Goal: Use online tool/utility: Utilize a website feature to perform a specific function

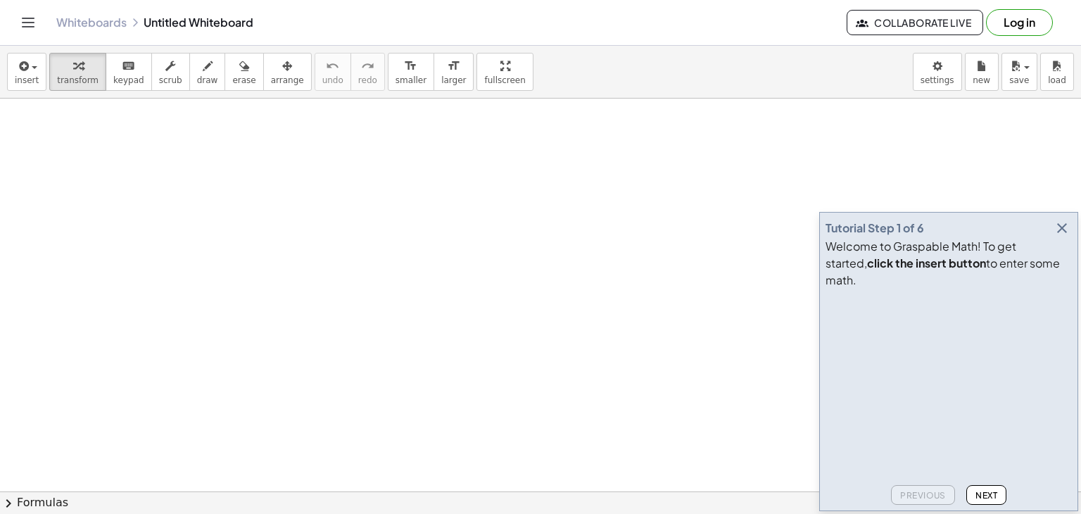
drag, startPoint x: 238, startPoint y: 200, endPoint x: 251, endPoint y: 188, distance: 17.4
click at [197, 75] on span "draw" at bounding box center [207, 80] width 21 height 10
drag, startPoint x: 115, startPoint y: 146, endPoint x: 130, endPoint y: 167, distance: 24.8
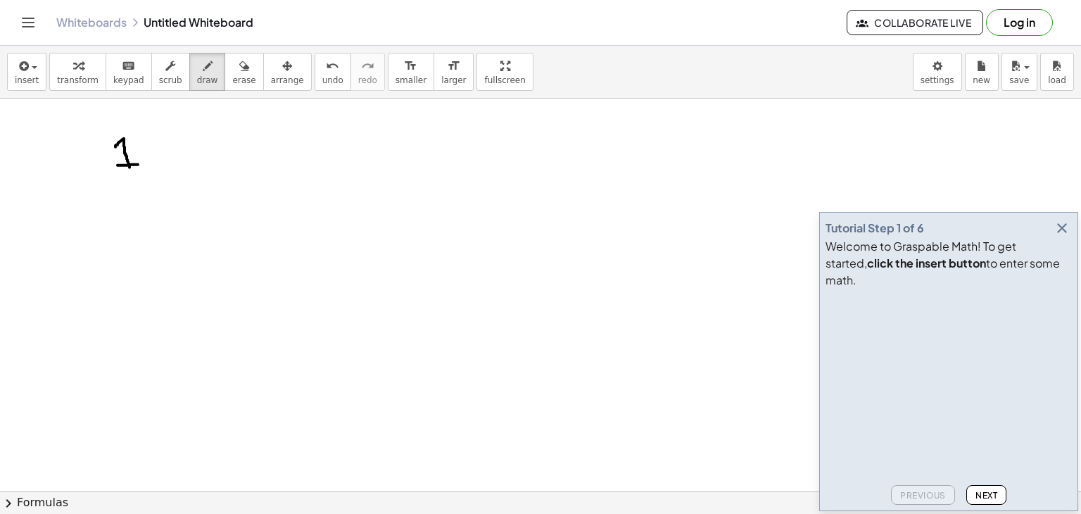
drag, startPoint x: 118, startPoint y: 165, endPoint x: 138, endPoint y: 164, distance: 20.4
drag, startPoint x: 152, startPoint y: 155, endPoint x: 168, endPoint y: 172, distance: 23.9
drag, startPoint x: 172, startPoint y: 136, endPoint x: 177, endPoint y: 164, distance: 28.5
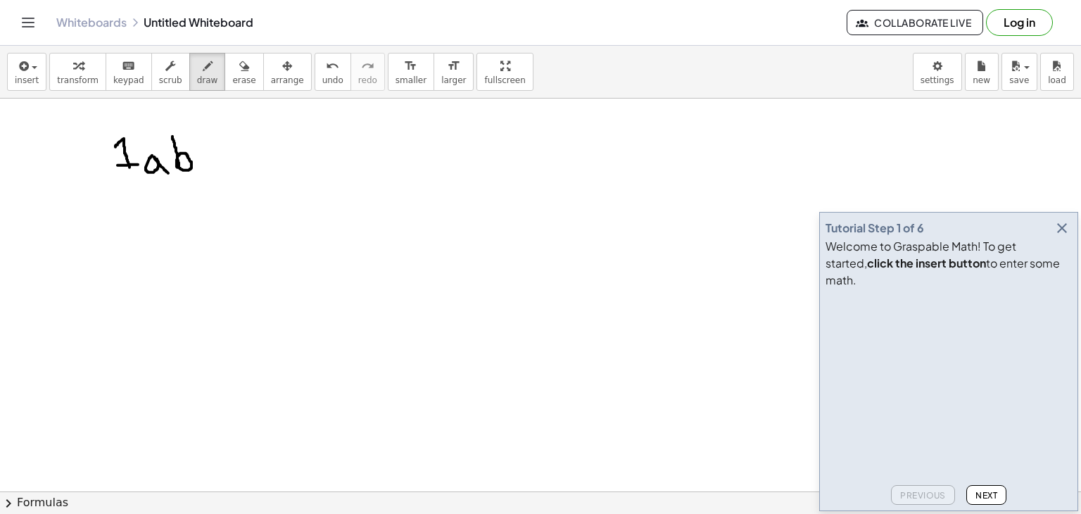
drag, startPoint x: 187, startPoint y: 125, endPoint x: 204, endPoint y: 141, distance: 23.4
drag, startPoint x: 246, startPoint y: 152, endPoint x: 231, endPoint y: 168, distance: 21.9
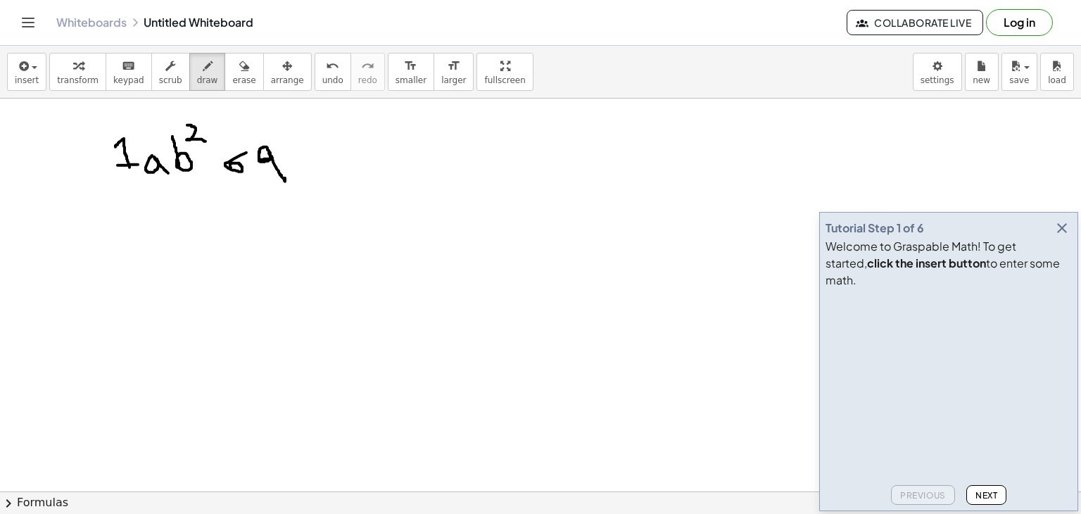
drag, startPoint x: 260, startPoint y: 150, endPoint x: 283, endPoint y: 174, distance: 33.4
click at [232, 77] on span "erase" at bounding box center [243, 80] width 23 height 10
drag, startPoint x: 217, startPoint y: 178, endPoint x: 315, endPoint y: 165, distance: 98.7
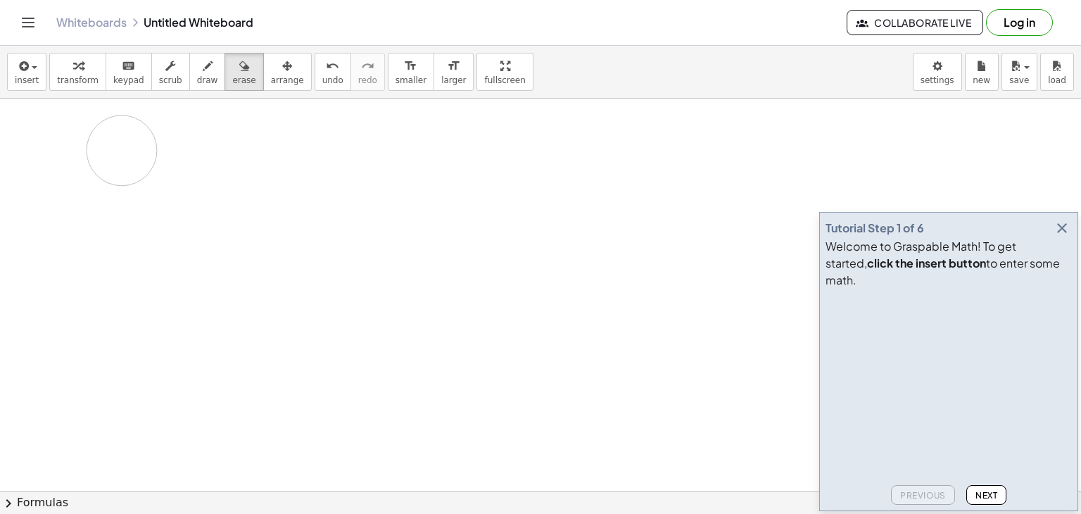
drag, startPoint x: 279, startPoint y: 168, endPoint x: 126, endPoint y: 153, distance: 154.1
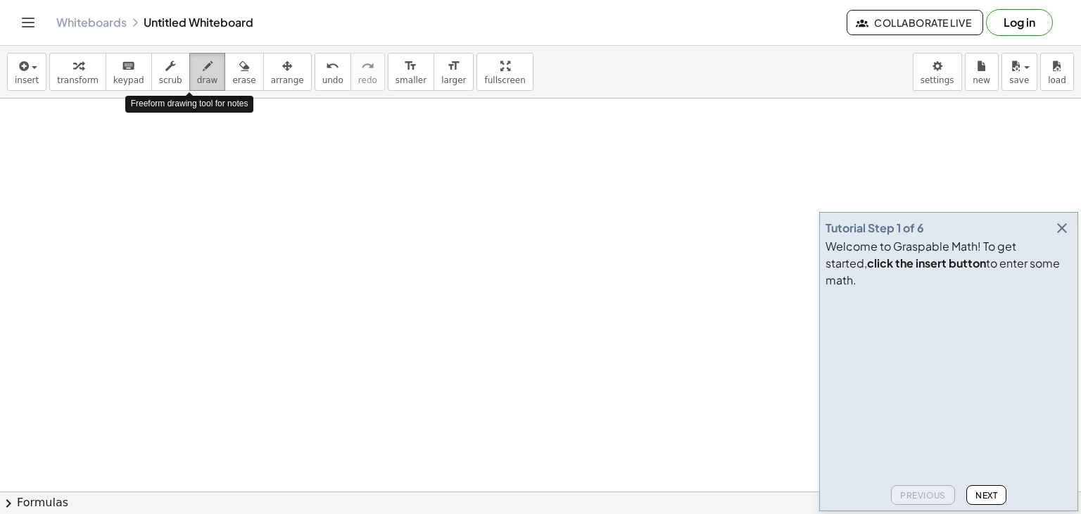
click at [203, 71] on icon "button" at bounding box center [208, 66] width 10 height 17
drag, startPoint x: 183, startPoint y: 175, endPoint x: 193, endPoint y: 192, distance: 19.6
drag, startPoint x: 217, startPoint y: 184, endPoint x: 231, endPoint y: 196, distance: 18.5
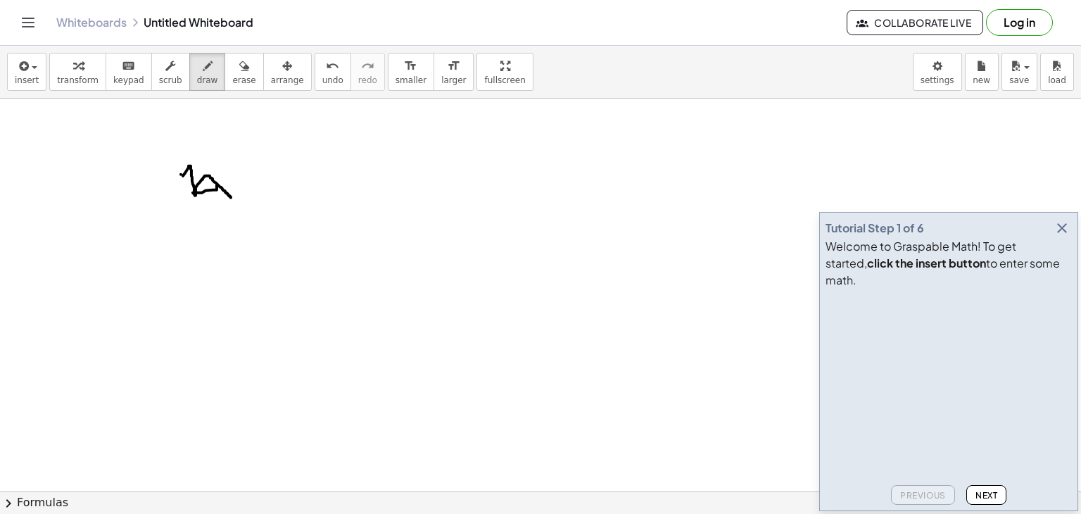
drag, startPoint x: 230, startPoint y: 172, endPoint x: 241, endPoint y: 187, distance: 17.6
click at [232, 78] on span "erase" at bounding box center [243, 80] width 23 height 10
drag, startPoint x: 171, startPoint y: 180, endPoint x: 305, endPoint y: 170, distance: 134.2
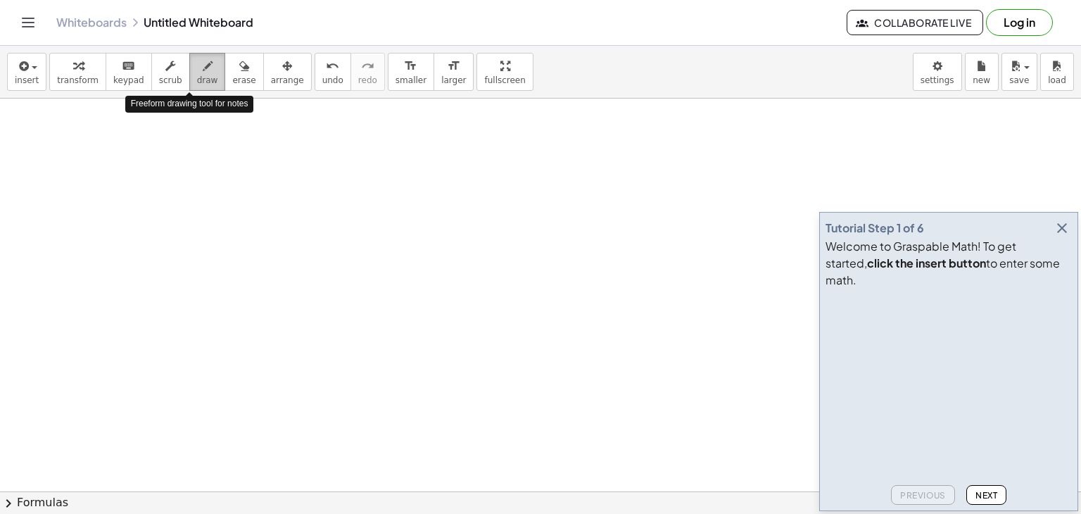
click at [197, 78] on span "draw" at bounding box center [207, 80] width 21 height 10
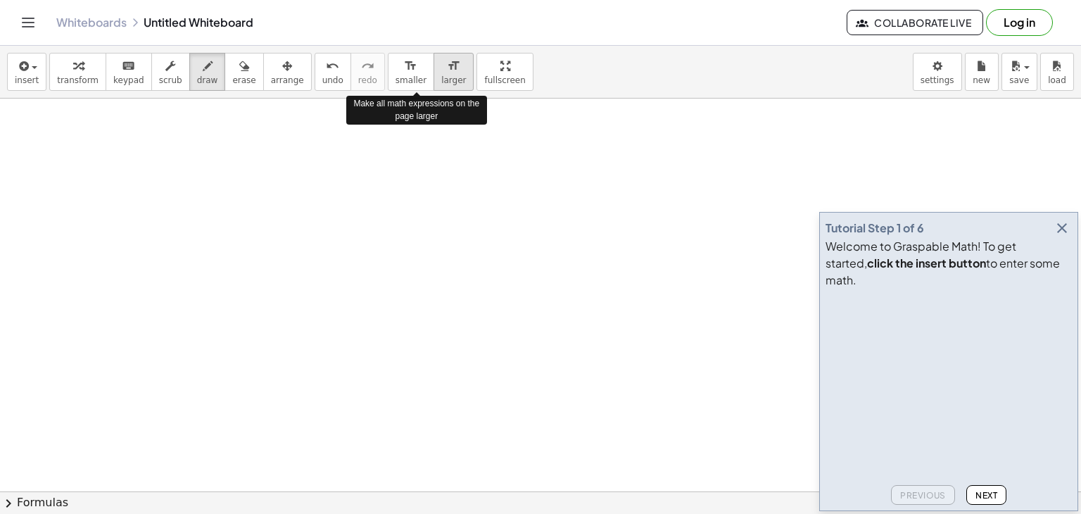
click at [441, 77] on span "larger" at bounding box center [453, 80] width 25 height 10
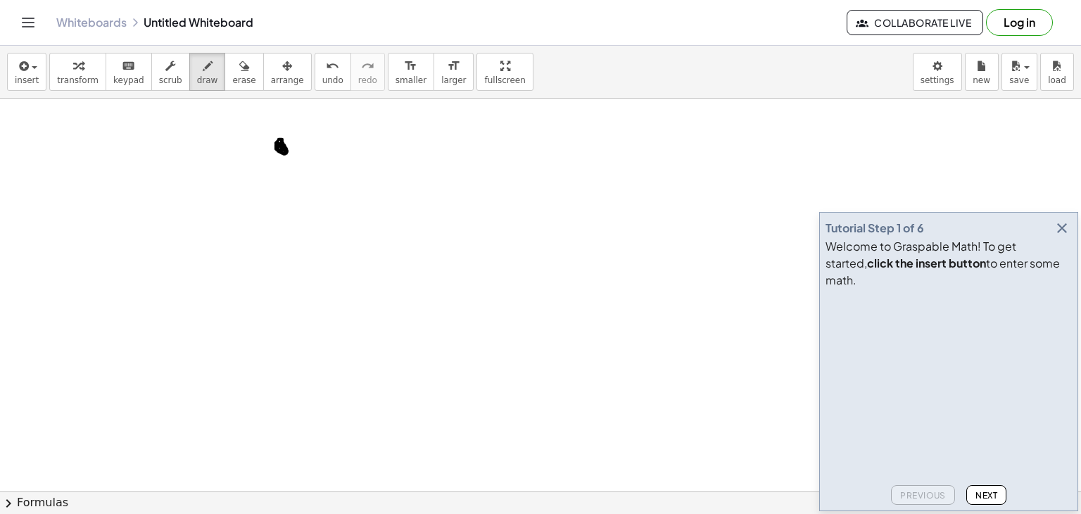
click at [232, 80] on span "erase" at bounding box center [243, 80] width 23 height 10
click at [197, 80] on span "draw" at bounding box center [207, 80] width 21 height 10
drag, startPoint x: 61, startPoint y: 196, endPoint x: 307, endPoint y: 194, distance: 245.7
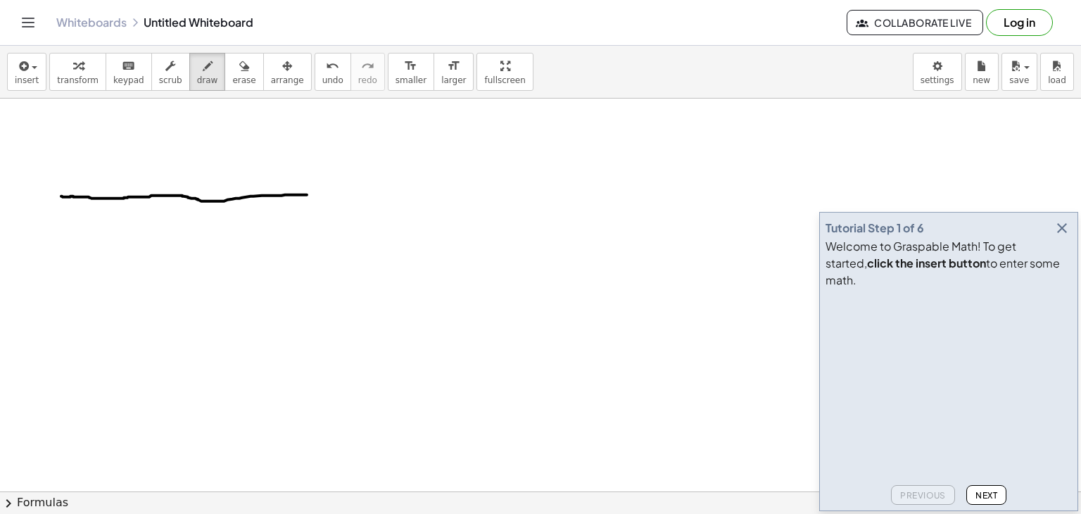
drag, startPoint x: 114, startPoint y: 125, endPoint x: 214, endPoint y: 200, distance: 125.2
drag, startPoint x: 214, startPoint y: 201, endPoint x: 347, endPoint y: 99, distance: 167.7
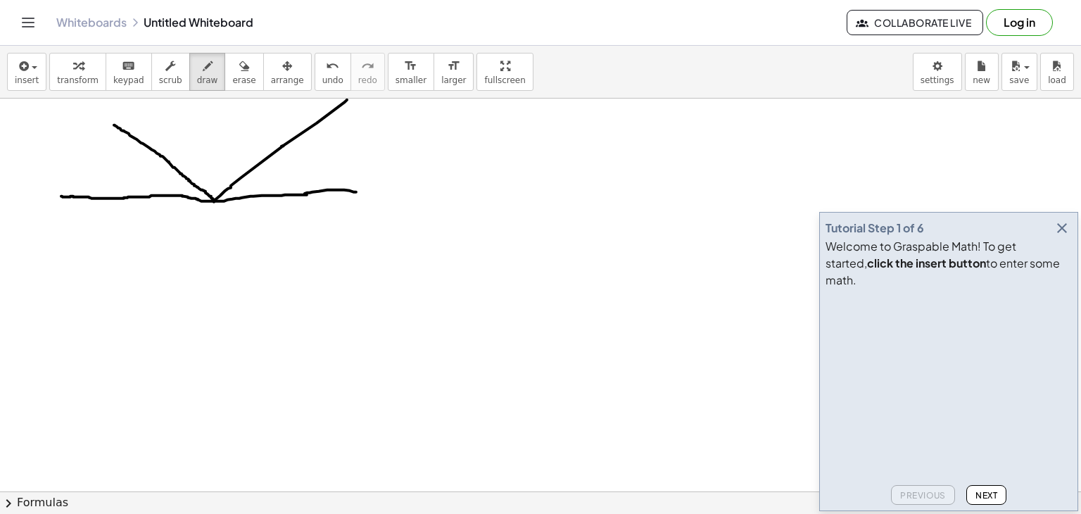
drag, startPoint x: 305, startPoint y: 193, endPoint x: 356, endPoint y: 191, distance: 51.4
drag, startPoint x: 212, startPoint y: 200, endPoint x: 315, endPoint y: 275, distance: 128.0
drag, startPoint x: 259, startPoint y: 198, endPoint x: 252, endPoint y: 225, distance: 27.7
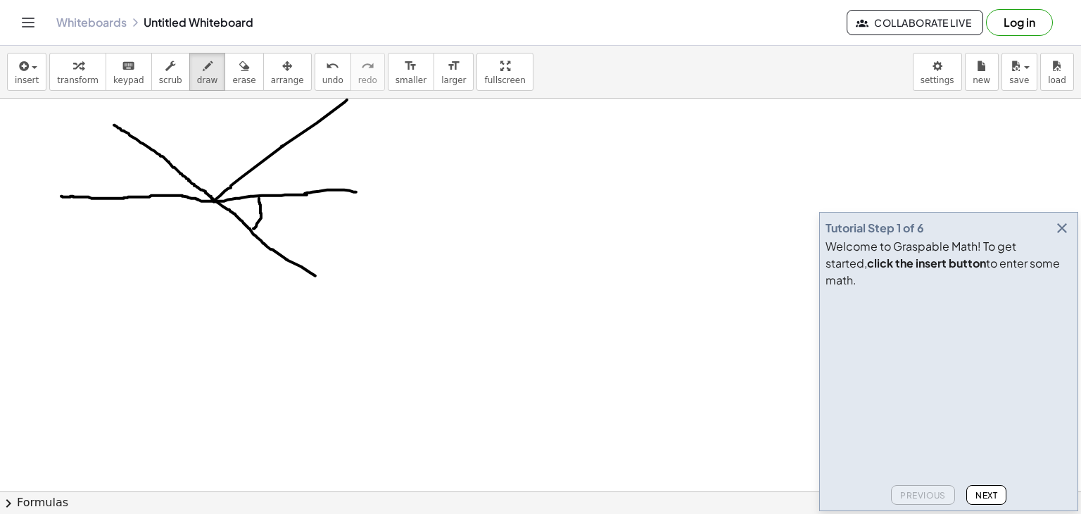
drag, startPoint x: 271, startPoint y: 222, endPoint x: 279, endPoint y: 223, distance: 8.6
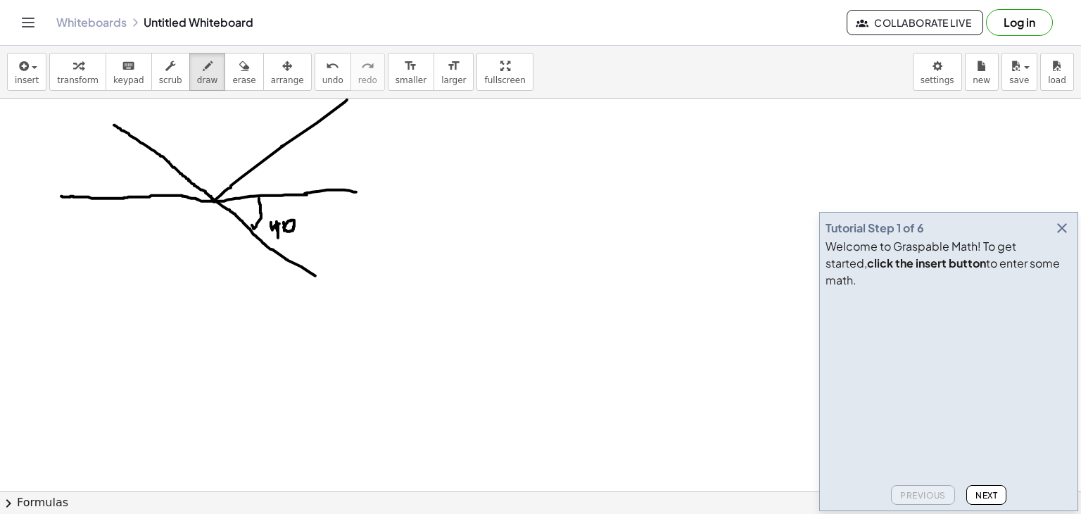
drag, startPoint x: 187, startPoint y: 177, endPoint x: 235, endPoint y: 180, distance: 48.7
drag, startPoint x: 204, startPoint y: 136, endPoint x: 213, endPoint y: 151, distance: 17.4
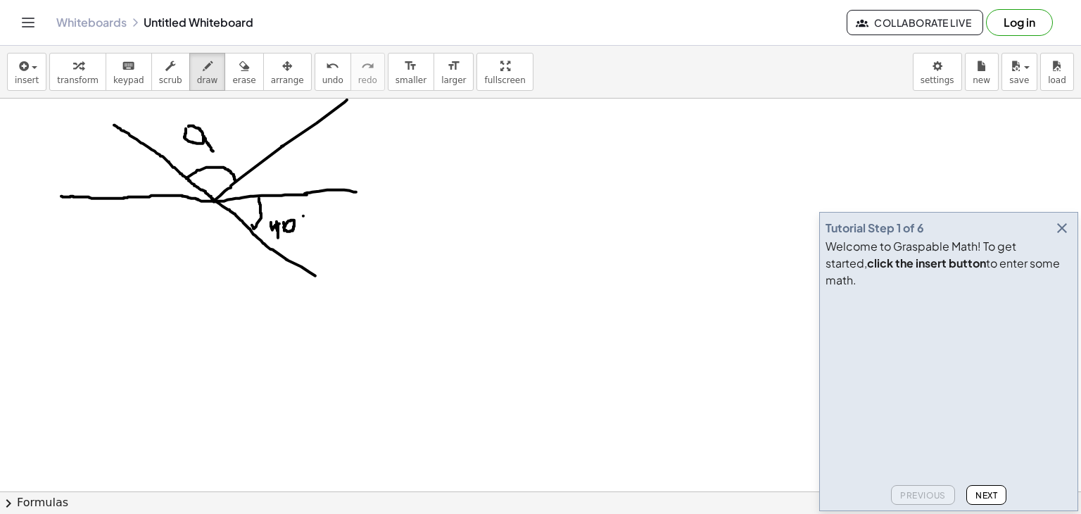
drag, startPoint x: 209, startPoint y: 136, endPoint x: 207, endPoint y: 125, distance: 11.5
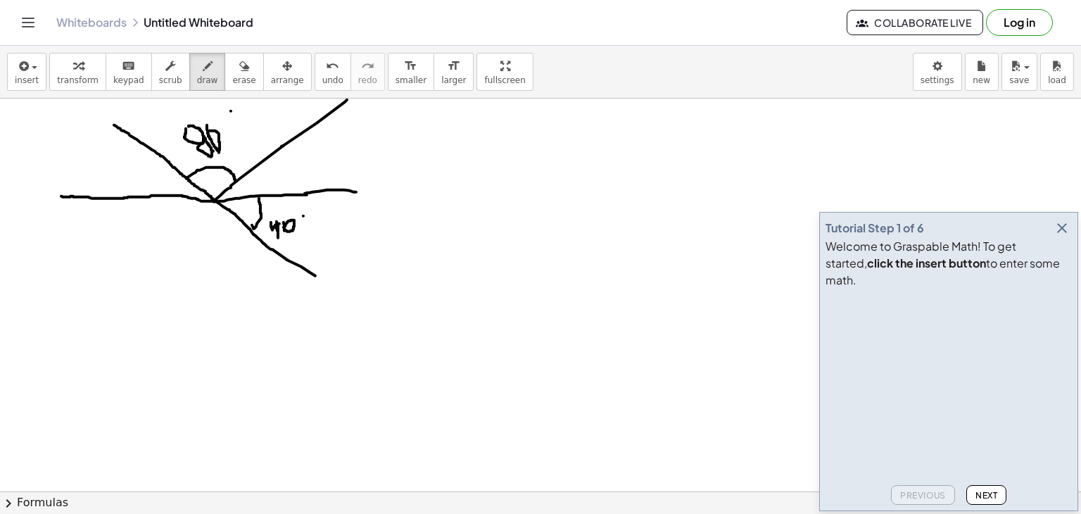
drag, startPoint x: 202, startPoint y: 142, endPoint x: 210, endPoint y: 145, distance: 8.9
drag, startPoint x: 251, startPoint y: 164, endPoint x: 256, endPoint y: 193, distance: 29.3
drag, startPoint x: 277, startPoint y: 172, endPoint x: 287, endPoint y: 179, distance: 12.1
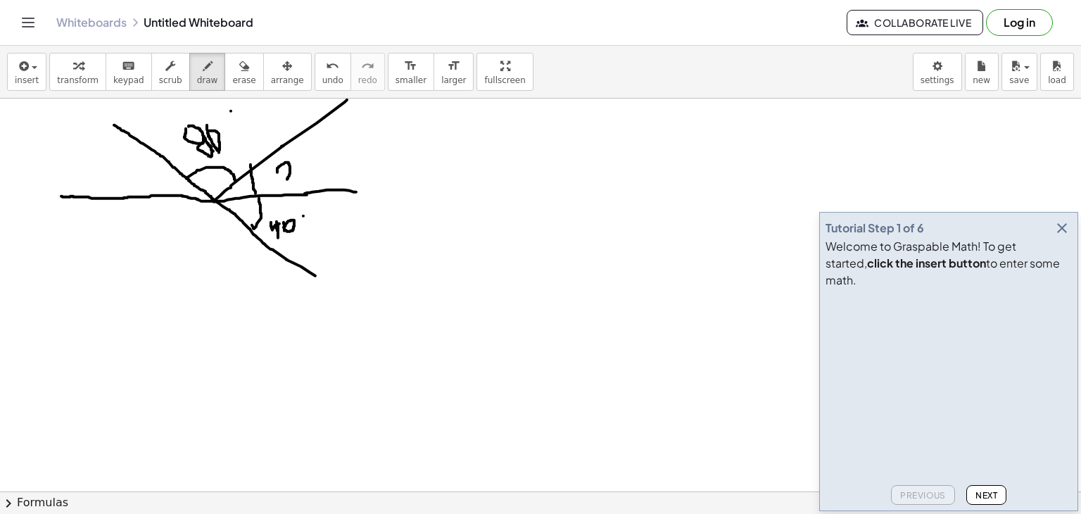
drag, startPoint x: 170, startPoint y: 170, endPoint x: 180, endPoint y: 189, distance: 21.7
drag, startPoint x: 131, startPoint y: 167, endPoint x: 141, endPoint y: 184, distance: 20.5
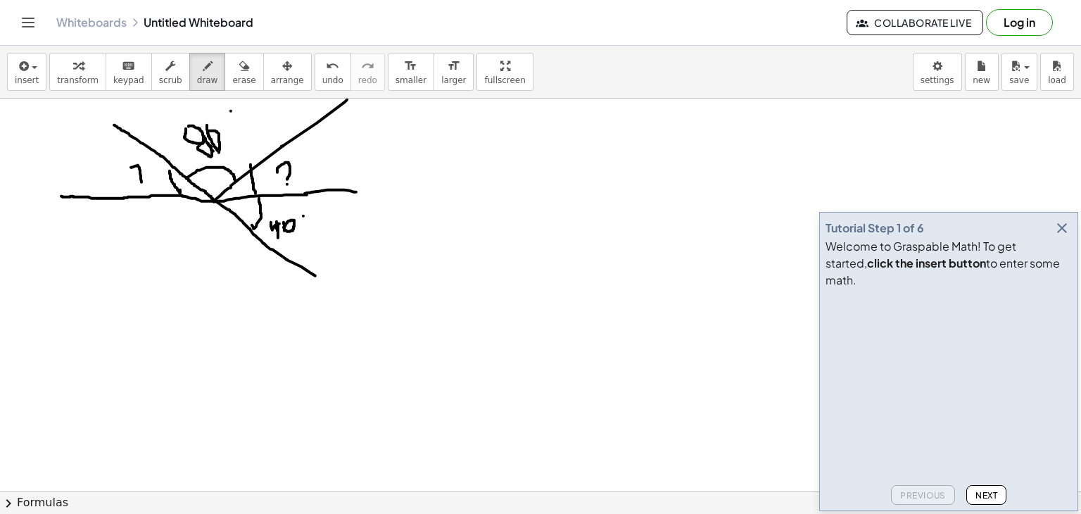
drag, startPoint x: 335, startPoint y: 108, endPoint x: 338, endPoint y: 115, distance: 7.6
drag, startPoint x: 339, startPoint y: 184, endPoint x: 338, endPoint y: 192, distance: 8.5
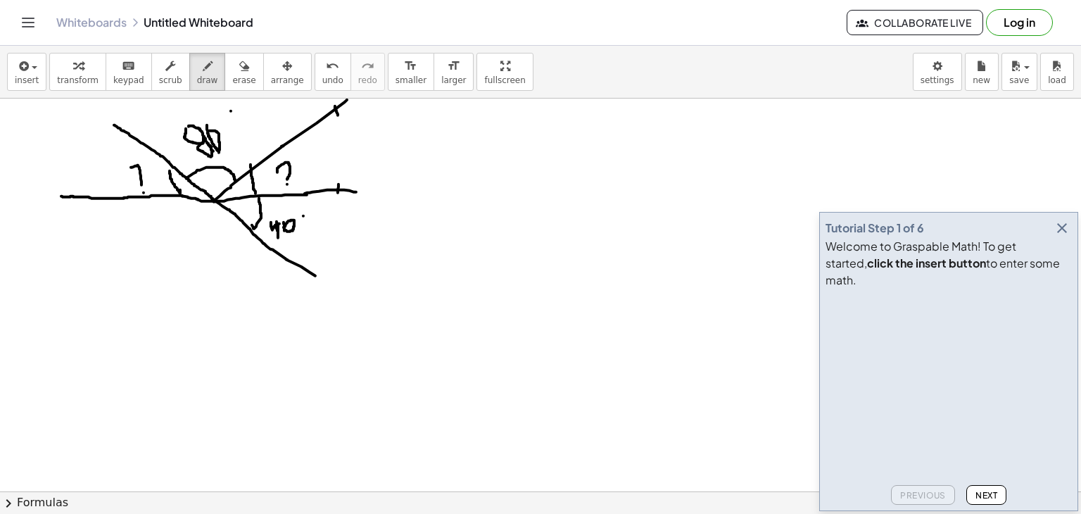
drag, startPoint x: 301, startPoint y: 265, endPoint x: 308, endPoint y: 260, distance: 9.0
drag, startPoint x: 84, startPoint y: 191, endPoint x: 95, endPoint y: 209, distance: 21.1
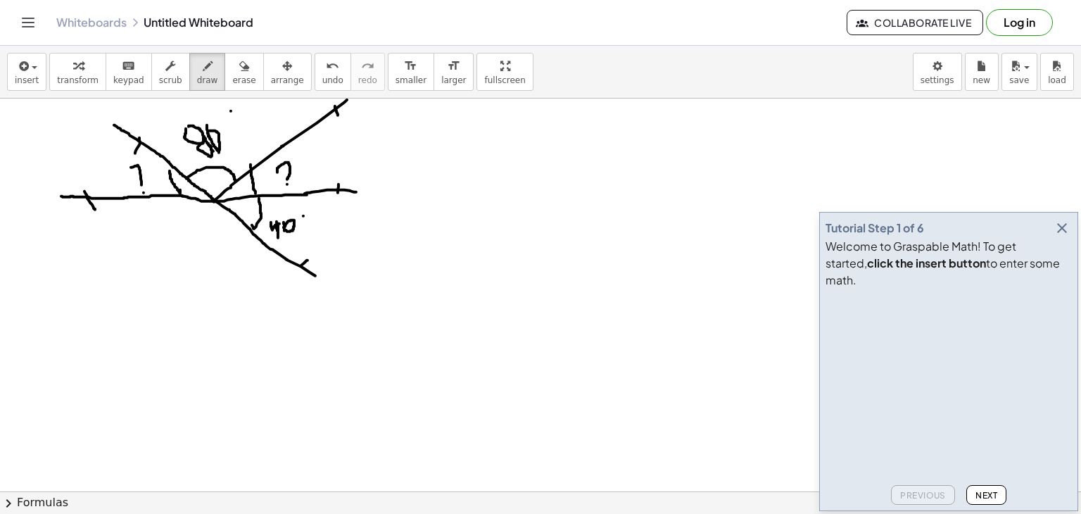
drag, startPoint x: 139, startPoint y: 137, endPoint x: 135, endPoint y: 150, distance: 13.4
drag, startPoint x: 359, startPoint y: 116, endPoint x: 371, endPoint y: 123, distance: 13.9
drag, startPoint x: 359, startPoint y: 118, endPoint x: 385, endPoint y: 111, distance: 27.2
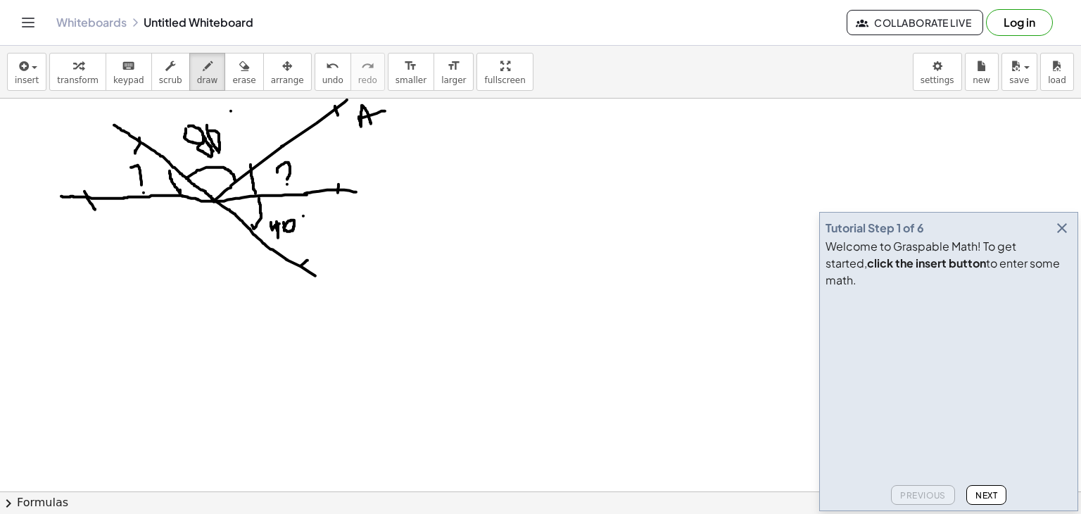
drag, startPoint x: 346, startPoint y: 202, endPoint x: 351, endPoint y: 210, distance: 9.4
drag, startPoint x: 333, startPoint y: 252, endPoint x: 331, endPoint y: 263, distance: 11.5
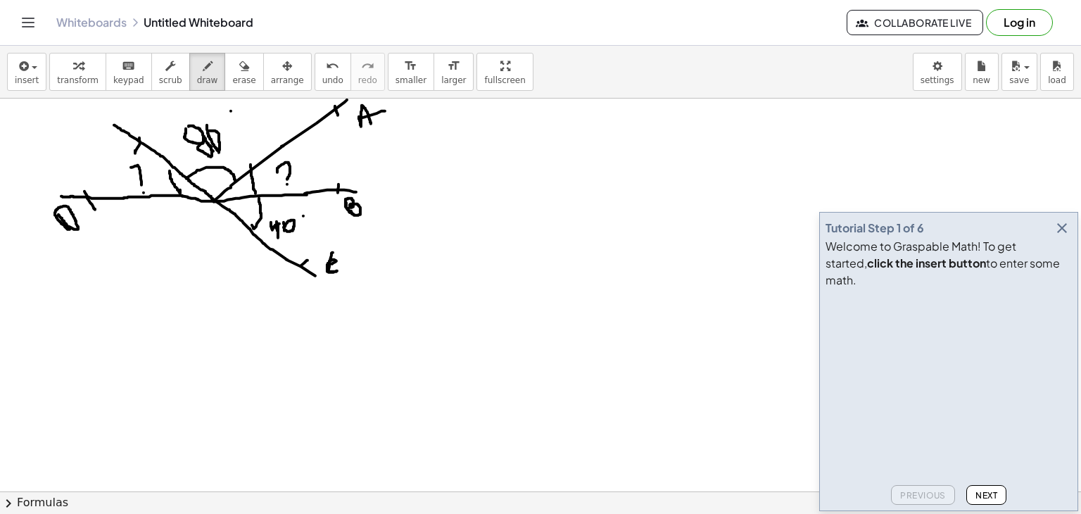
drag, startPoint x: 58, startPoint y: 214, endPoint x: 62, endPoint y: 223, distance: 9.8
drag, startPoint x: 76, startPoint y: 141, endPoint x: 84, endPoint y: 137, distance: 9.4
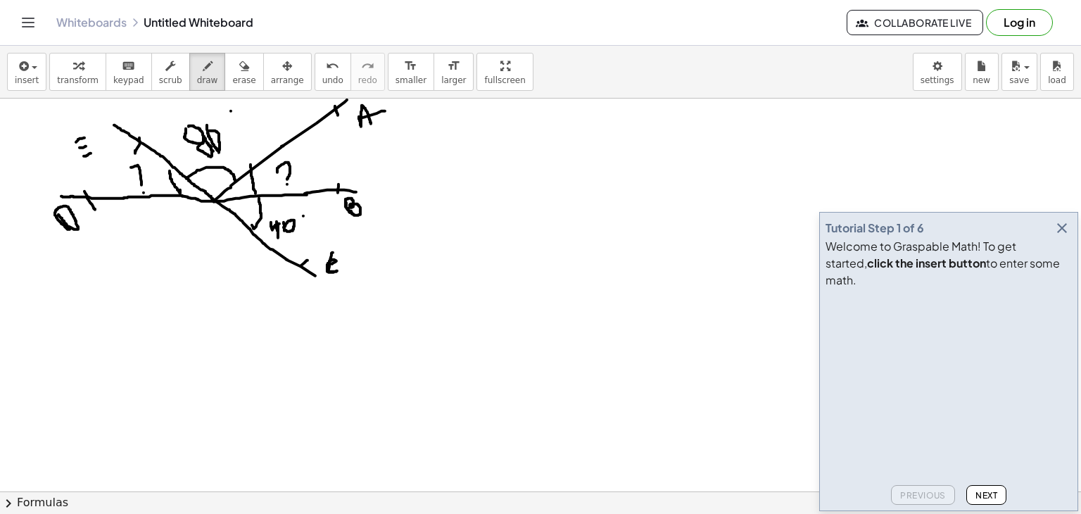
drag, startPoint x: 84, startPoint y: 156, endPoint x: 91, endPoint y: 153, distance: 7.6
drag, startPoint x: 77, startPoint y: 142, endPoint x: 88, endPoint y: 160, distance: 21.5
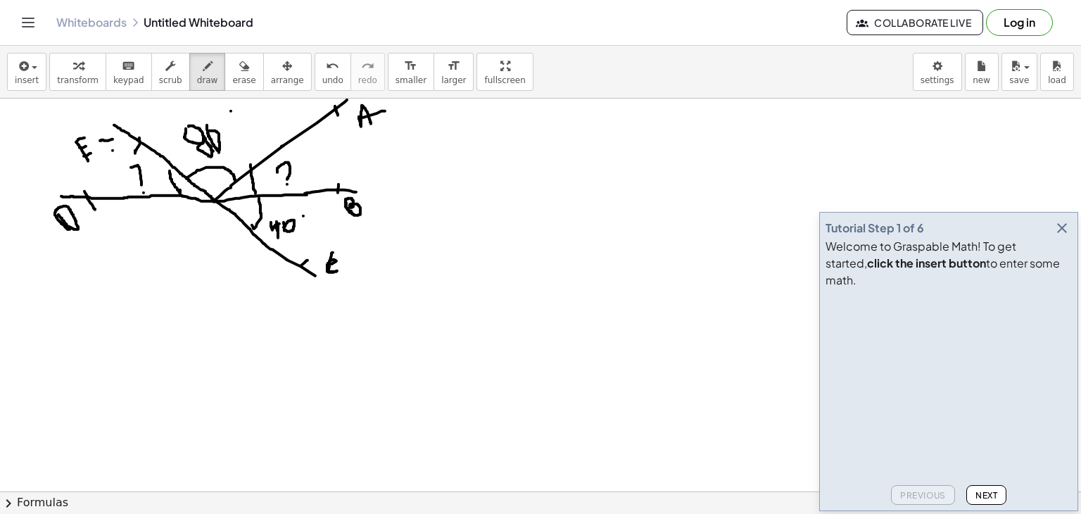
drag, startPoint x: 100, startPoint y: 140, endPoint x: 113, endPoint y: 139, distance: 12.7
drag, startPoint x: 112, startPoint y: 135, endPoint x: 108, endPoint y: 150, distance: 15.2
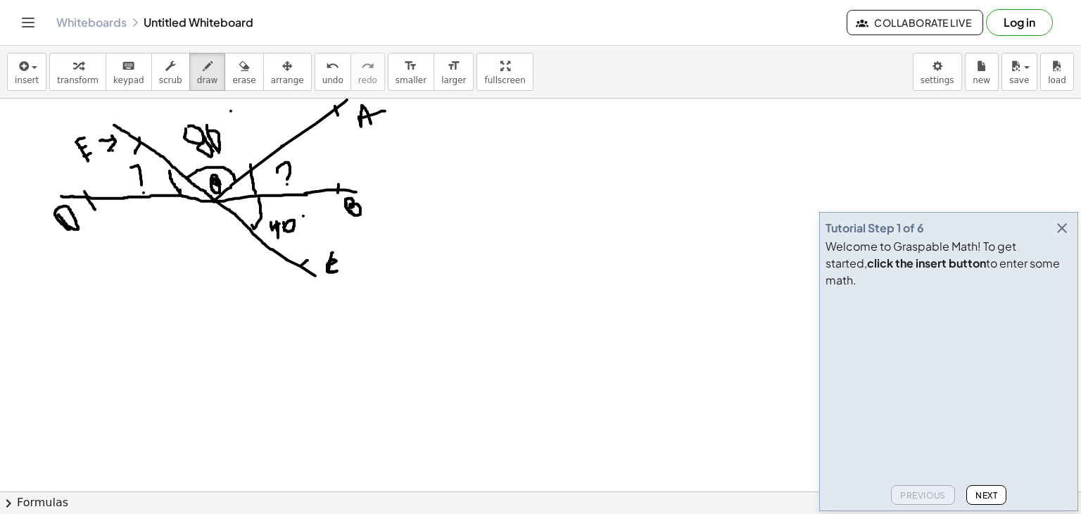
drag, startPoint x: 214, startPoint y: 178, endPoint x: 220, endPoint y: 184, distance: 8.5
drag, startPoint x: 425, startPoint y: 108, endPoint x: 409, endPoint y: 363, distance: 256.0
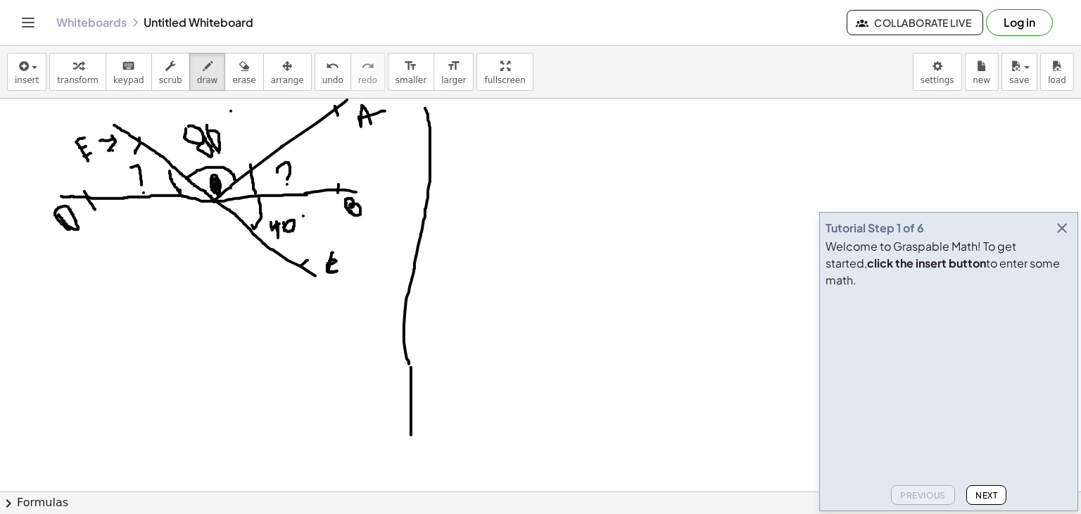
drag, startPoint x: 411, startPoint y: 367, endPoint x: 411, endPoint y: 427, distance: 59.8
click at [232, 82] on span "erase" at bounding box center [243, 80] width 23 height 10
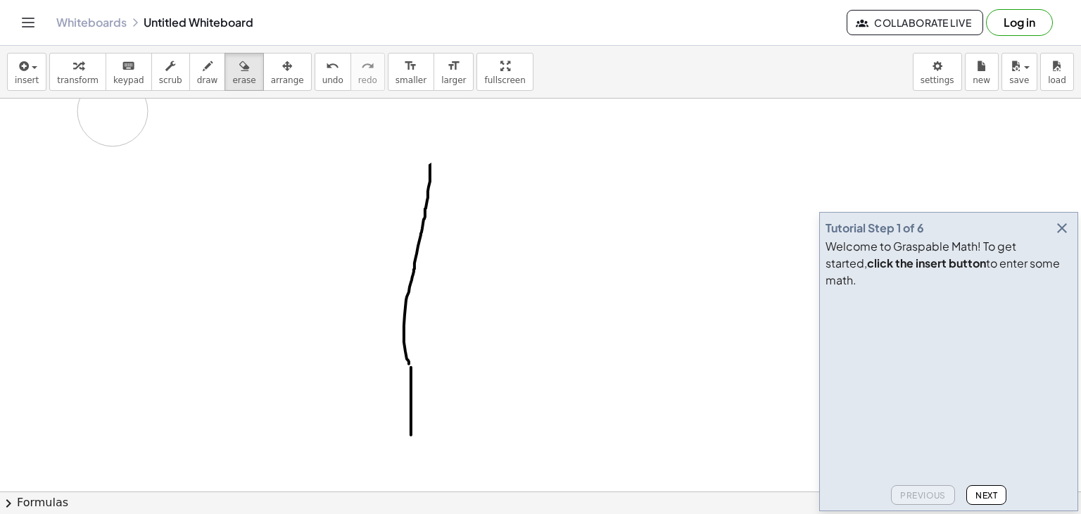
drag, startPoint x: 203, startPoint y: 183, endPoint x: 113, endPoint y: 111, distance: 116.2
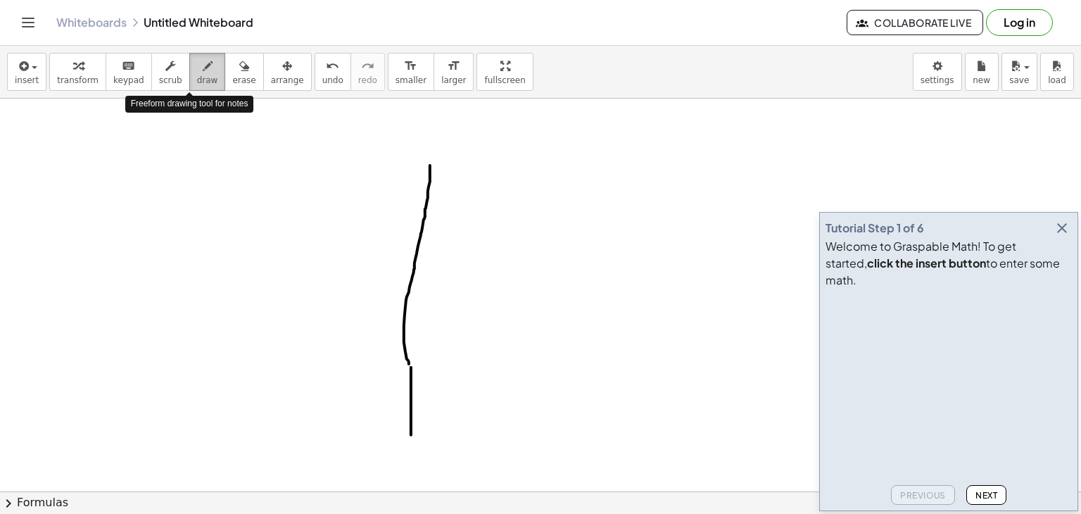
click at [197, 77] on span "draw" at bounding box center [207, 80] width 21 height 10
drag, startPoint x: 68, startPoint y: 125, endPoint x: 90, endPoint y: 151, distance: 34.4
drag, startPoint x: 101, startPoint y: 125, endPoint x: 106, endPoint y: 150, distance: 25.3
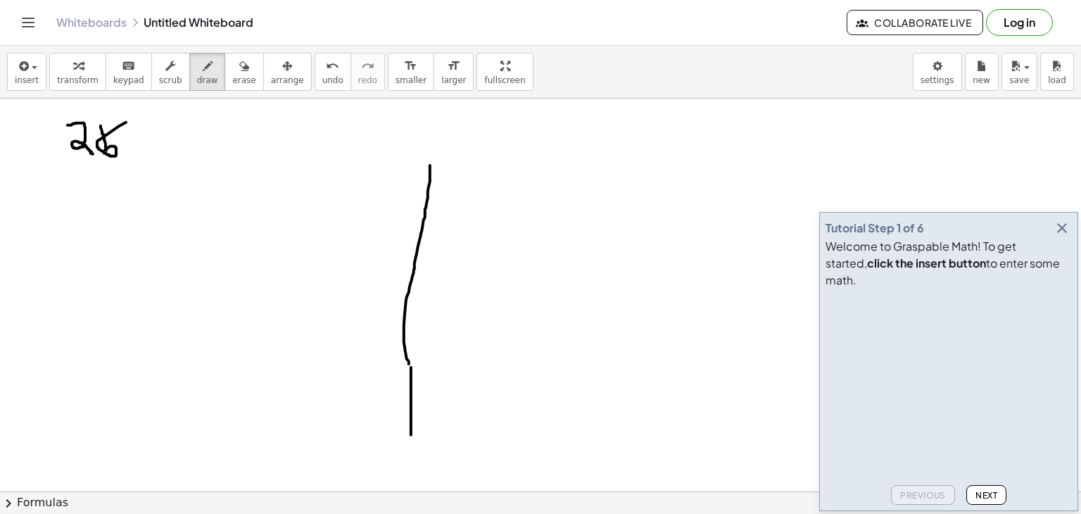
drag, startPoint x: 126, startPoint y: 122, endPoint x: 105, endPoint y: 149, distance: 34.6
click at [317, 71] on button "undo undo" at bounding box center [333, 72] width 37 height 38
drag, startPoint x: 124, startPoint y: 128, endPoint x: 121, endPoint y: 144, distance: 16.4
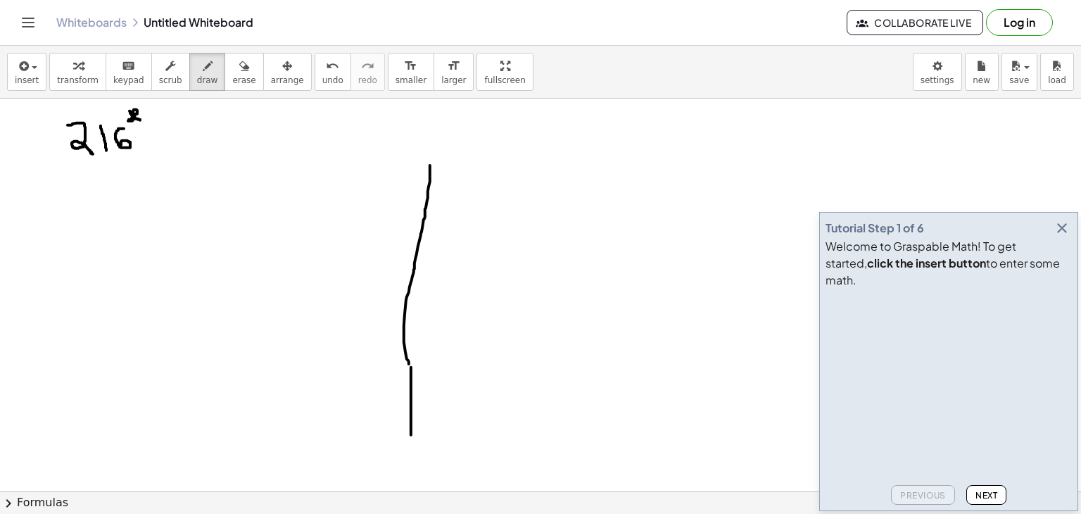
drag, startPoint x: 130, startPoint y: 111, endPoint x: 138, endPoint y: 118, distance: 11.0
drag, startPoint x: 151, startPoint y: 134, endPoint x: 166, endPoint y: 151, distance: 22.4
drag, startPoint x: 164, startPoint y: 137, endPoint x: 160, endPoint y: 150, distance: 13.4
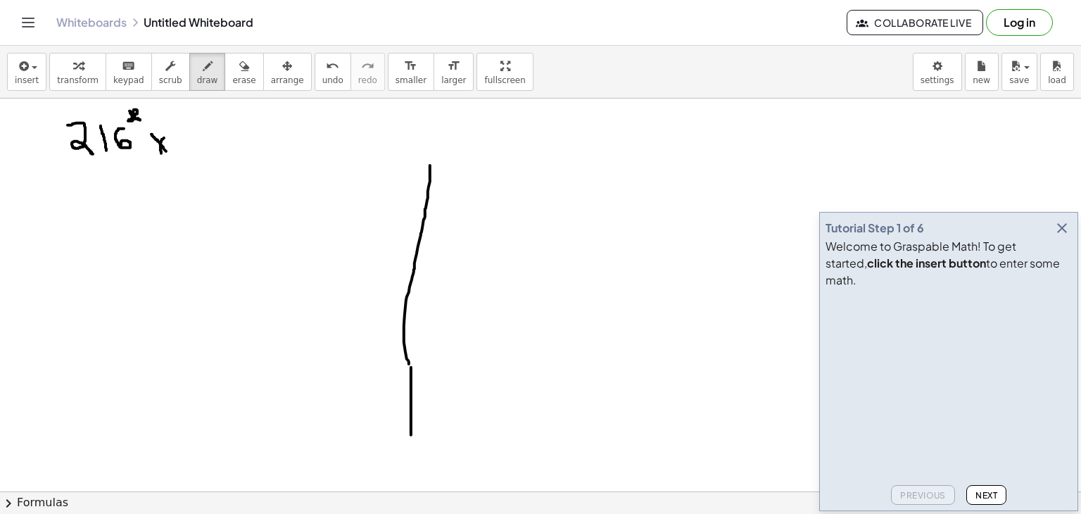
drag, startPoint x: 196, startPoint y: 127, endPoint x: 186, endPoint y: 158, distance: 32.1
click at [322, 80] on span "undo" at bounding box center [332, 80] width 21 height 10
drag, startPoint x: 199, startPoint y: 130, endPoint x: 188, endPoint y: 148, distance: 21.5
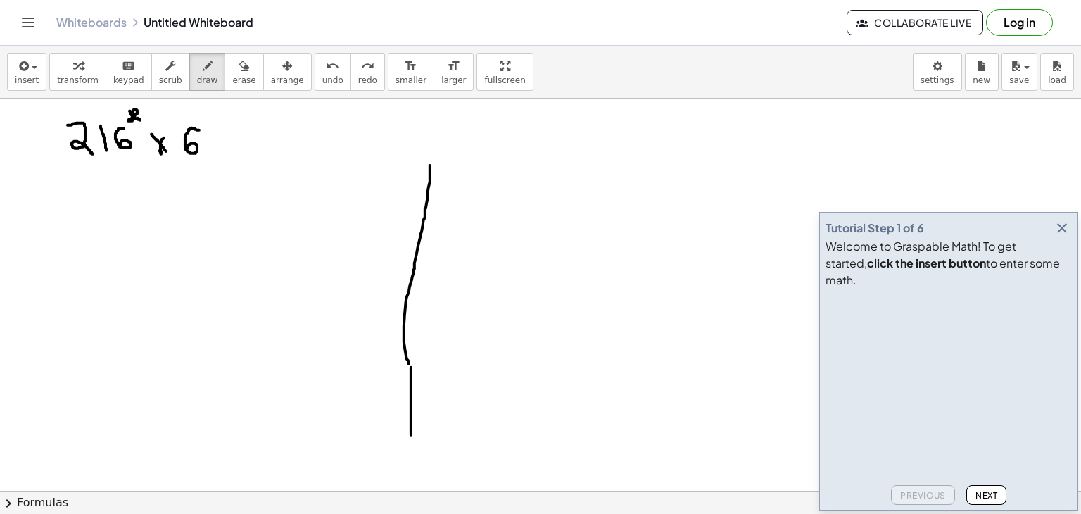
drag, startPoint x: 207, startPoint y: 113, endPoint x: 218, endPoint y: 120, distance: 12.3
drag, startPoint x: 46, startPoint y: 158, endPoint x: 225, endPoint y: 160, distance: 178.8
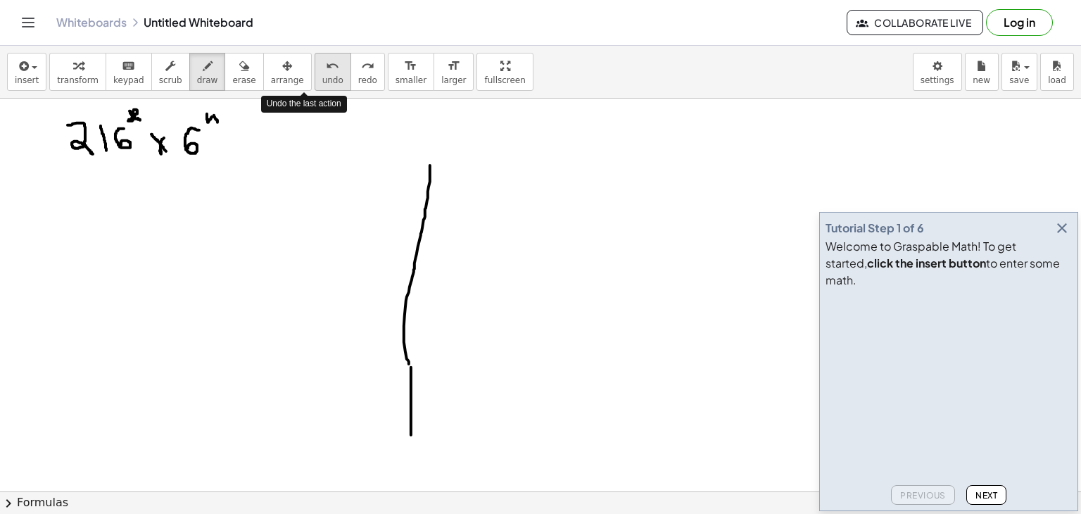
click at [322, 81] on span "undo" at bounding box center [332, 80] width 21 height 10
drag, startPoint x: 204, startPoint y: 119, endPoint x: 208, endPoint y: 132, distance: 13.4
click at [322, 82] on span "undo" at bounding box center [332, 80] width 21 height 10
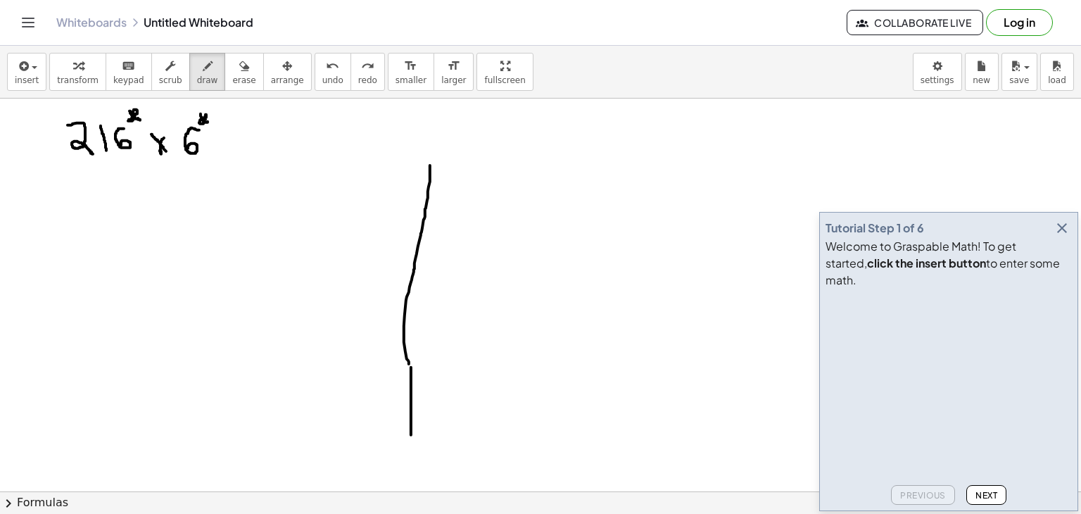
drag, startPoint x: 201, startPoint y: 113, endPoint x: 208, endPoint y: 120, distance: 9.5
drag, startPoint x: 42, startPoint y: 167, endPoint x: 220, endPoint y: 168, distance: 178.1
drag, startPoint x: 141, startPoint y: 185, endPoint x: 125, endPoint y: 209, distance: 28.9
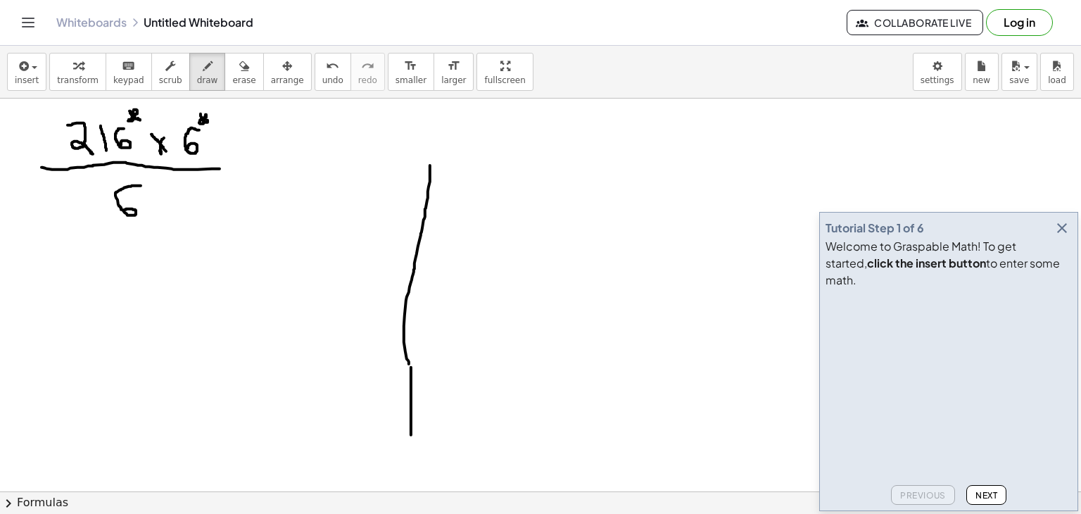
click at [322, 75] on span "undo" at bounding box center [332, 80] width 21 height 10
drag, startPoint x: 139, startPoint y: 182, endPoint x: 146, endPoint y: 230, distance: 48.4
click at [315, 72] on button "undo undo" at bounding box center [333, 72] width 37 height 38
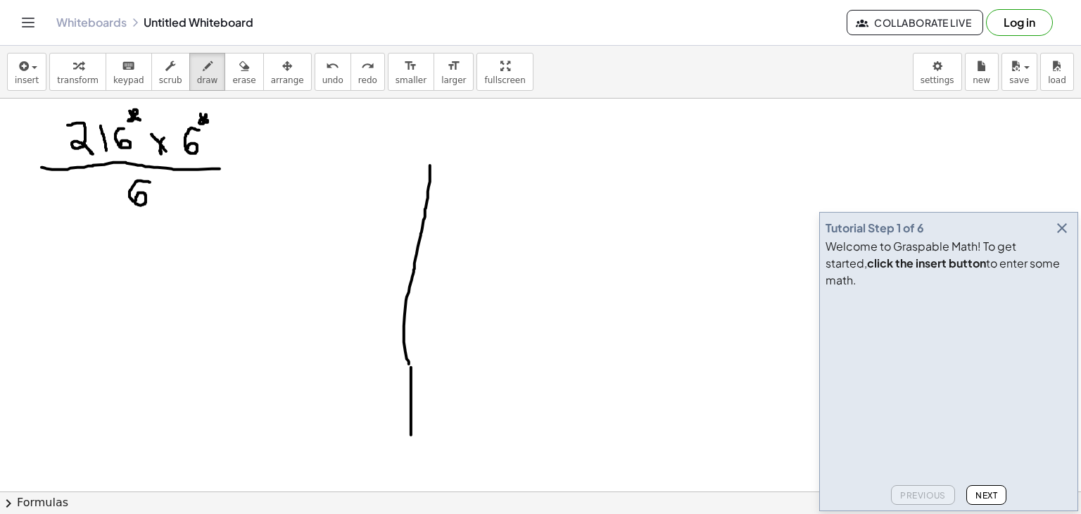
drag, startPoint x: 150, startPoint y: 182, endPoint x: 135, endPoint y: 201, distance: 24.1
drag, startPoint x: 170, startPoint y: 175, endPoint x: 179, endPoint y: 175, distance: 8.4
click at [320, 75] on button "undo undo" at bounding box center [333, 72] width 37 height 38
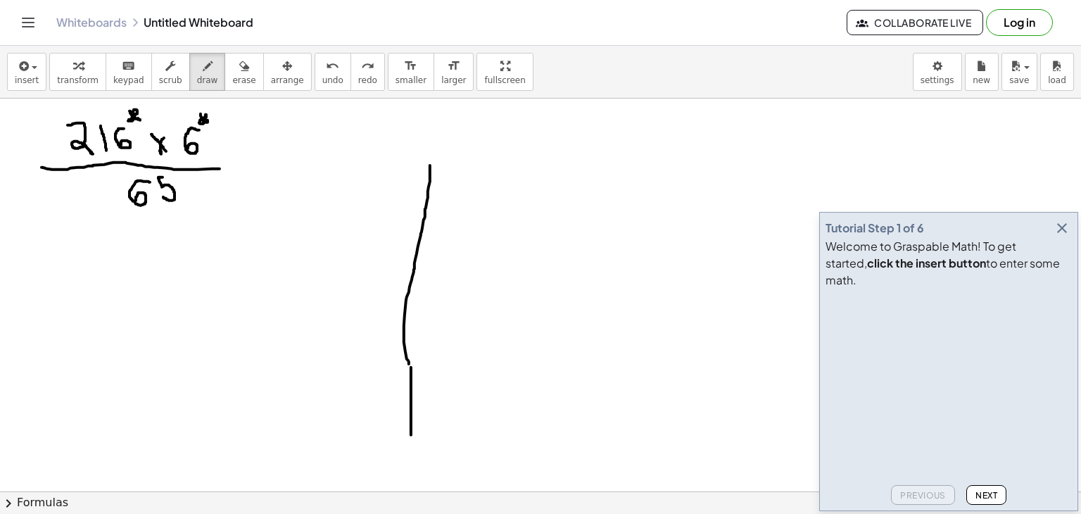
drag, startPoint x: 163, startPoint y: 177, endPoint x: 163, endPoint y: 192, distance: 15.5
click at [326, 68] on icon "undo" at bounding box center [332, 66] width 13 height 17
drag, startPoint x: 142, startPoint y: 205, endPoint x: 129, endPoint y: 222, distance: 22.1
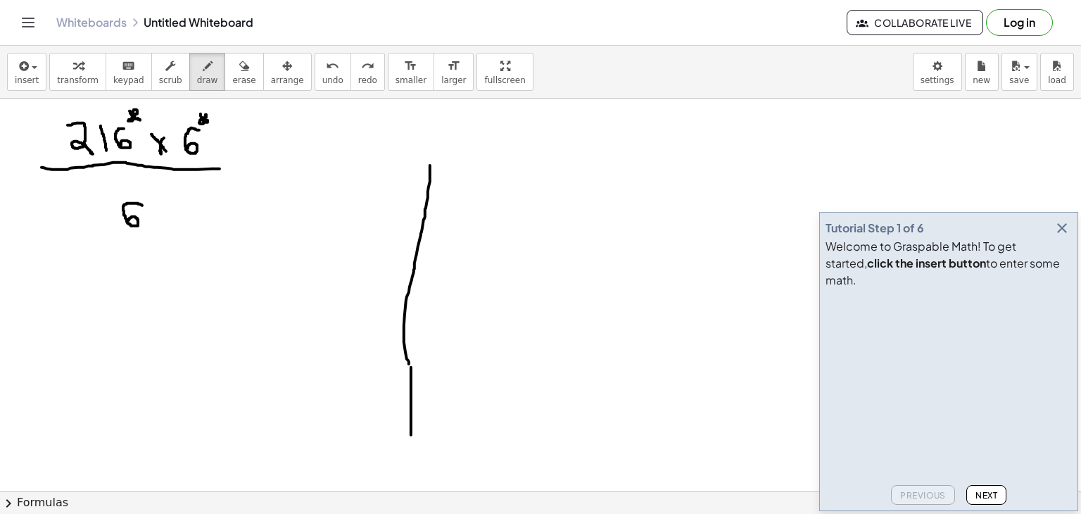
drag, startPoint x: 159, startPoint y: 177, endPoint x: 147, endPoint y: 194, distance: 20.7
drag, startPoint x: 237, startPoint y: 171, endPoint x: 244, endPoint y: 172, distance: 7.9
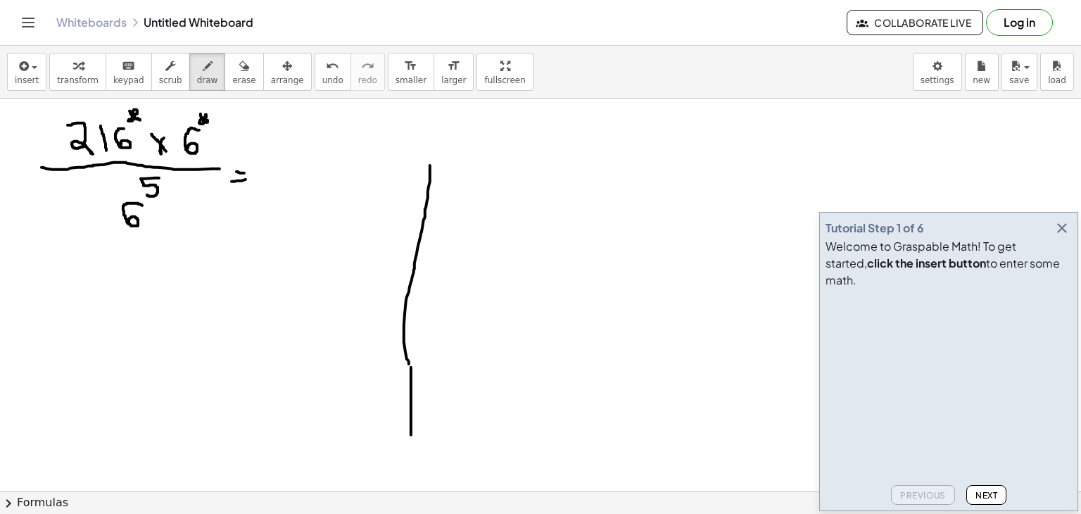
drag, startPoint x: 232, startPoint y: 181, endPoint x: 249, endPoint y: 178, distance: 17.8
drag, startPoint x: 267, startPoint y: 158, endPoint x: 304, endPoint y: 190, distance: 48.4
click at [315, 88] on button "undo undo" at bounding box center [333, 72] width 37 height 38
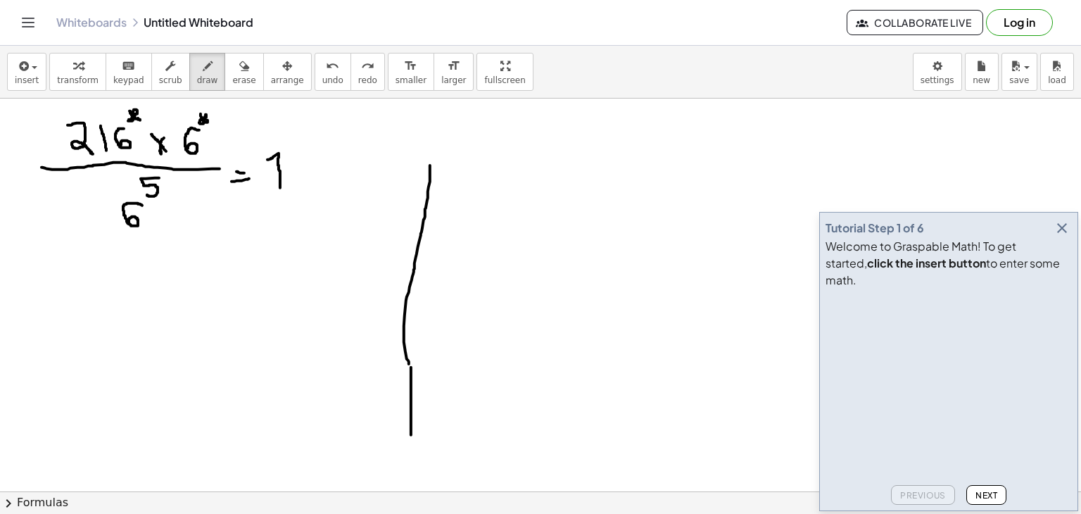
drag, startPoint x: 267, startPoint y: 159, endPoint x: 280, endPoint y: 188, distance: 31.5
drag, startPoint x: 256, startPoint y: 198, endPoint x: 304, endPoint y: 192, distance: 48.2
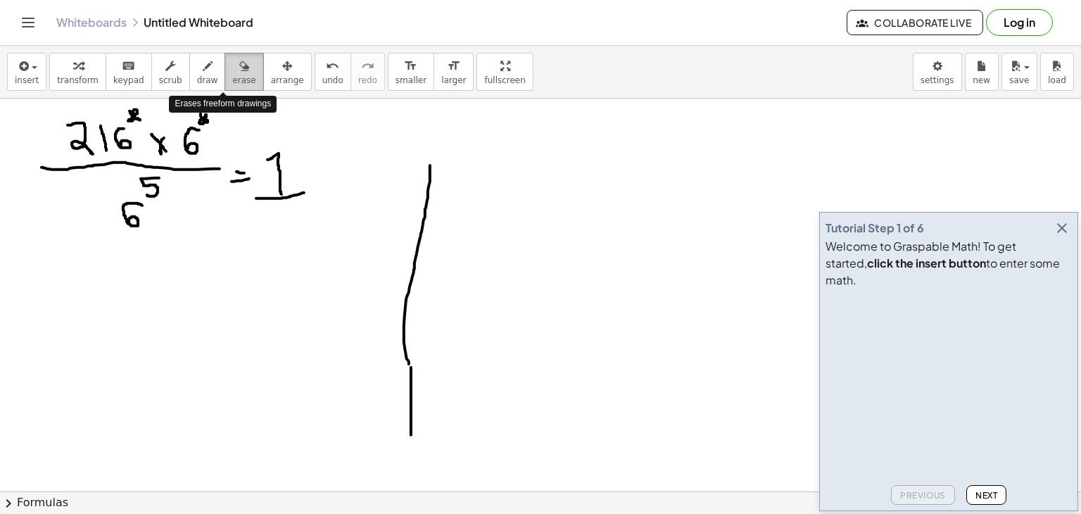
click at [239, 67] on icon "button" at bounding box center [244, 66] width 10 height 17
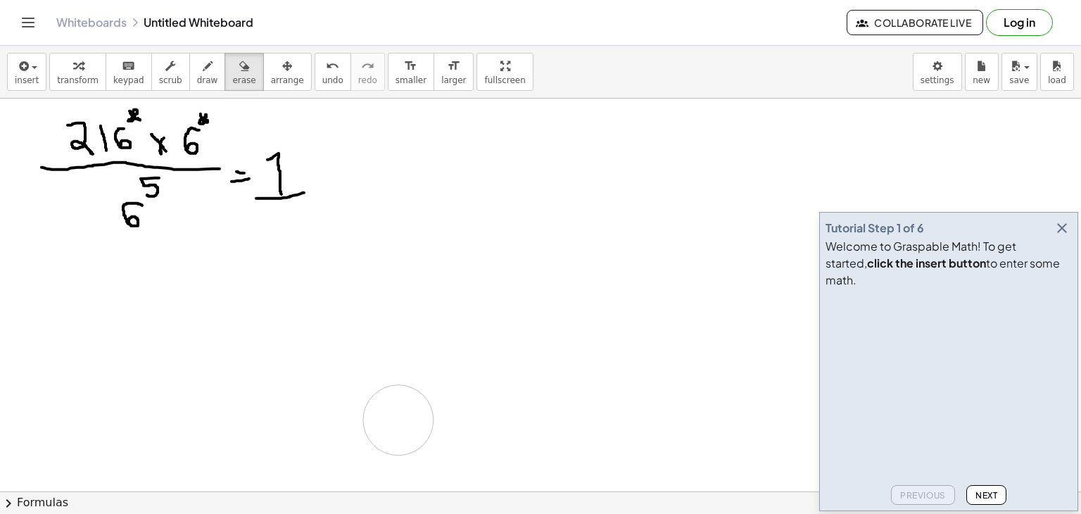
drag, startPoint x: 428, startPoint y: 166, endPoint x: 398, endPoint y: 419, distance: 254.4
click at [202, 75] on button "draw" at bounding box center [207, 72] width 37 height 38
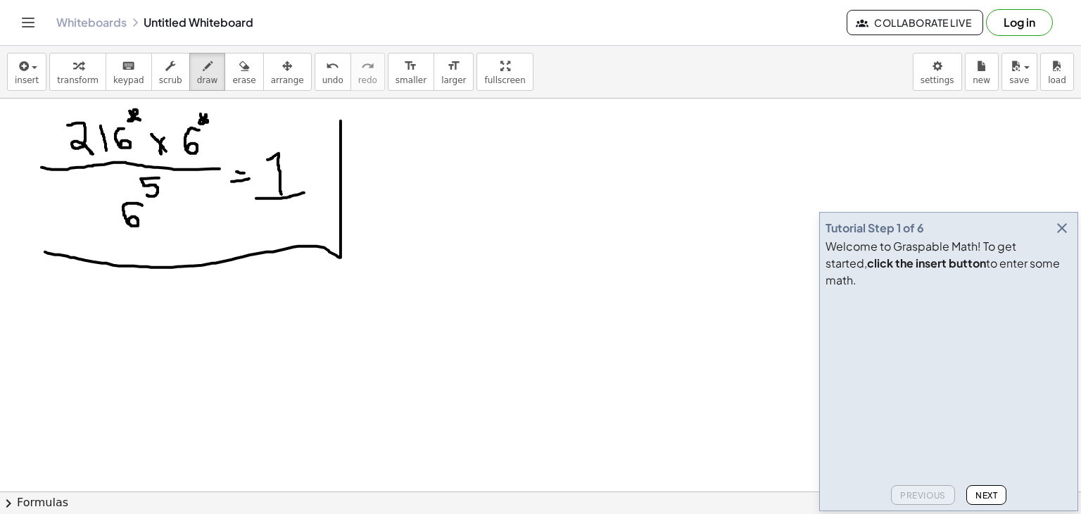
drag, startPoint x: 341, startPoint y: 120, endPoint x: 44, endPoint y: 251, distance: 324.6
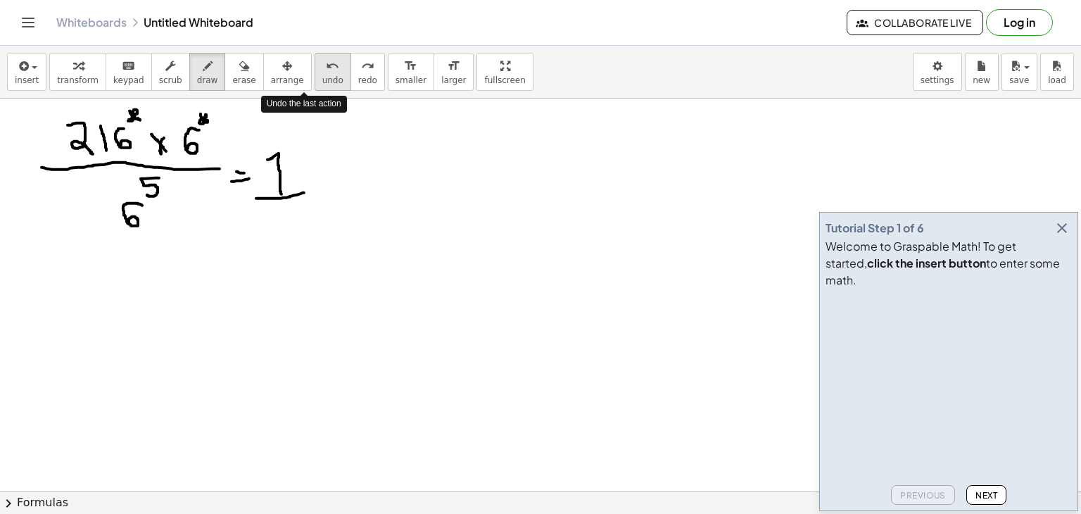
click at [315, 61] on button "undo undo" at bounding box center [333, 72] width 37 height 38
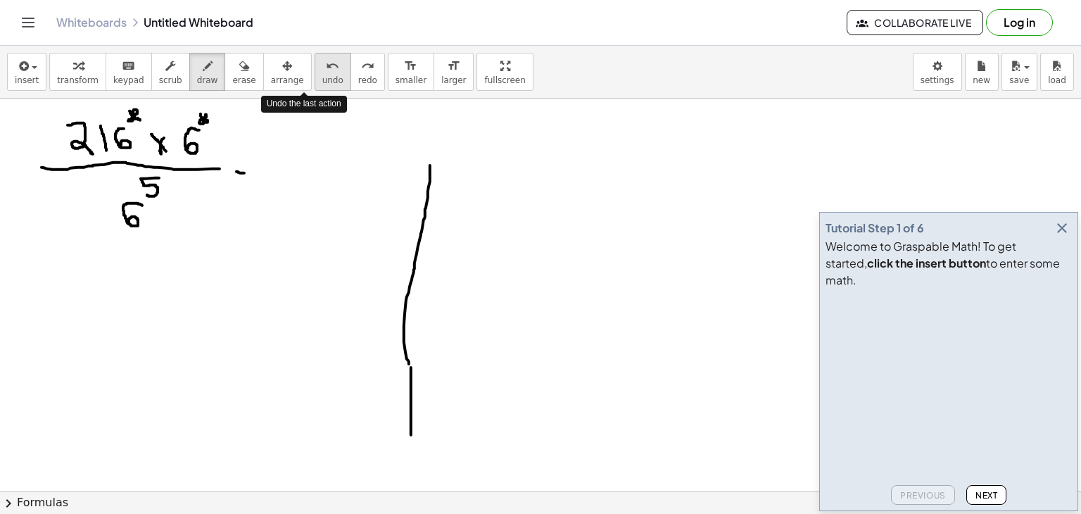
click at [315, 61] on button "undo undo" at bounding box center [333, 72] width 37 height 38
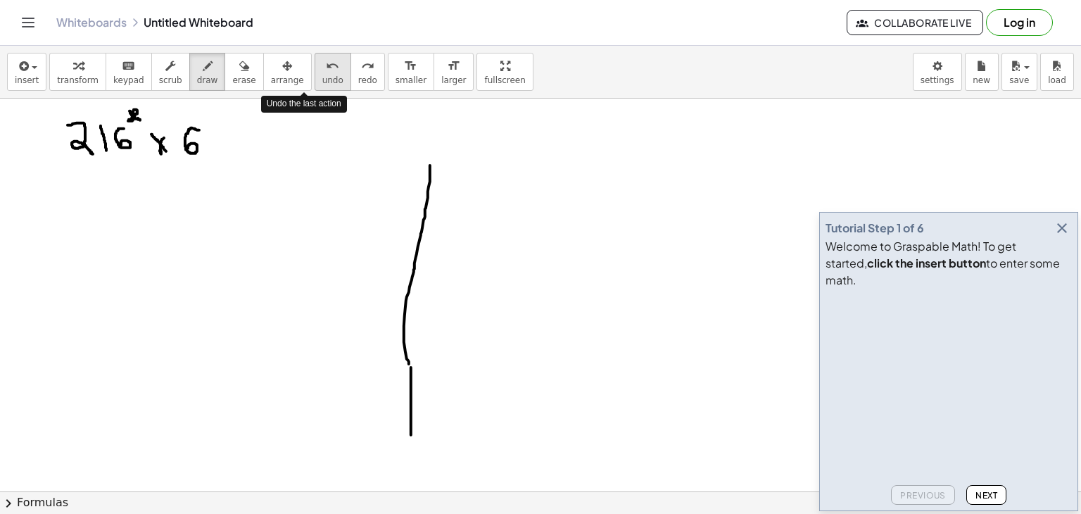
click at [315, 61] on button "undo undo" at bounding box center [333, 72] width 37 height 38
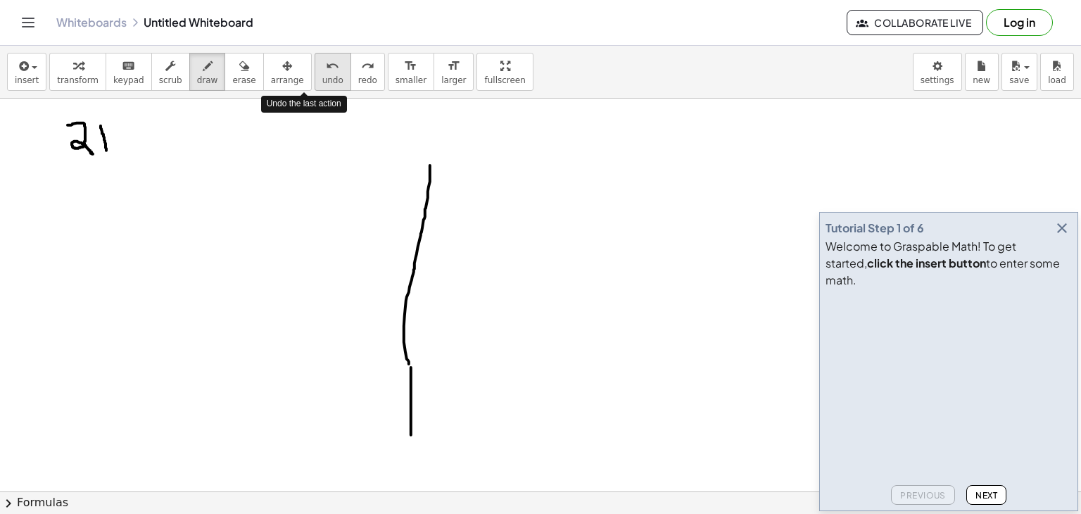
click at [315, 61] on button "undo undo" at bounding box center [333, 72] width 37 height 38
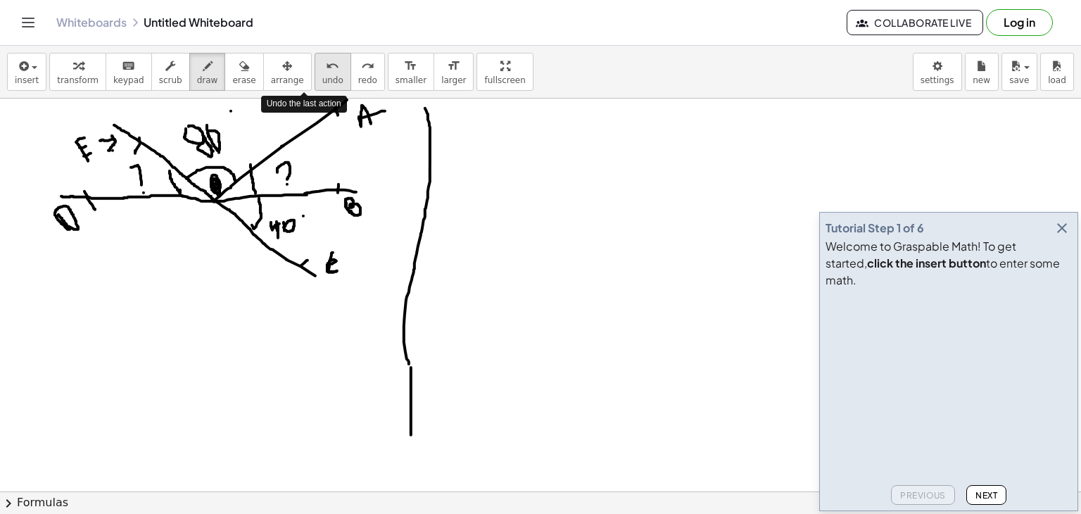
click at [315, 61] on button "undo undo" at bounding box center [333, 72] width 37 height 38
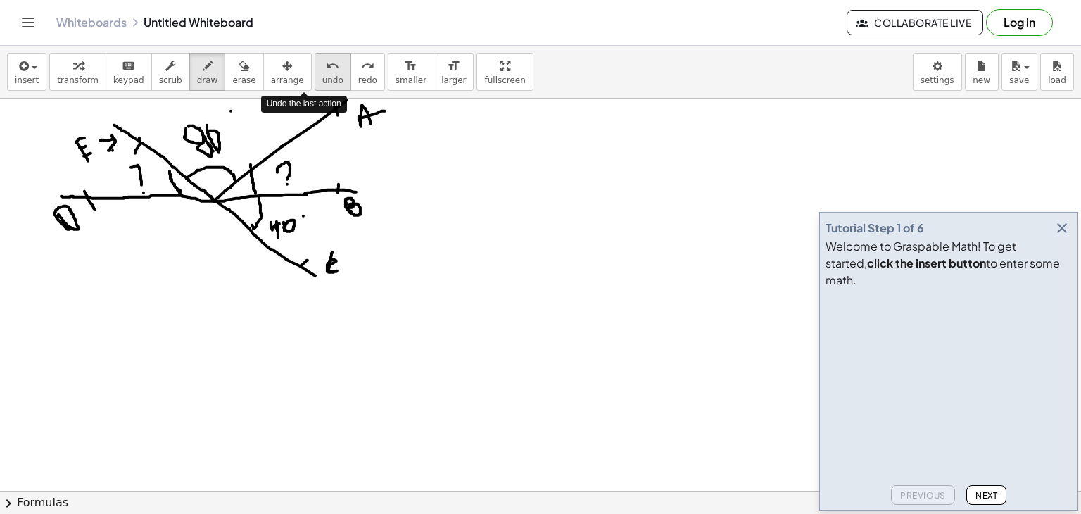
click at [315, 61] on button "undo undo" at bounding box center [333, 72] width 37 height 38
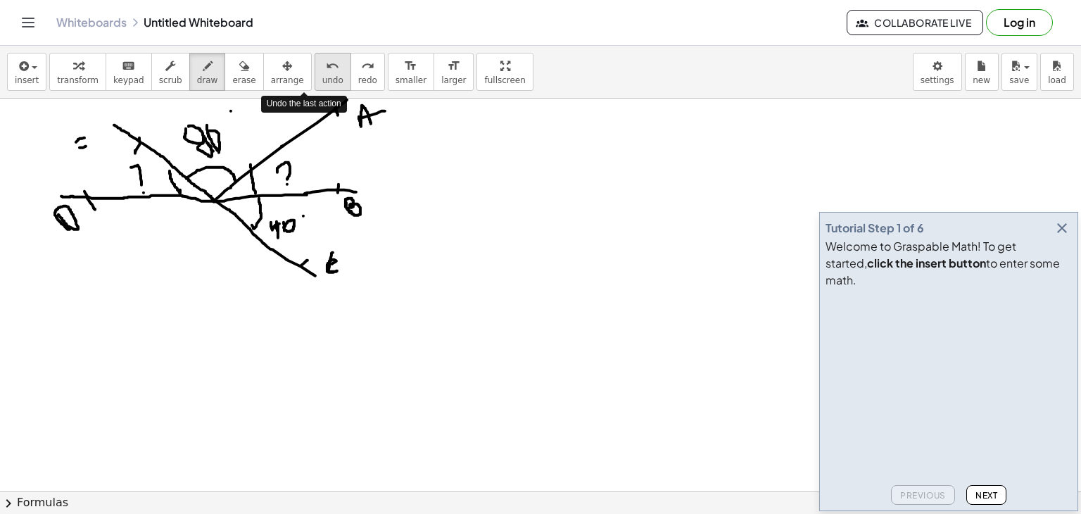
click at [315, 61] on button "undo undo" at bounding box center [333, 72] width 37 height 38
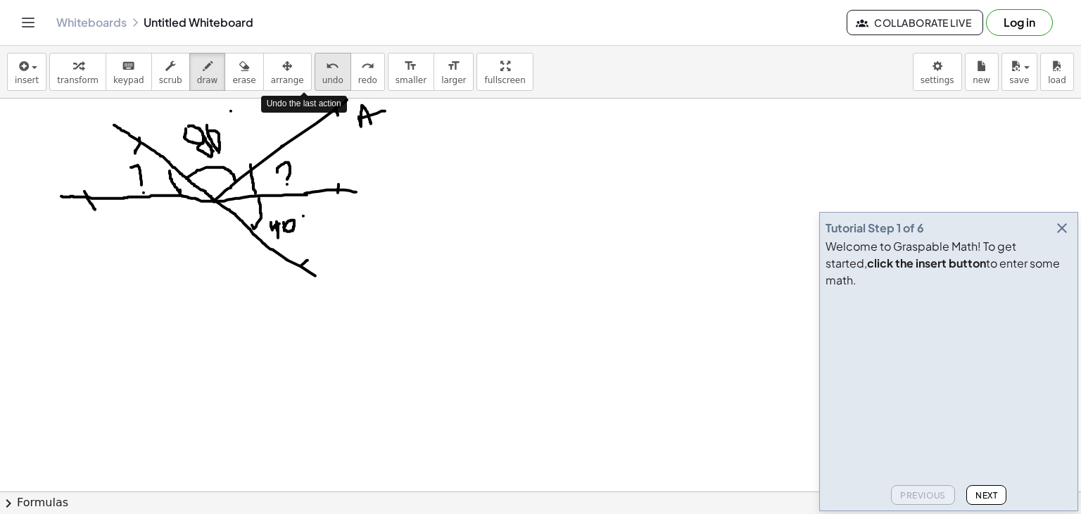
click at [315, 61] on button "undo undo" at bounding box center [333, 72] width 37 height 38
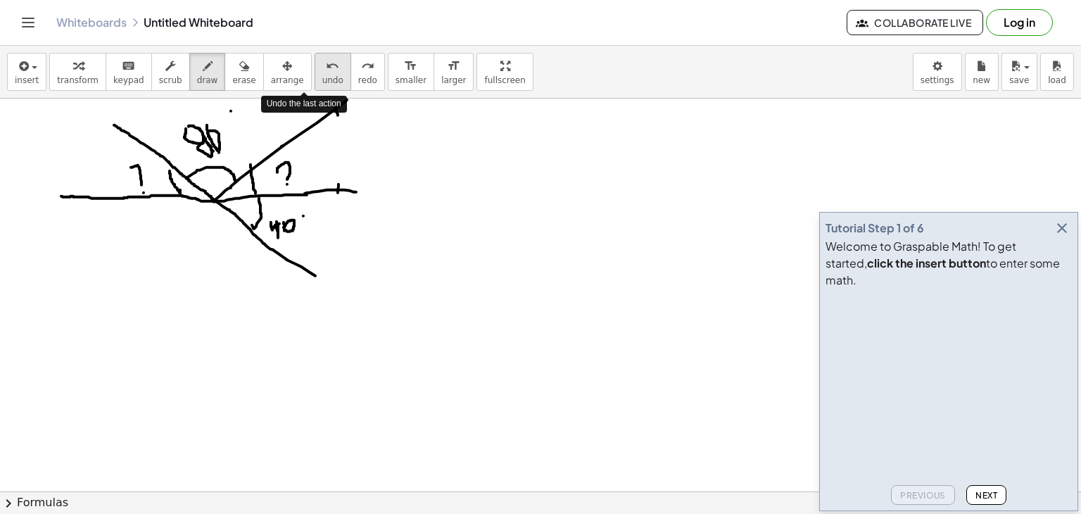
click at [315, 61] on button "undo undo" at bounding box center [333, 72] width 37 height 38
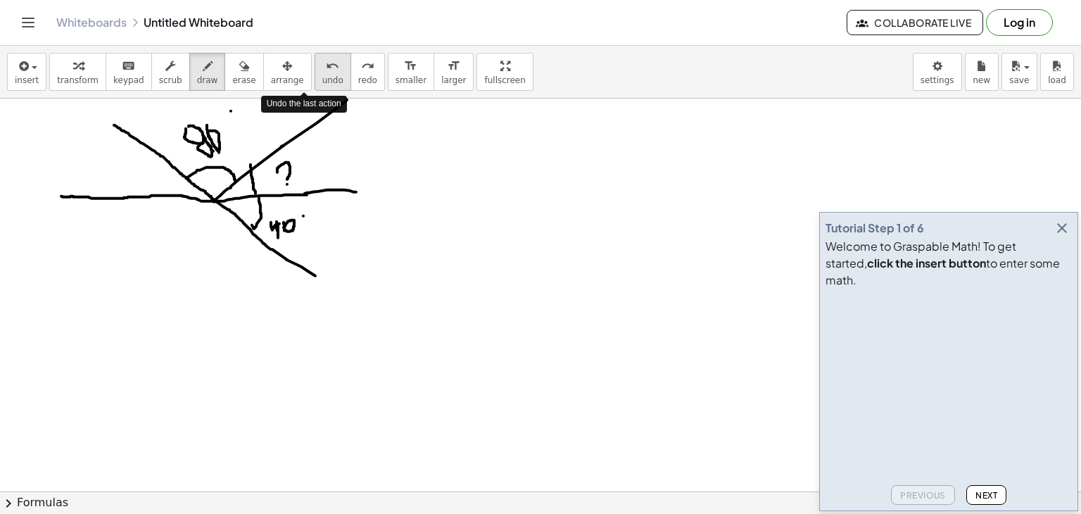
click at [315, 61] on button "undo undo" at bounding box center [333, 72] width 37 height 38
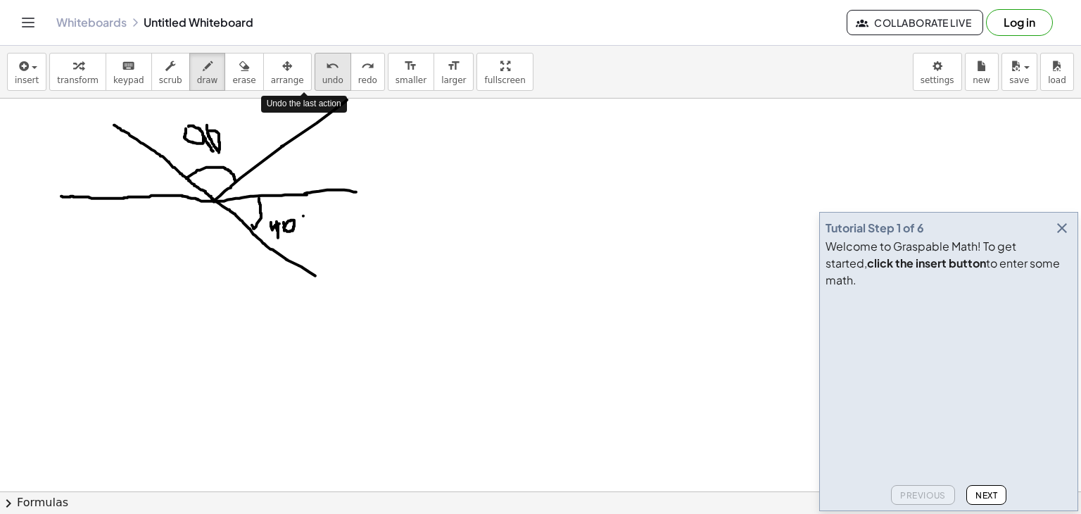
click at [315, 61] on button "undo undo" at bounding box center [333, 72] width 37 height 38
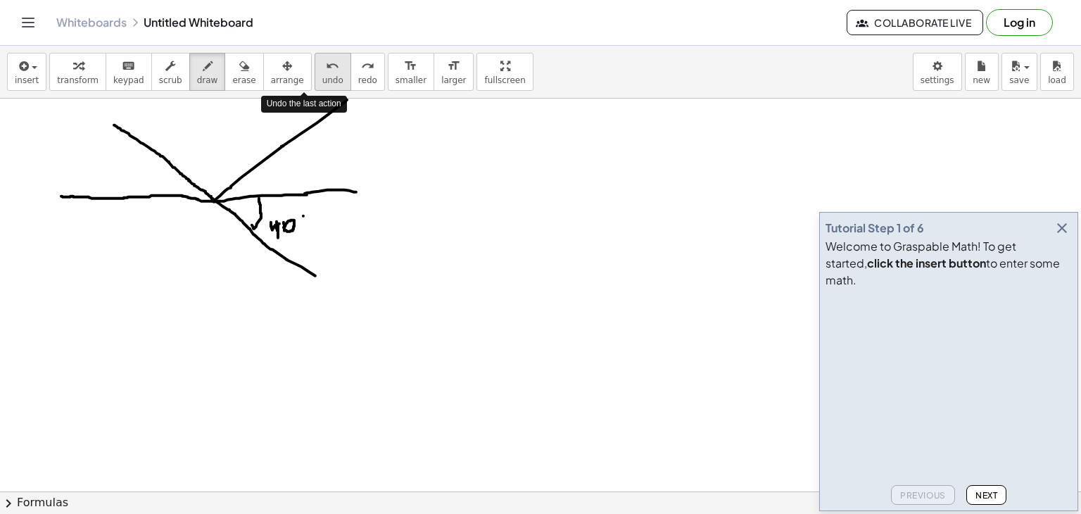
click at [315, 61] on button "undo undo" at bounding box center [333, 72] width 37 height 38
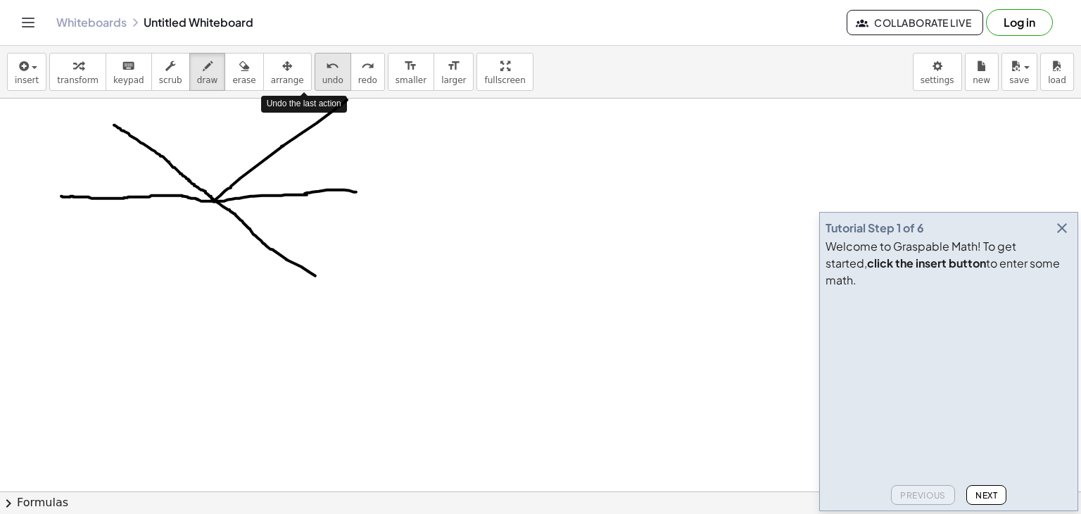
click at [315, 61] on button "undo undo" at bounding box center [333, 72] width 37 height 38
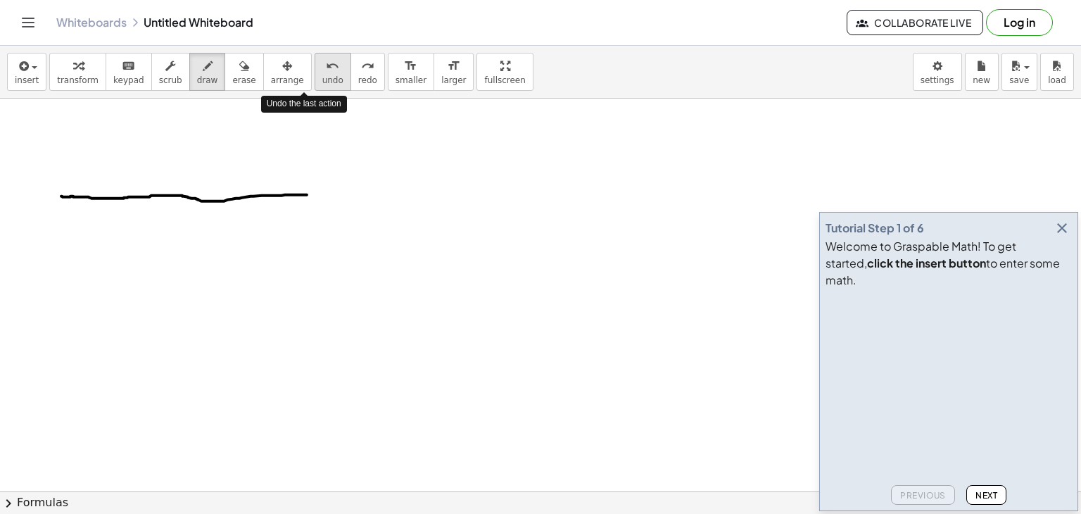
click at [315, 61] on button "undo undo" at bounding box center [333, 72] width 37 height 38
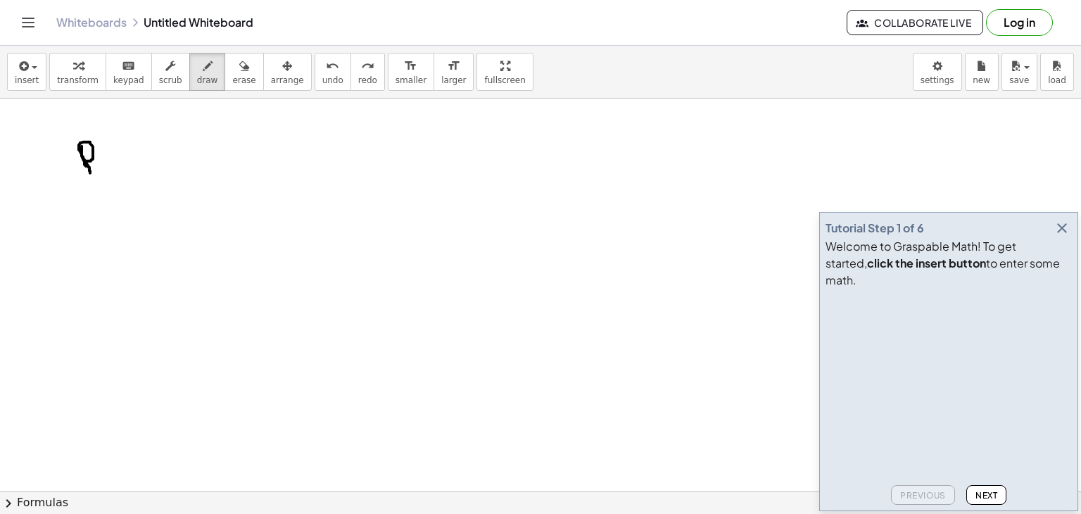
drag, startPoint x: 82, startPoint y: 146, endPoint x: 90, endPoint y: 172, distance: 28.1
drag, startPoint x: 113, startPoint y: 170, endPoint x: 120, endPoint y: 169, distance: 7.2
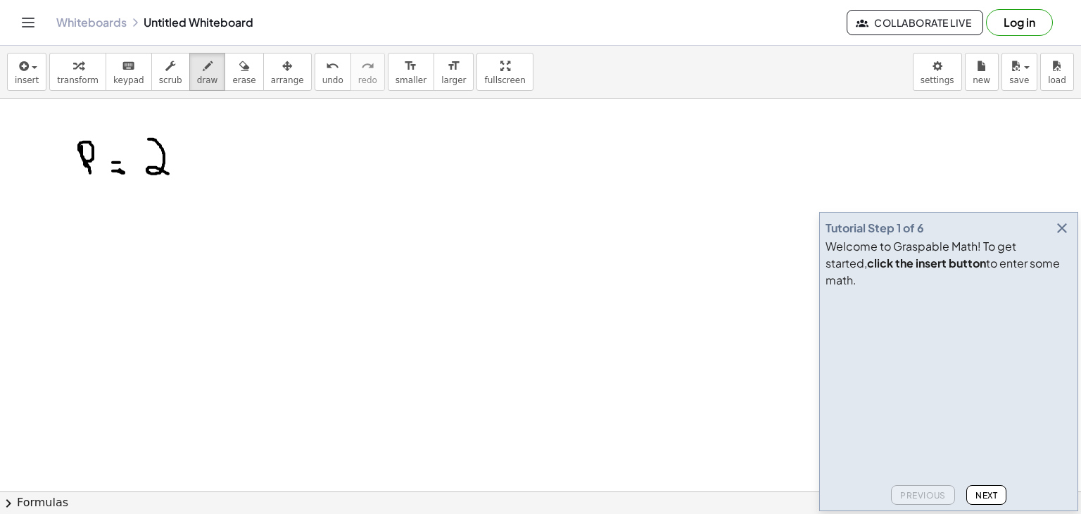
drag, startPoint x: 149, startPoint y: 139, endPoint x: 166, endPoint y: 171, distance: 36.9
drag, startPoint x: 187, startPoint y: 144, endPoint x: 204, endPoint y: 152, distance: 18.6
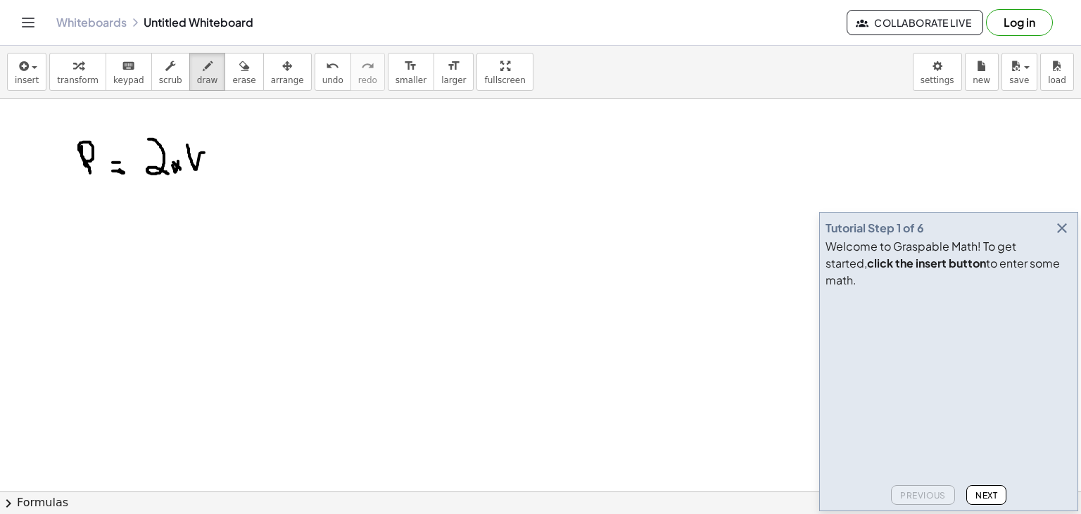
drag, startPoint x: 214, startPoint y: 150, endPoint x: 225, endPoint y: 156, distance: 12.6
drag, startPoint x: 240, startPoint y: 127, endPoint x: 232, endPoint y: 156, distance: 29.4
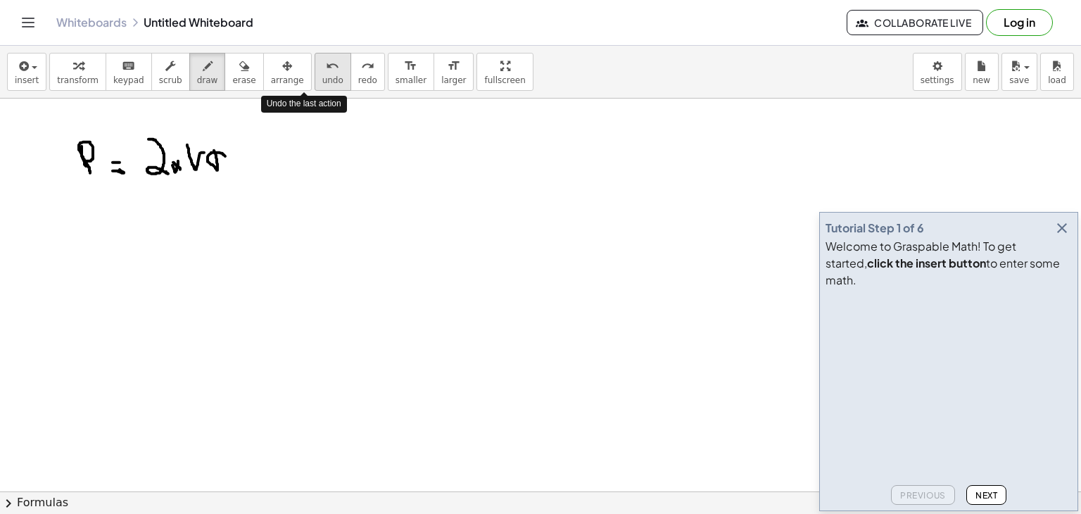
click at [322, 77] on span "undo" at bounding box center [332, 80] width 21 height 10
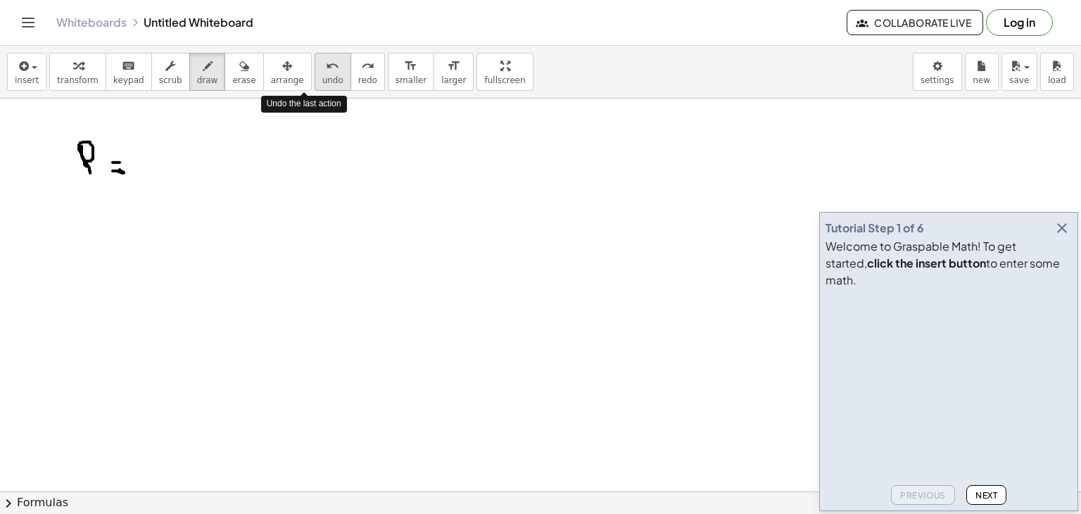
click at [322, 77] on span "undo" at bounding box center [332, 80] width 21 height 10
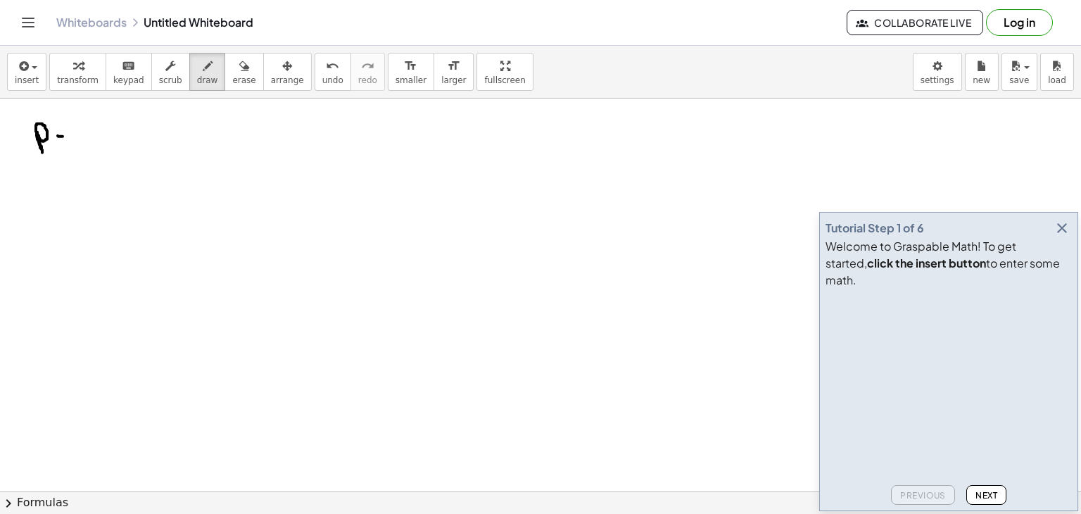
drag, startPoint x: 72, startPoint y: 127, endPoint x: 89, endPoint y: 146, distance: 26.0
drag, startPoint x: 101, startPoint y: 108, endPoint x: 114, endPoint y: 143, distance: 37.4
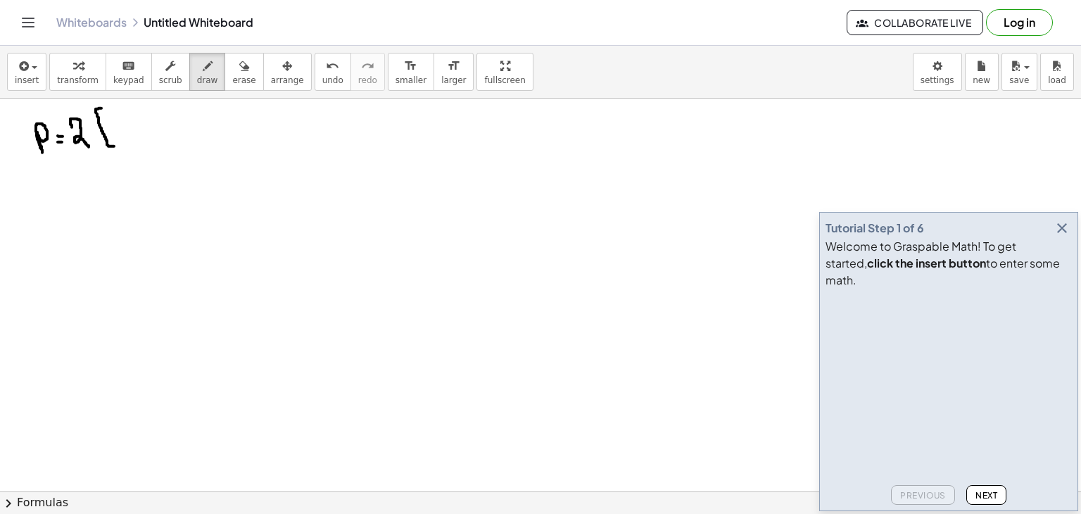
drag, startPoint x: 112, startPoint y: 122, endPoint x: 120, endPoint y: 133, distance: 13.7
drag, startPoint x: 122, startPoint y: 125, endPoint x: 126, endPoint y: 132, distance: 8.2
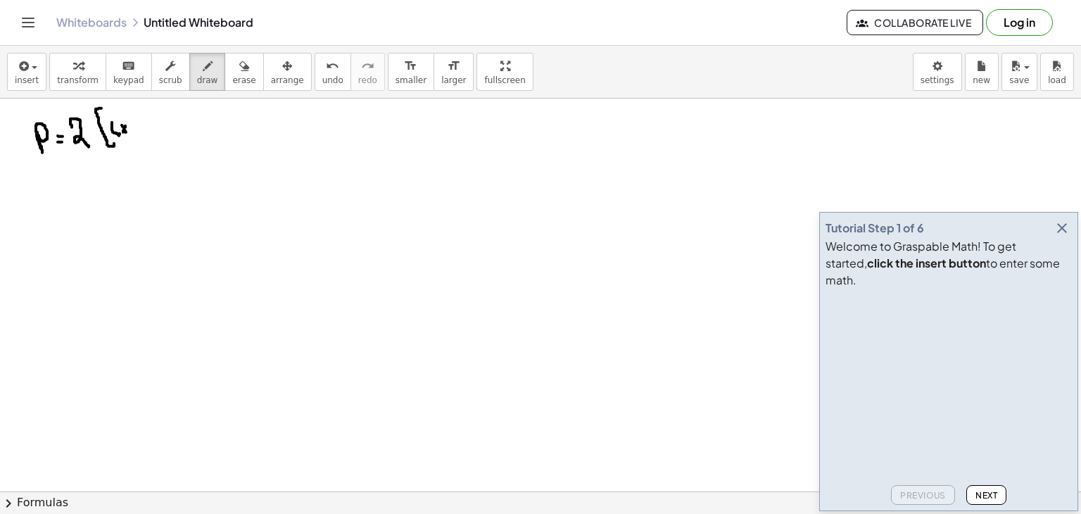
drag, startPoint x: 130, startPoint y: 115, endPoint x: 132, endPoint y: 129, distance: 14.4
click at [326, 65] on icon "undo" at bounding box center [332, 66] width 13 height 17
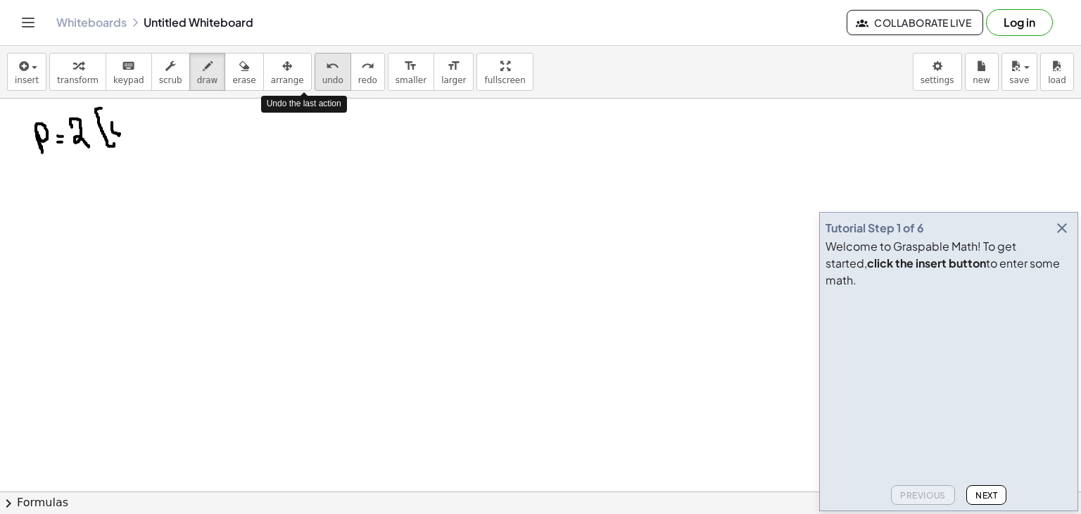
click at [326, 65] on icon "undo" at bounding box center [332, 66] width 13 height 17
drag, startPoint x: 117, startPoint y: 115, endPoint x: 127, endPoint y: 133, distance: 20.2
drag, startPoint x: 130, startPoint y: 125, endPoint x: 135, endPoint y: 136, distance: 12.6
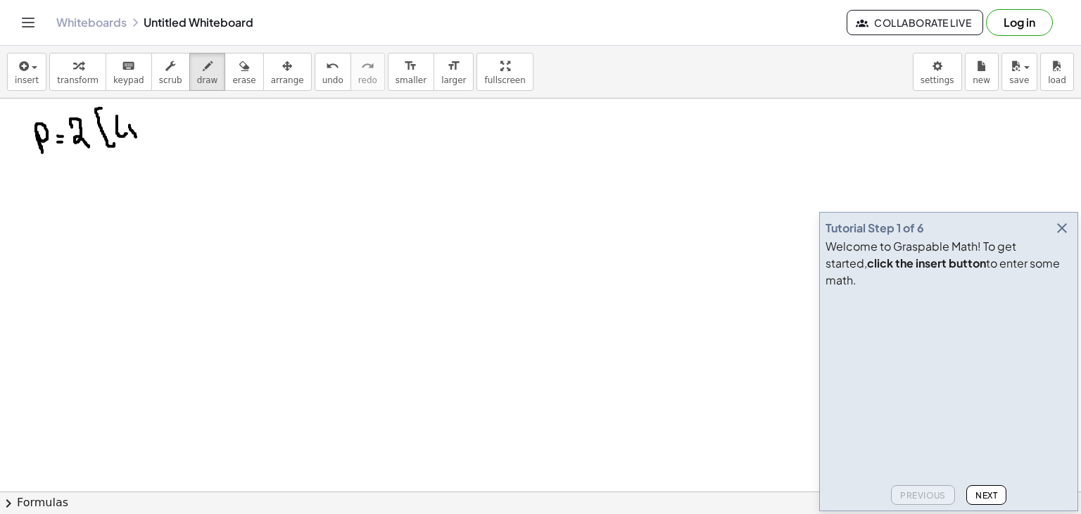
click at [326, 72] on icon "undo" at bounding box center [332, 66] width 13 height 17
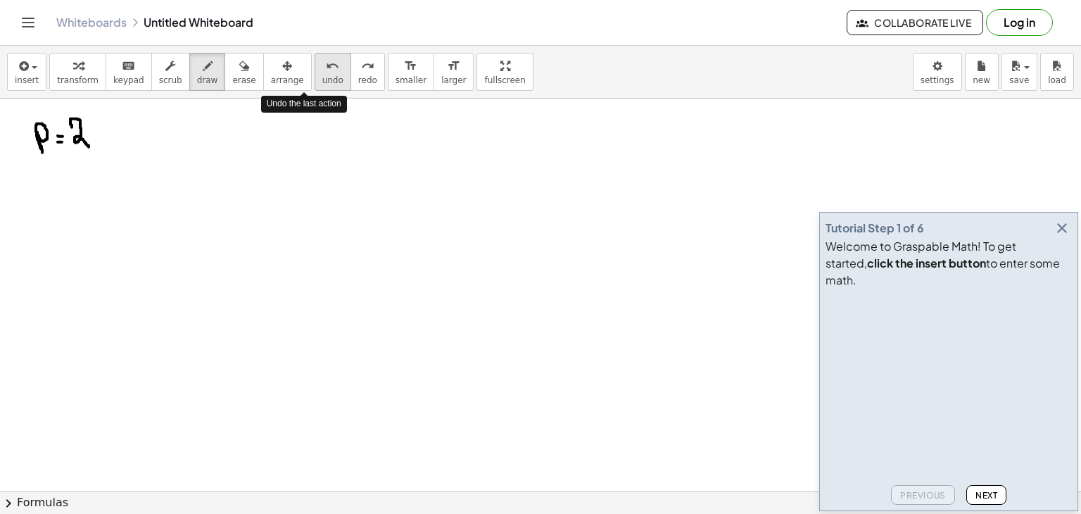
click at [326, 72] on icon "undo" at bounding box center [332, 66] width 13 height 17
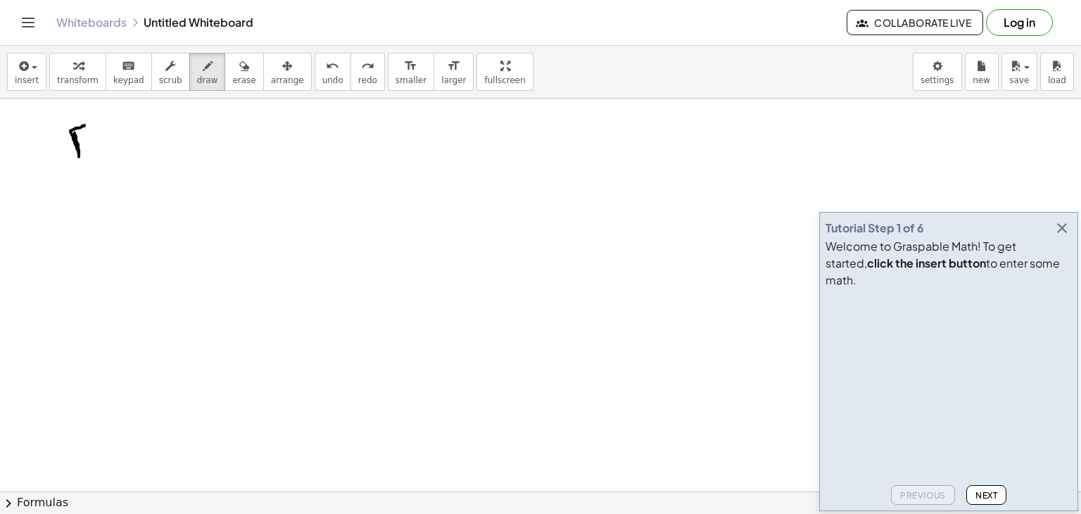
drag, startPoint x: 75, startPoint y: 132, endPoint x: 84, endPoint y: 125, distance: 12.5
click at [322, 80] on span "undo" at bounding box center [332, 80] width 21 height 10
drag, startPoint x: 87, startPoint y: 122, endPoint x: 104, endPoint y: 132, distance: 20.2
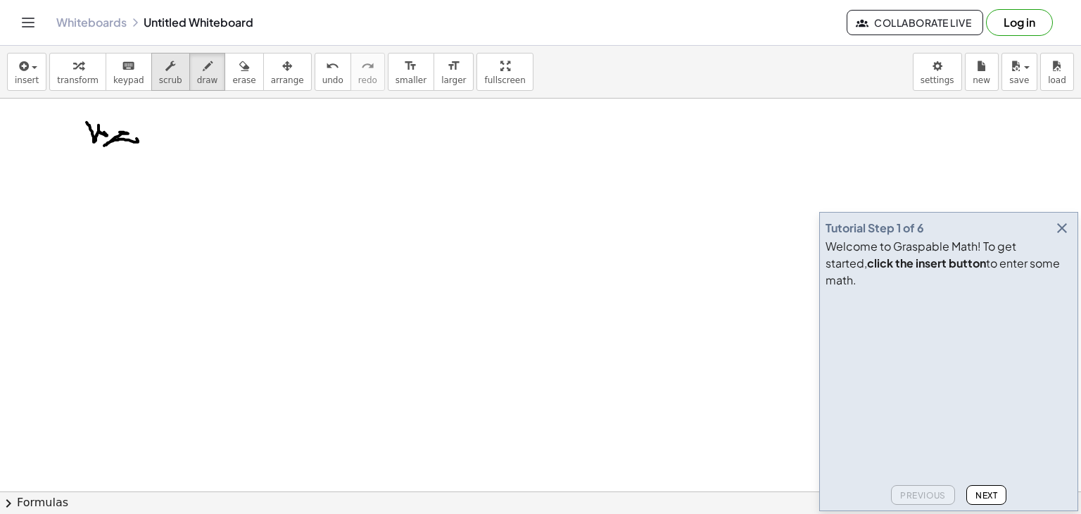
drag, startPoint x: 120, startPoint y: 132, endPoint x: 163, endPoint y: 89, distance: 60.7
click at [163, 89] on div "insert select one: Math Expression Function Text Youtube Video Graphing Geometr…" at bounding box center [540, 280] width 1081 height 468
click at [322, 75] on span "undo" at bounding box center [332, 80] width 21 height 10
drag, startPoint x: 125, startPoint y: 127, endPoint x: 139, endPoint y: 128, distance: 14.8
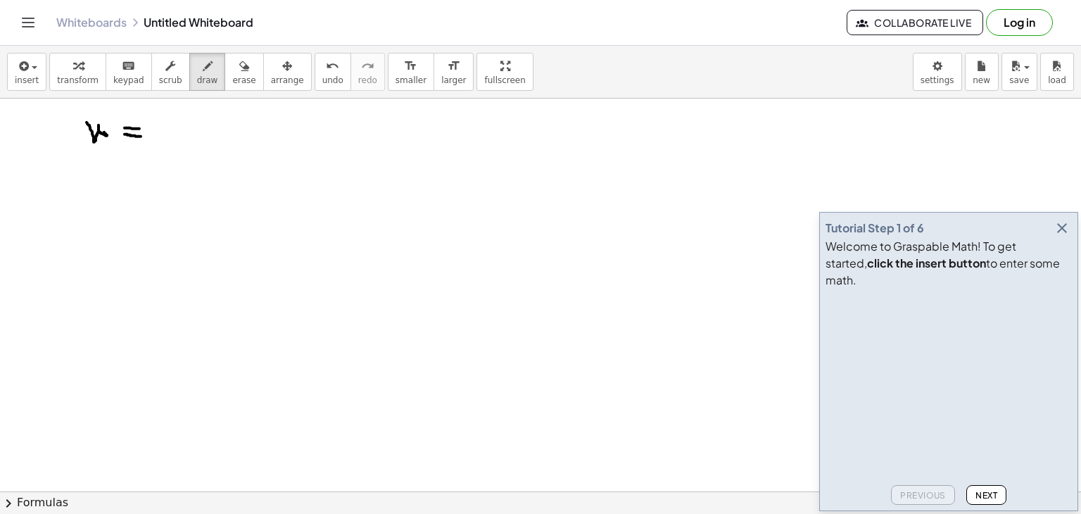
drag, startPoint x: 125, startPoint y: 134, endPoint x: 141, endPoint y: 136, distance: 16.3
drag, startPoint x: 168, startPoint y: 116, endPoint x: 166, endPoint y: 142, distance: 26.1
drag, startPoint x: 185, startPoint y: 133, endPoint x: 199, endPoint y: 132, distance: 13.4
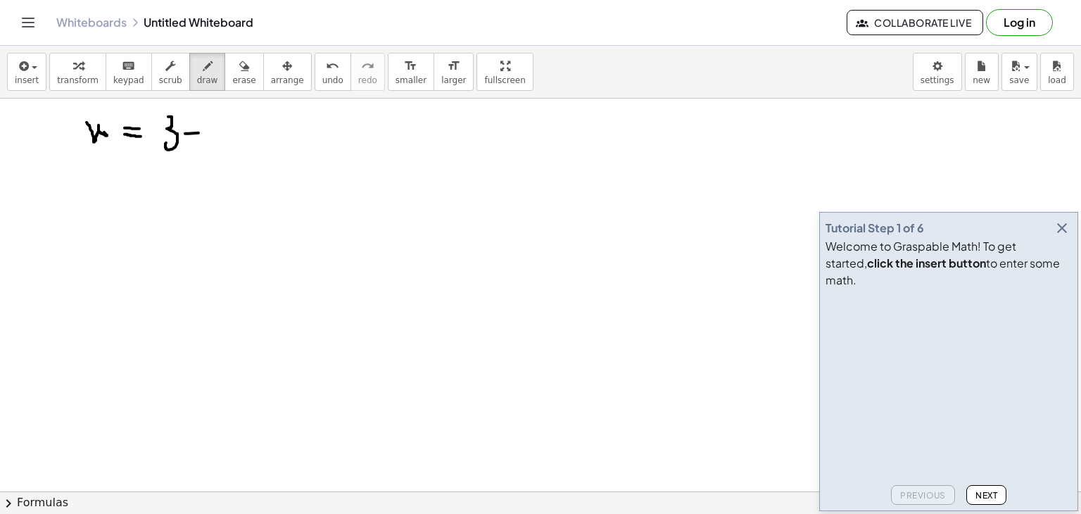
drag, startPoint x: 190, startPoint y: 125, endPoint x: 191, endPoint y: 144, distance: 19.1
drag, startPoint x: 199, startPoint y: 150, endPoint x: 232, endPoint y: 111, distance: 51.9
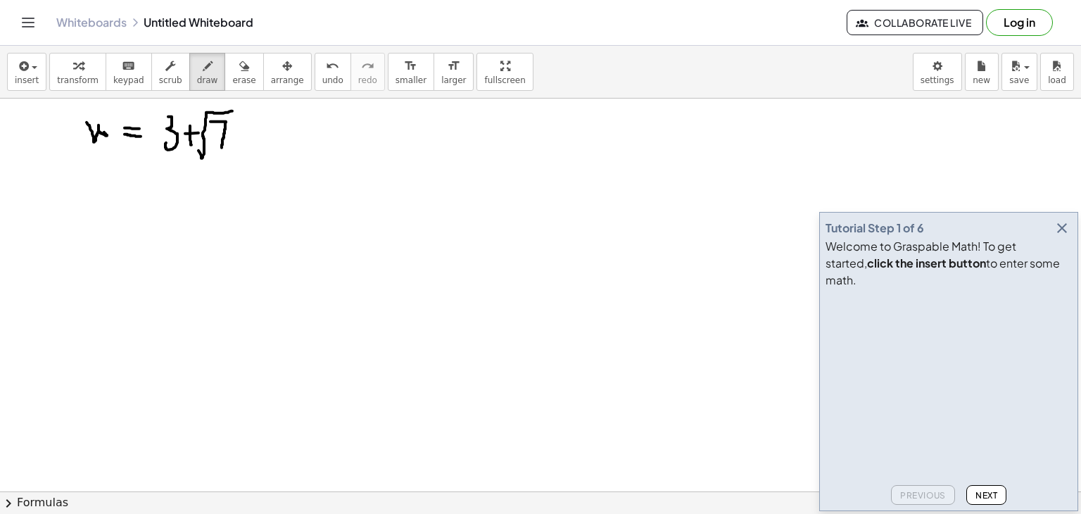
drag, startPoint x: 210, startPoint y: 121, endPoint x: 222, endPoint y: 144, distance: 25.2
drag, startPoint x: 217, startPoint y: 137, endPoint x: 234, endPoint y: 137, distance: 16.9
drag, startPoint x: 255, startPoint y: 133, endPoint x: 277, endPoint y: 133, distance: 21.8
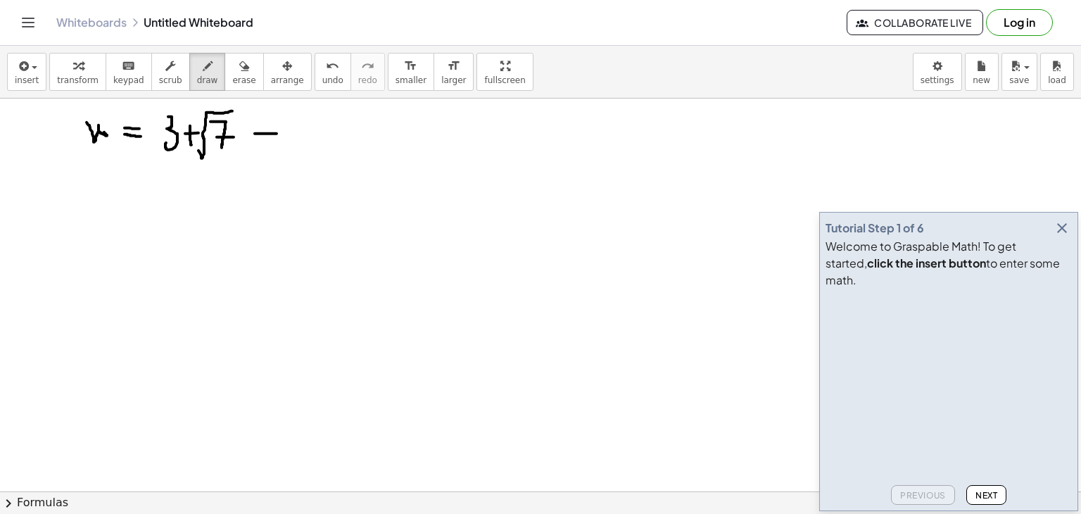
drag, startPoint x: 268, startPoint y: 120, endPoint x: 275, endPoint y: 158, distance: 38.0
click at [322, 73] on div "undo" at bounding box center [332, 65] width 21 height 17
drag, startPoint x: 265, startPoint y: 122, endPoint x: 272, endPoint y: 141, distance: 19.9
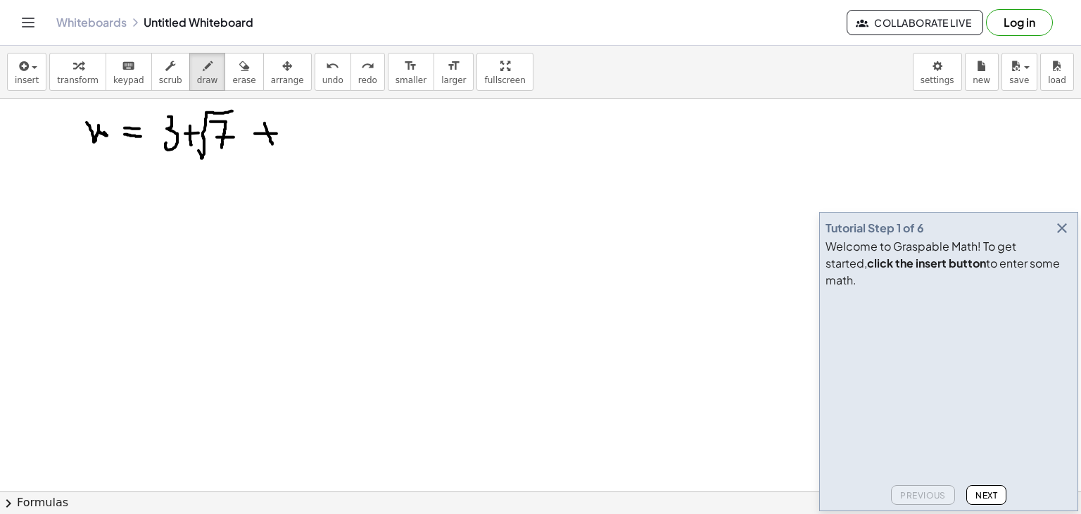
drag, startPoint x: 309, startPoint y: 117, endPoint x: 304, endPoint y: 144, distance: 27.9
drag, startPoint x: 322, startPoint y: 130, endPoint x: 339, endPoint y: 127, distance: 16.4
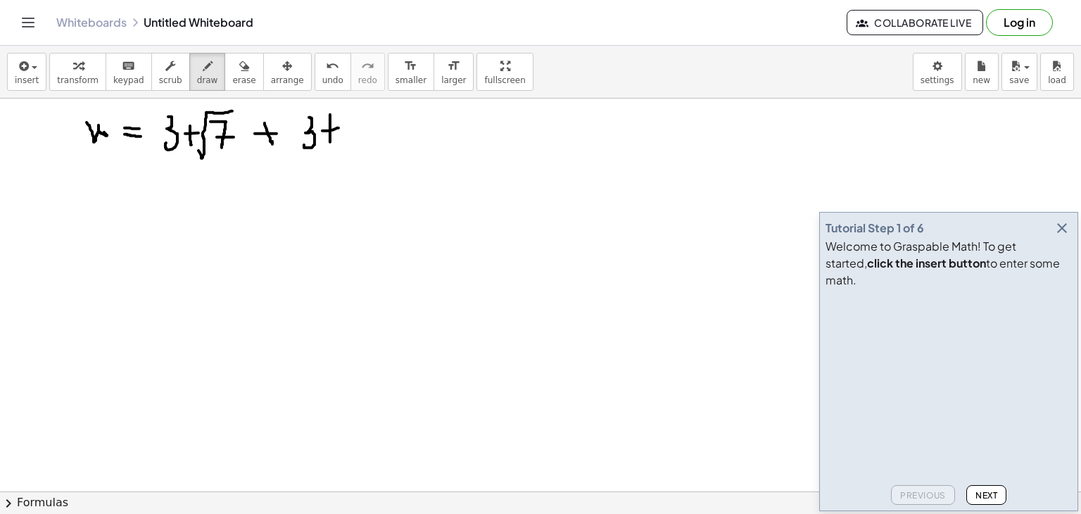
drag, startPoint x: 330, startPoint y: 114, endPoint x: 332, endPoint y: 139, distance: 24.7
drag, startPoint x: 344, startPoint y: 145, endPoint x: 392, endPoint y: 107, distance: 61.7
drag, startPoint x: 366, startPoint y: 121, endPoint x: 370, endPoint y: 146, distance: 25.6
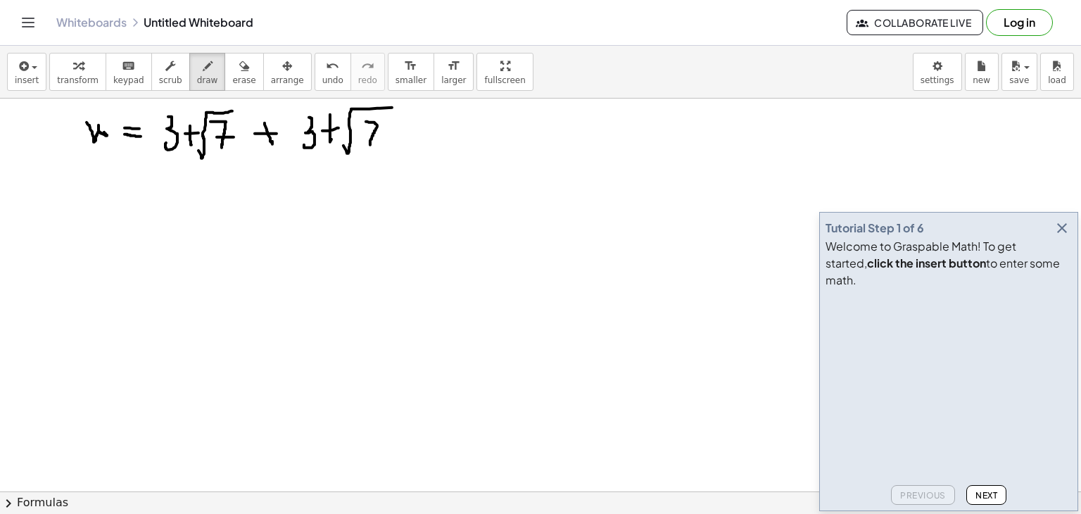
drag, startPoint x: 365, startPoint y: 136, endPoint x: 377, endPoint y: 138, distance: 12.8
drag, startPoint x: 80, startPoint y: 184, endPoint x: 82, endPoint y: 218, distance: 33.9
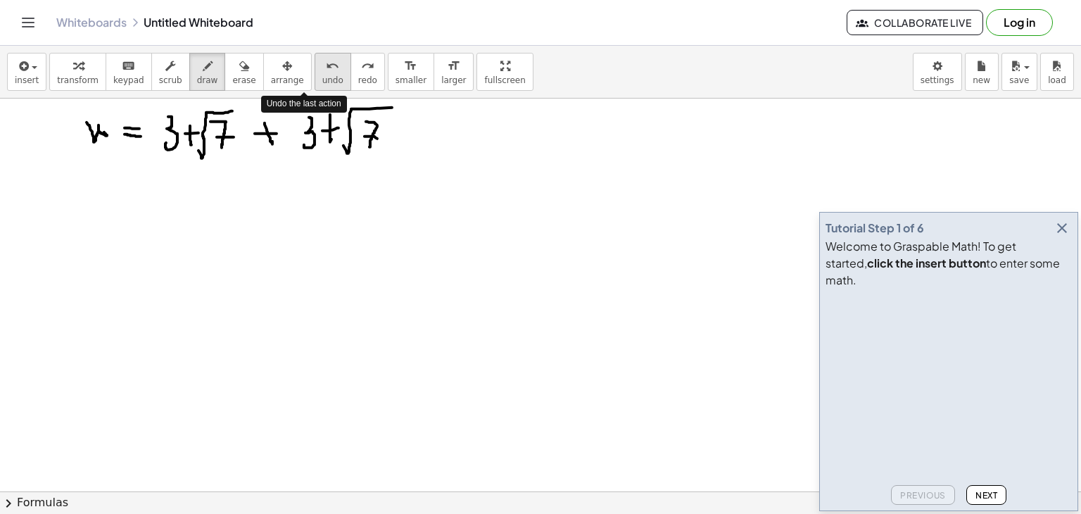
click at [315, 74] on button "undo undo" at bounding box center [333, 72] width 37 height 38
drag, startPoint x: 87, startPoint y: 160, endPoint x: 86, endPoint y: 174, distance: 14.1
drag, startPoint x: 115, startPoint y: 170, endPoint x: 123, endPoint y: 167, distance: 8.9
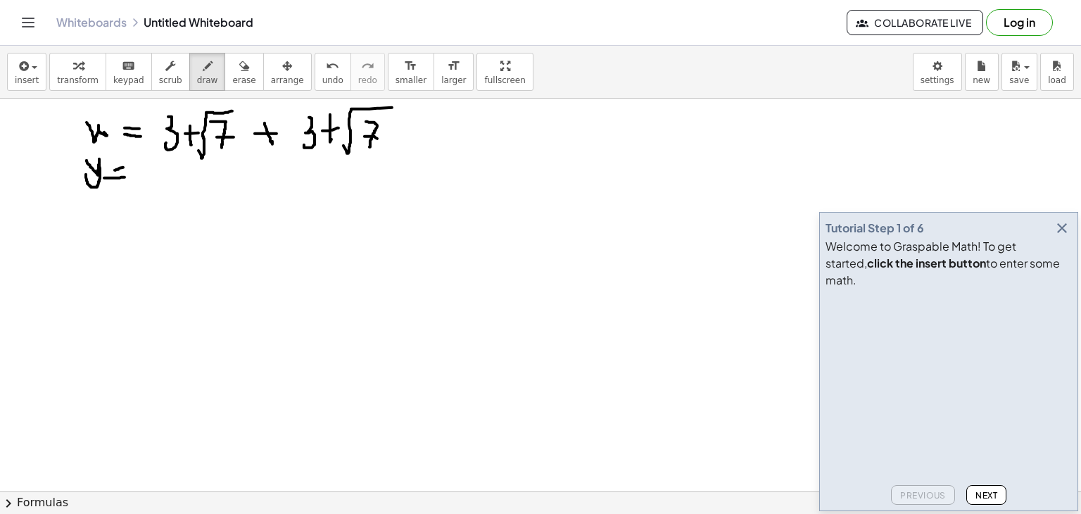
drag, startPoint x: 104, startPoint y: 177, endPoint x: 125, endPoint y: 177, distance: 20.4
drag, startPoint x: 111, startPoint y: 168, endPoint x: 120, endPoint y: 172, distance: 10.4
click at [326, 59] on icon "undo" at bounding box center [332, 66] width 13 height 17
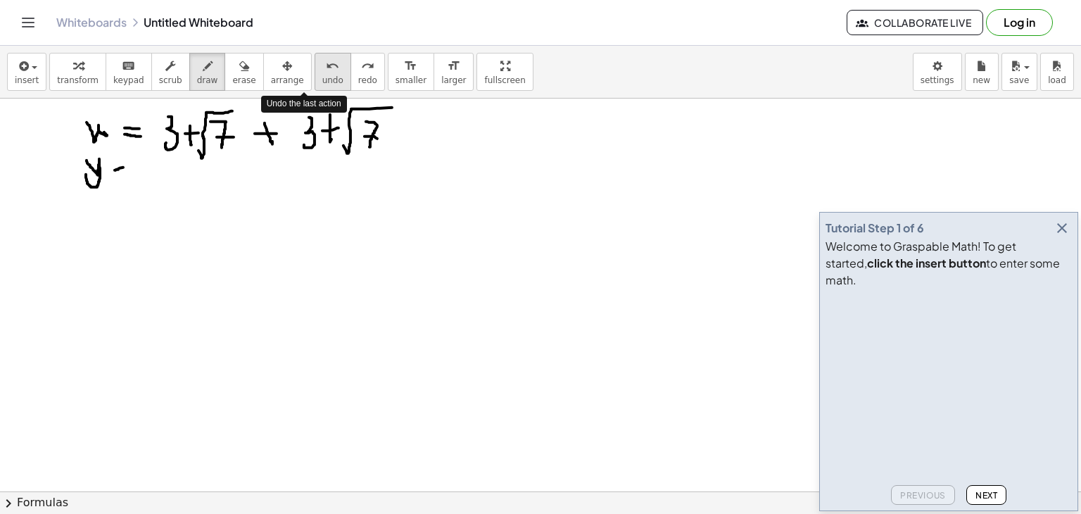
click at [326, 59] on icon "undo" at bounding box center [332, 66] width 13 height 17
drag, startPoint x: 111, startPoint y: 180, endPoint x: 120, endPoint y: 182, distance: 10.0
drag, startPoint x: 115, startPoint y: 190, endPoint x: 122, endPoint y: 189, distance: 7.1
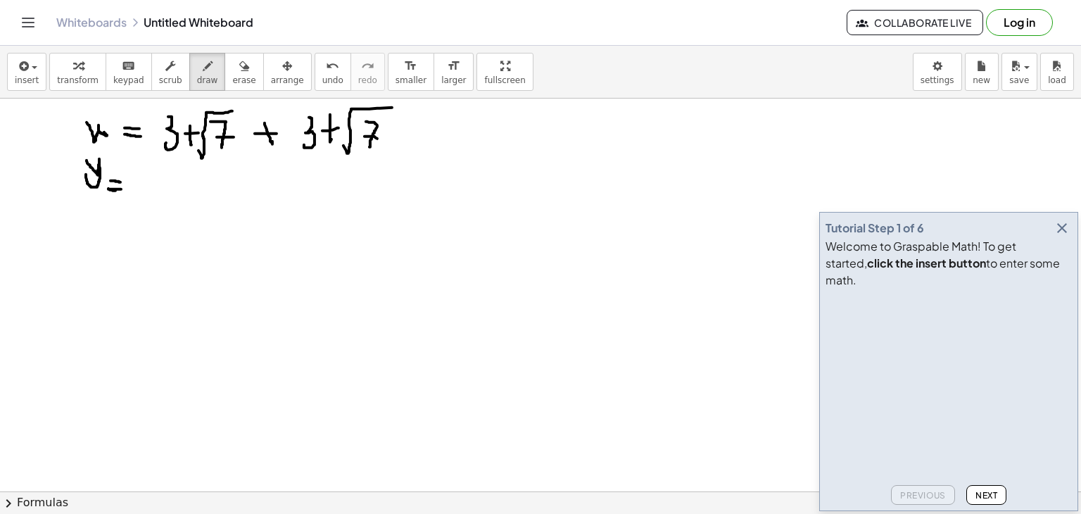
drag, startPoint x: 146, startPoint y: 182, endPoint x: 146, endPoint y: 218, distance: 35.9
drag, startPoint x: 166, startPoint y: 200, endPoint x: 189, endPoint y: 197, distance: 23.4
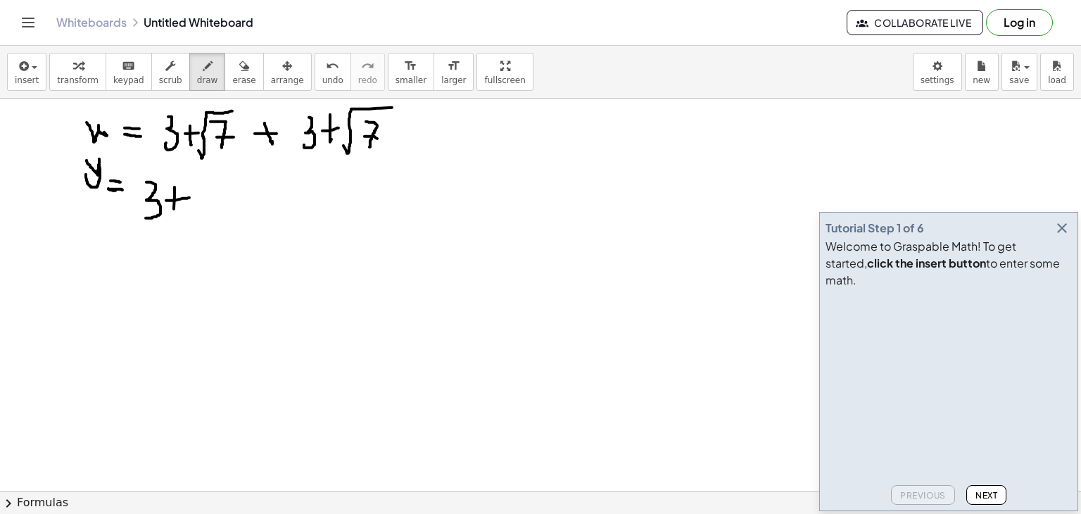
drag, startPoint x: 175, startPoint y: 187, endPoint x: 174, endPoint y: 209, distance: 22.5
drag, startPoint x: 189, startPoint y: 212, endPoint x: 218, endPoint y: 187, distance: 38.5
drag, startPoint x: 206, startPoint y: 196, endPoint x: 205, endPoint y: 213, distance: 17.6
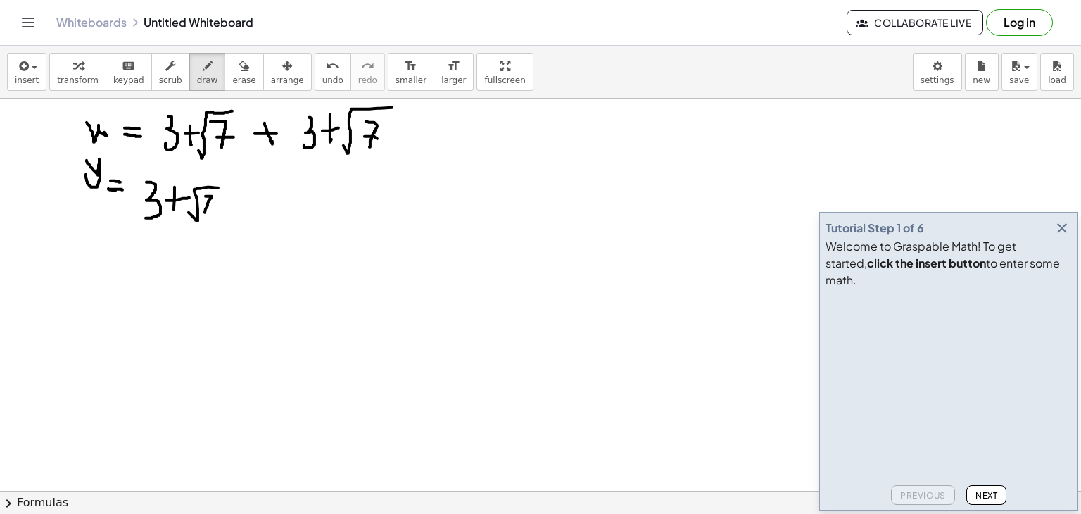
drag, startPoint x: 200, startPoint y: 201, endPoint x: 227, endPoint y: 204, distance: 26.9
drag, startPoint x: 268, startPoint y: 178, endPoint x: 268, endPoint y: 220, distance: 42.2
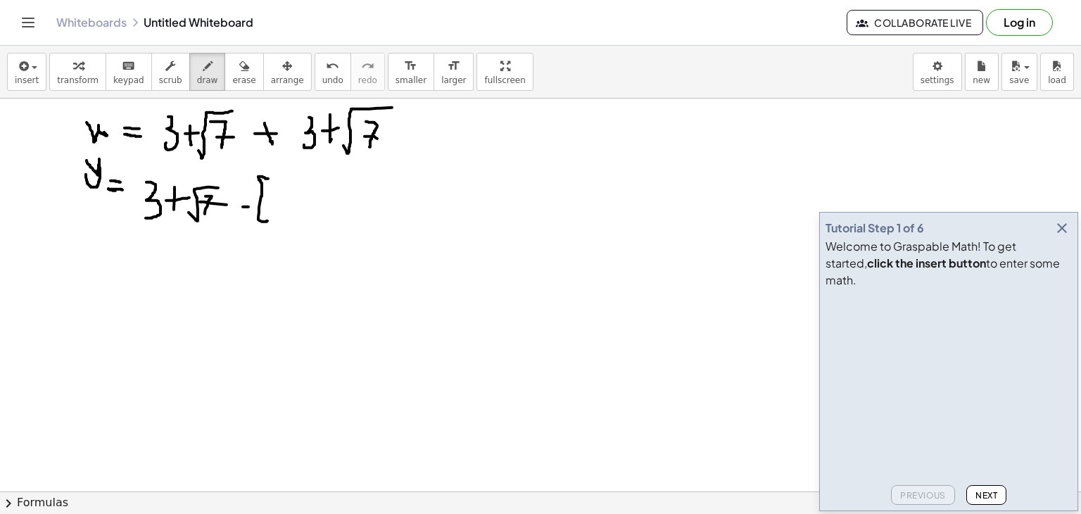
drag, startPoint x: 274, startPoint y: 187, endPoint x: 267, endPoint y: 213, distance: 26.8
drag, startPoint x: 294, startPoint y: 200, endPoint x: 309, endPoint y: 201, distance: 15.6
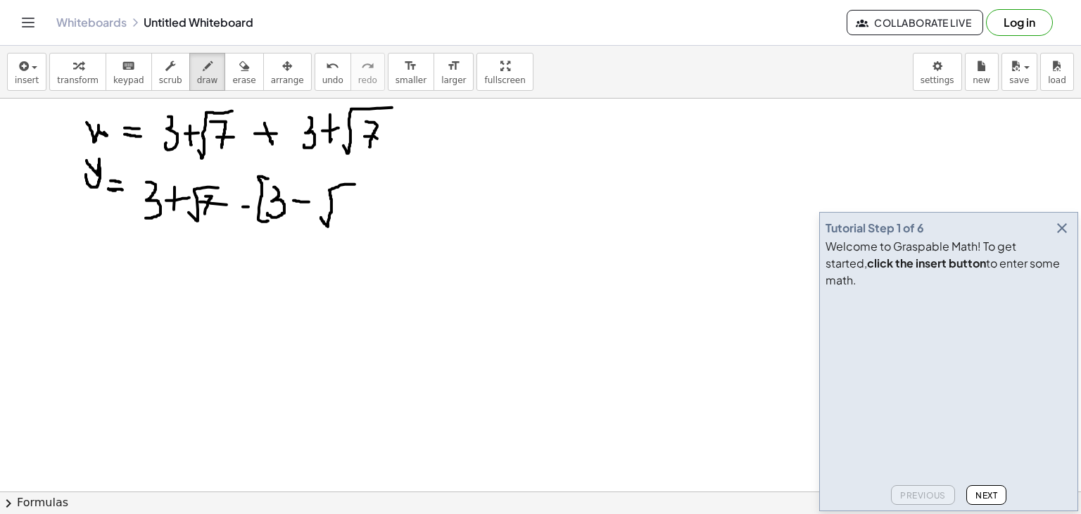
drag, startPoint x: 321, startPoint y: 217, endPoint x: 355, endPoint y: 184, distance: 47.3
drag, startPoint x: 341, startPoint y: 199, endPoint x: 347, endPoint y: 219, distance: 20.7
drag, startPoint x: 340, startPoint y: 209, endPoint x: 358, endPoint y: 211, distance: 18.4
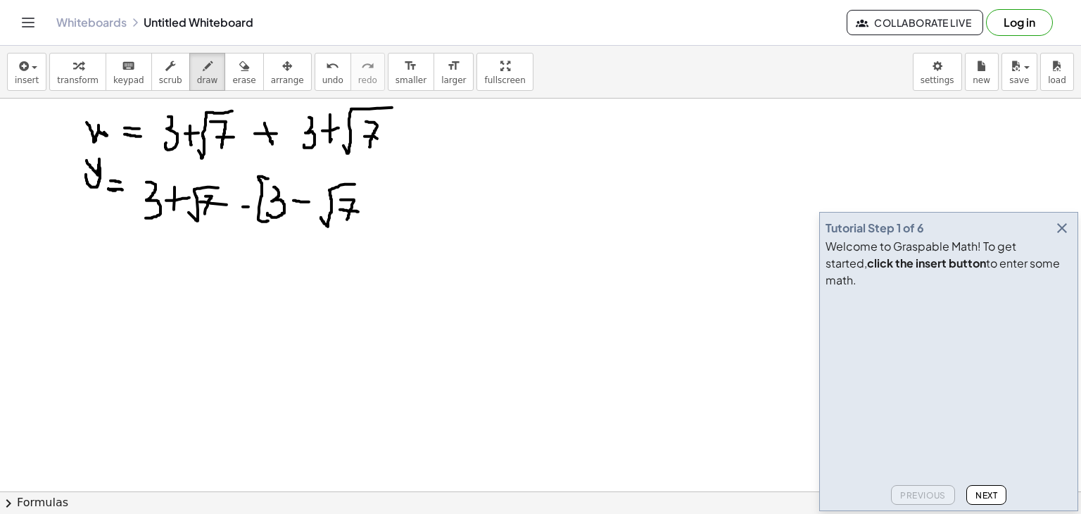
drag, startPoint x: 369, startPoint y: 172, endPoint x: 339, endPoint y: 244, distance: 78.3
click at [317, 74] on button "undo undo" at bounding box center [333, 72] width 37 height 38
drag, startPoint x: 360, startPoint y: 171, endPoint x: 355, endPoint y: 220, distance: 48.9
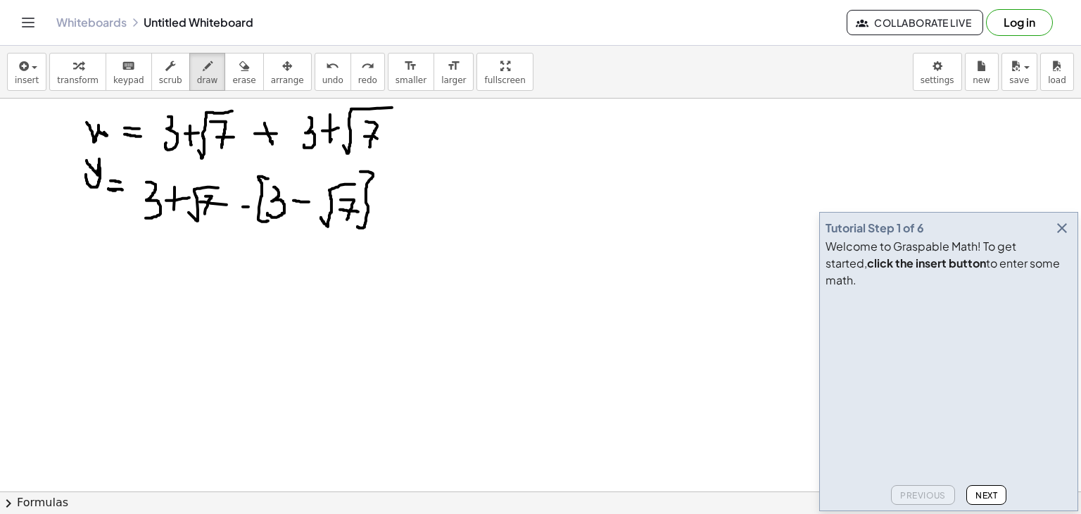
drag, startPoint x: 59, startPoint y: 246, endPoint x: 81, endPoint y: 247, distance: 21.9
drag, startPoint x: 76, startPoint y: 239, endPoint x: 62, endPoint y: 257, distance: 22.5
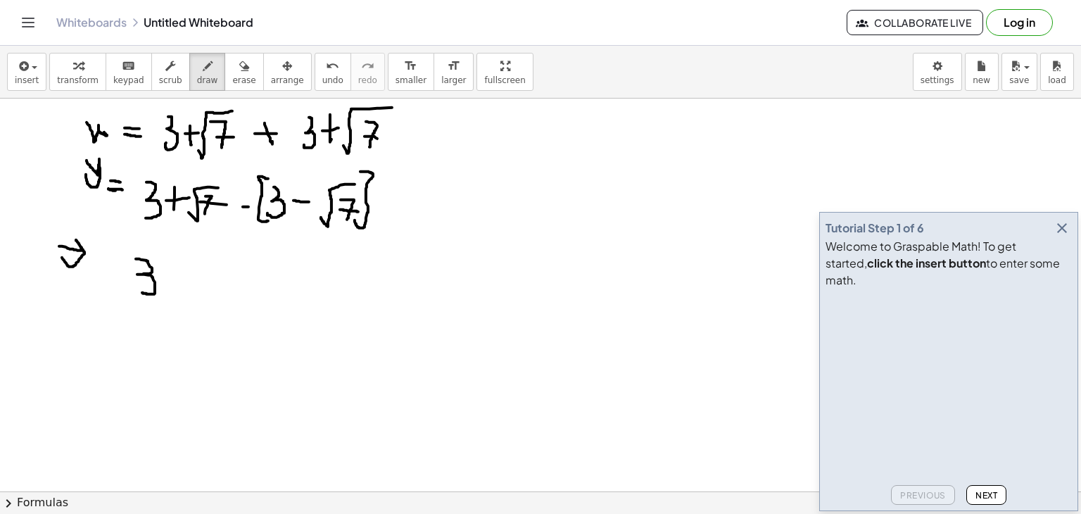
drag, startPoint x: 136, startPoint y: 258, endPoint x: 143, endPoint y: 285, distance: 27.7
drag, startPoint x: 163, startPoint y: 279, endPoint x: 189, endPoint y: 274, distance: 25.8
drag, startPoint x: 172, startPoint y: 267, endPoint x: 177, endPoint y: 288, distance: 20.8
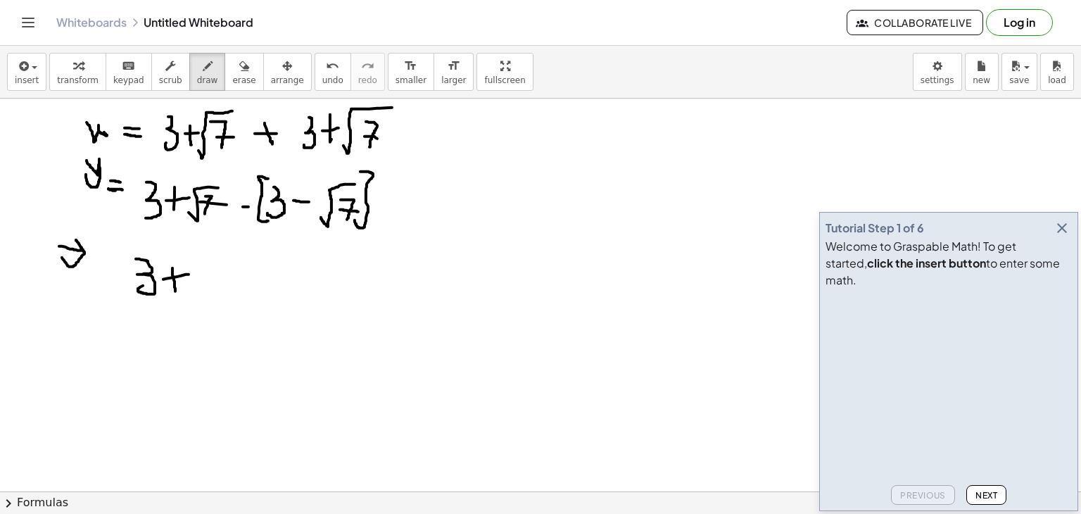
drag, startPoint x: 188, startPoint y: 298, endPoint x: 220, endPoint y: 262, distance: 47.9
drag, startPoint x: 209, startPoint y: 274, endPoint x: 209, endPoint y: 303, distance: 29.6
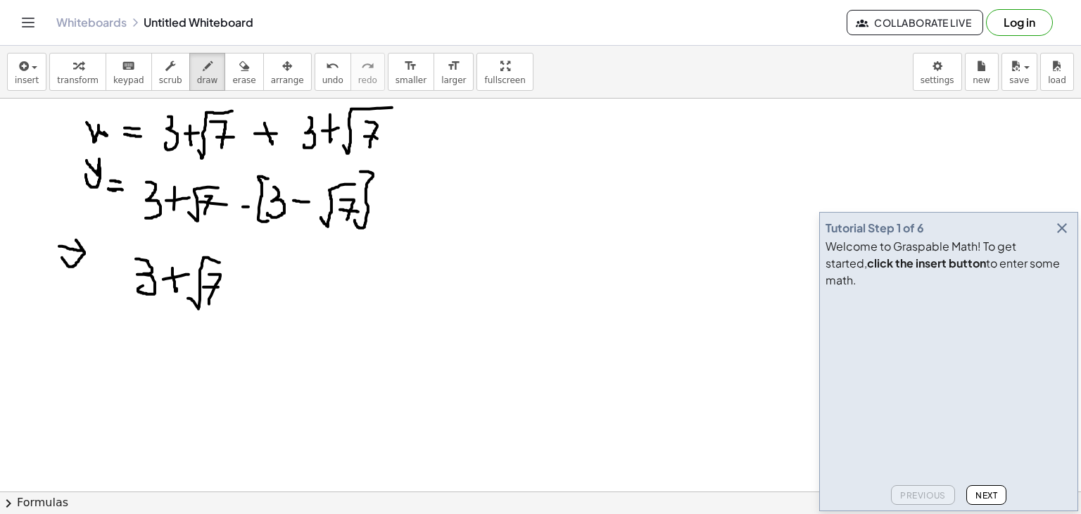
drag, startPoint x: 203, startPoint y: 287, endPoint x: 219, endPoint y: 287, distance: 15.5
drag, startPoint x: 235, startPoint y: 288, endPoint x: 244, endPoint y: 288, distance: 9.2
drag, startPoint x: 258, startPoint y: 275, endPoint x: 260, endPoint y: 298, distance: 24.0
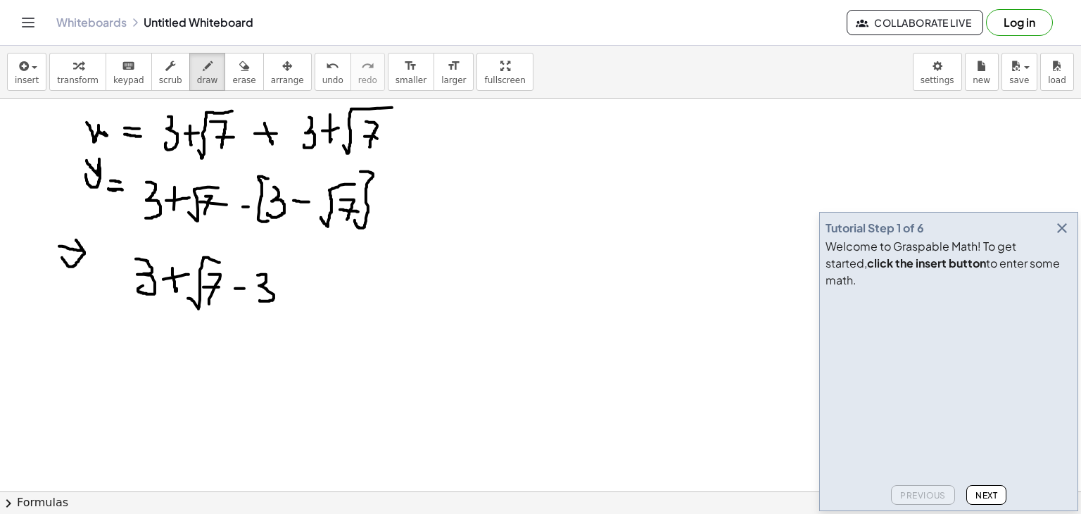
drag, startPoint x: 287, startPoint y: 290, endPoint x: 303, endPoint y: 290, distance: 16.9
drag, startPoint x: 290, startPoint y: 279, endPoint x: 290, endPoint y: 313, distance: 33.8
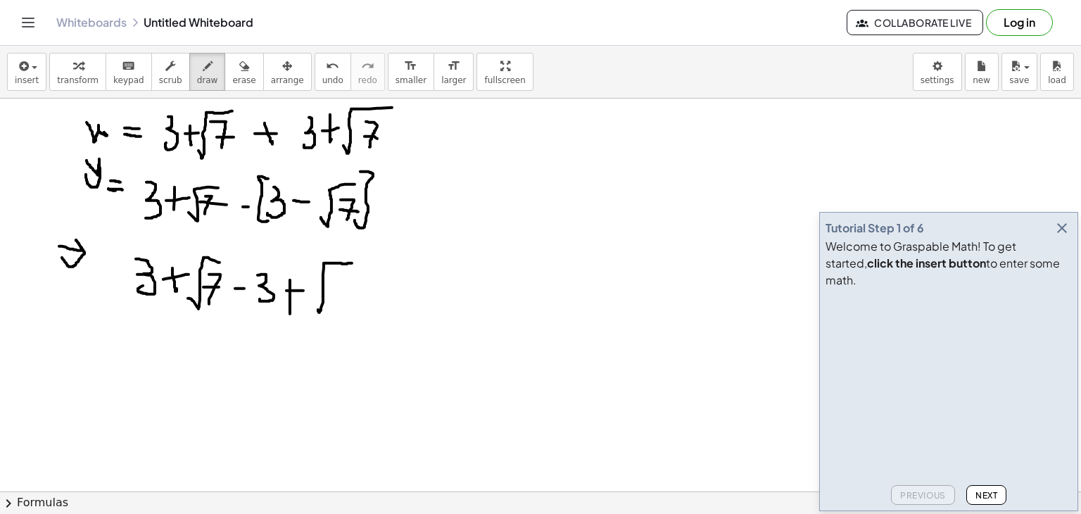
drag, startPoint x: 319, startPoint y: 311, endPoint x: 356, endPoint y: 263, distance: 61.2
drag, startPoint x: 332, startPoint y: 282, endPoint x: 347, endPoint y: 313, distance: 33.7
drag, startPoint x: 341, startPoint y: 299, endPoint x: 355, endPoint y: 302, distance: 13.7
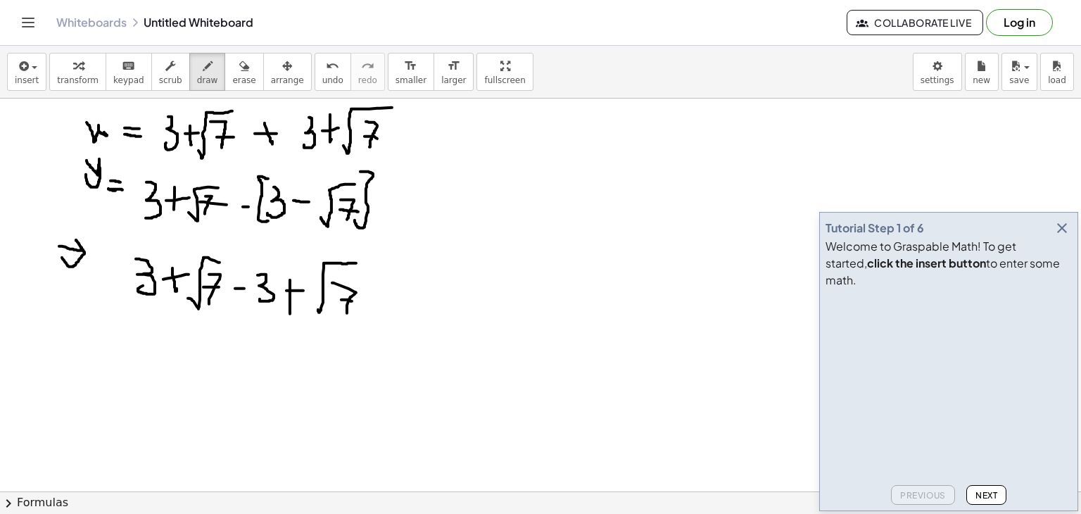
drag, startPoint x: 56, startPoint y: 357, endPoint x: 70, endPoint y: 370, distance: 18.9
drag, startPoint x: 141, startPoint y: 341, endPoint x: 132, endPoint y: 365, distance: 25.0
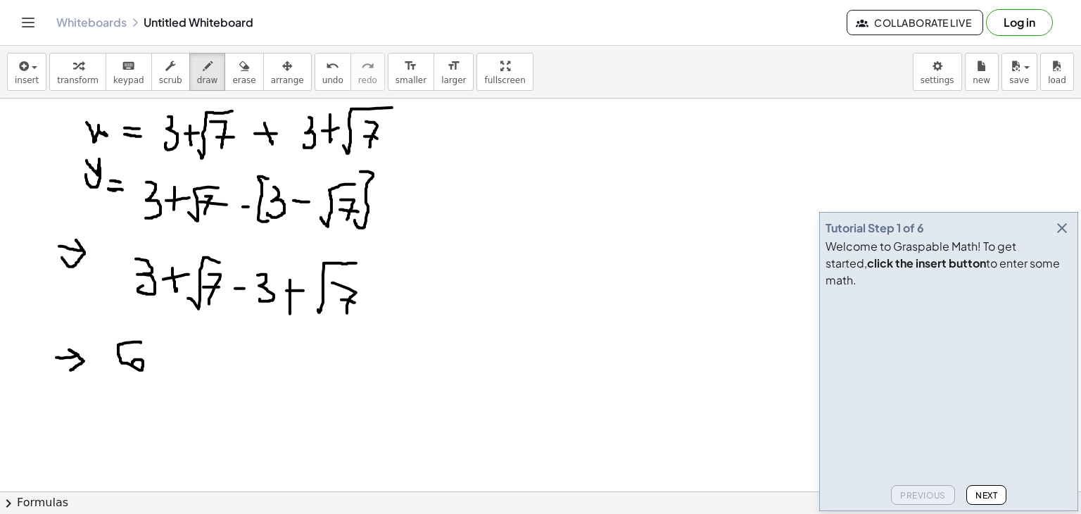
click at [315, 75] on button "undo undo" at bounding box center [333, 72] width 37 height 38
drag, startPoint x: 137, startPoint y: 342, endPoint x: 130, endPoint y: 361, distance: 20.5
drag, startPoint x: 151, startPoint y: 356, endPoint x: 166, endPoint y: 356, distance: 14.8
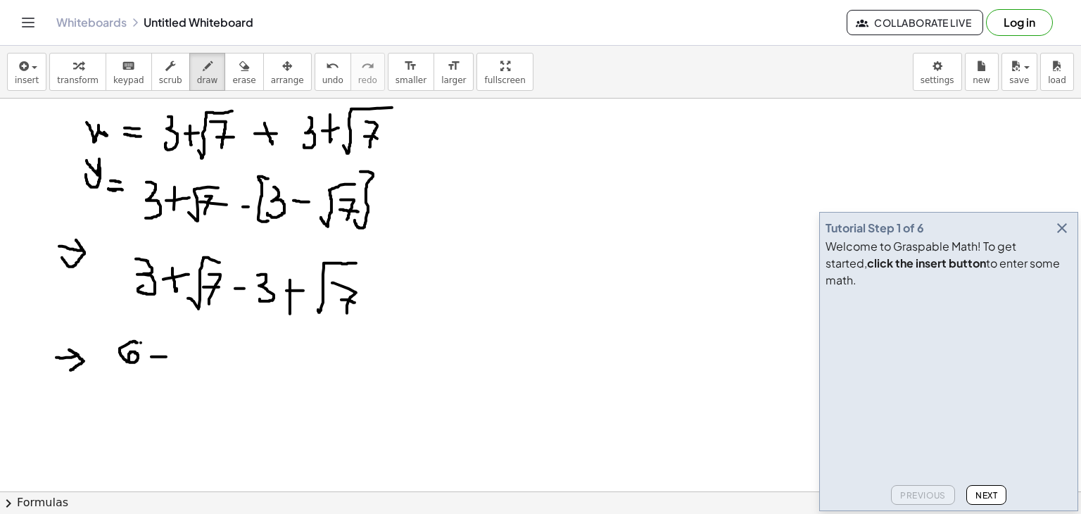
drag, startPoint x: 155, startPoint y: 344, endPoint x: 159, endPoint y: 367, distance: 23.6
drag, startPoint x: 174, startPoint y: 347, endPoint x: 194, endPoint y: 375, distance: 34.8
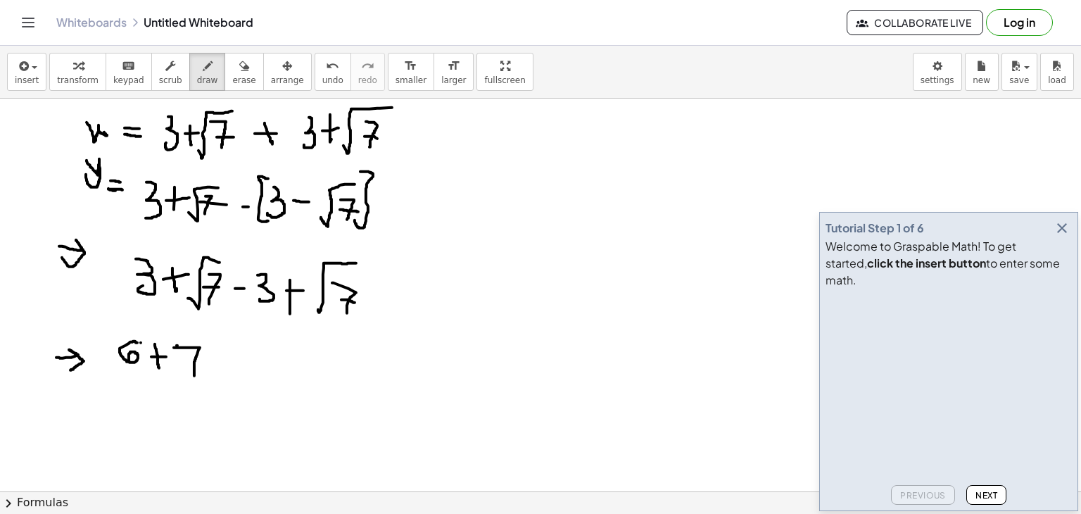
drag, startPoint x: 179, startPoint y: 365, endPoint x: 215, endPoint y: 358, distance: 36.5
drag, startPoint x: 71, startPoint y: 408, endPoint x: 78, endPoint y: 422, distance: 16.4
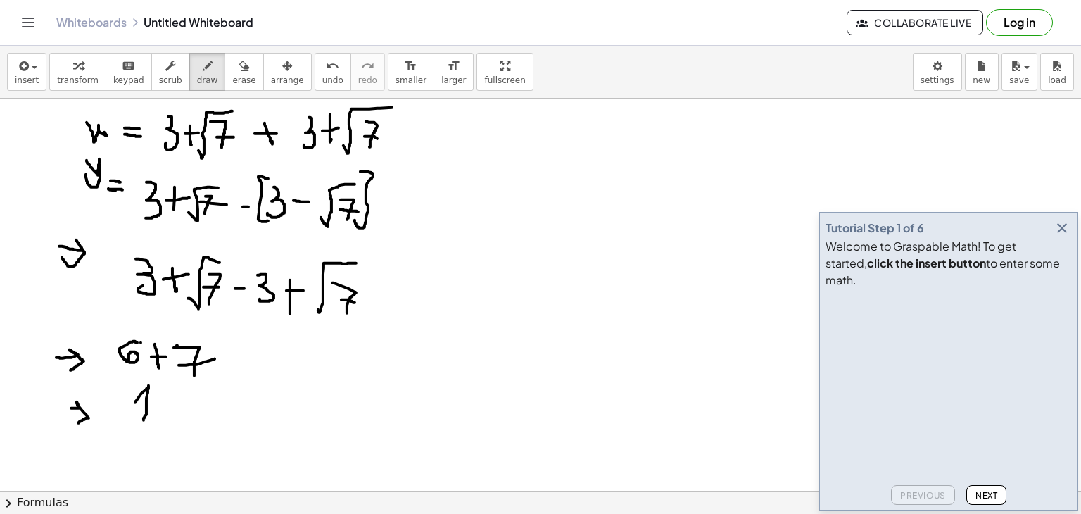
drag, startPoint x: 135, startPoint y: 402, endPoint x: 144, endPoint y: 420, distance: 19.5
drag, startPoint x: 153, startPoint y: 392, endPoint x: 155, endPoint y: 426, distance: 33.8
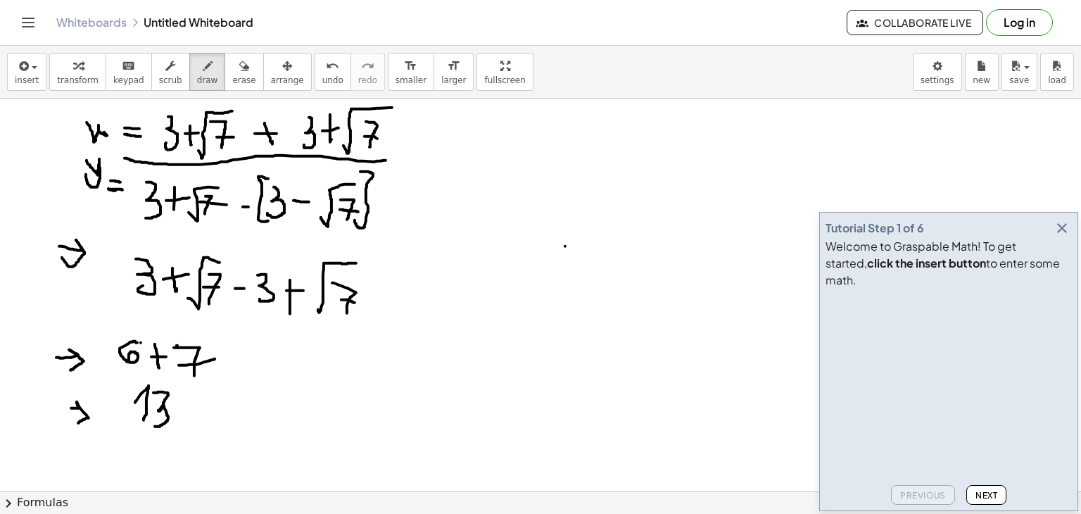
drag, startPoint x: 125, startPoint y: 158, endPoint x: 386, endPoint y: 160, distance: 261.2
click at [197, 69] on div "button" at bounding box center [207, 65] width 21 height 17
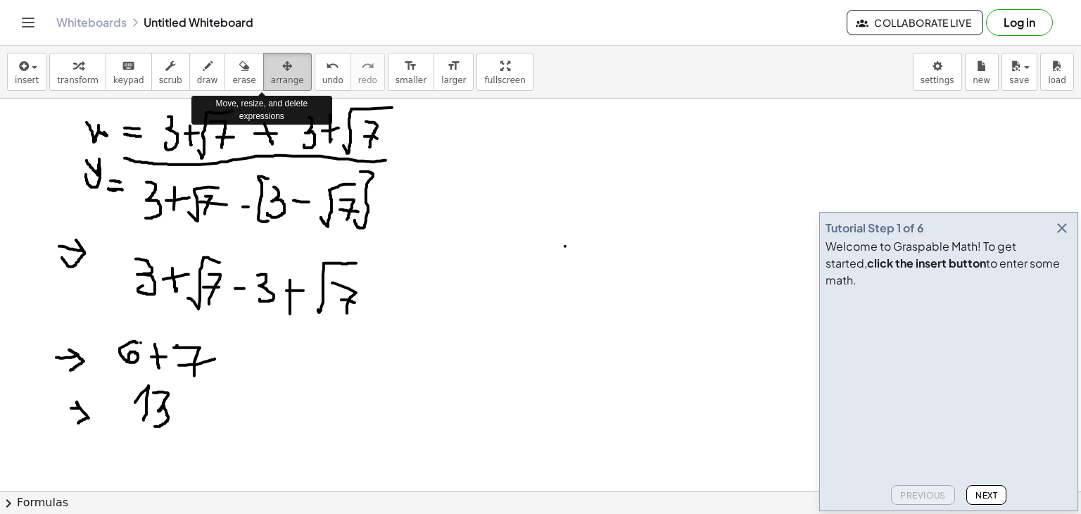
click at [282, 58] on icon "button" at bounding box center [287, 66] width 10 height 17
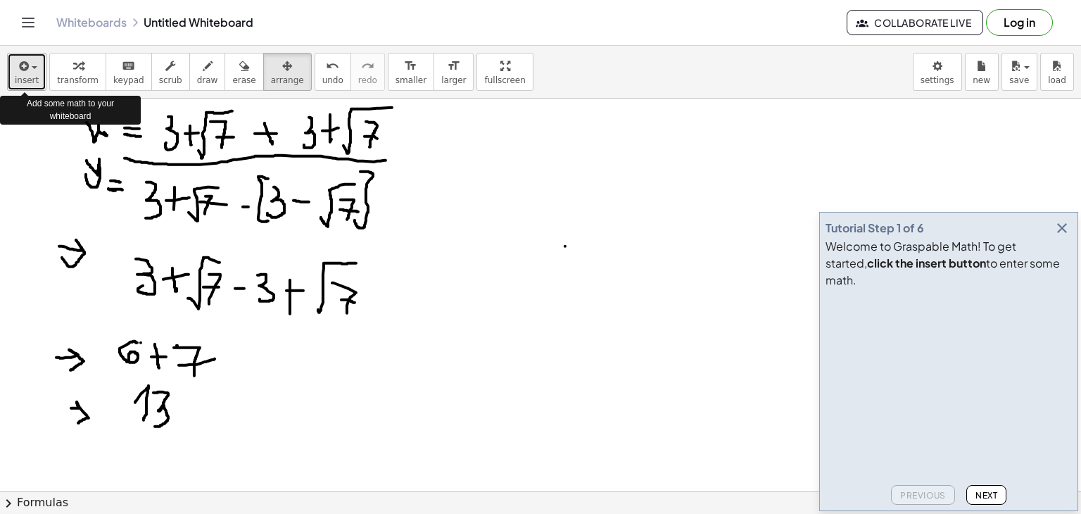
click at [16, 65] on icon "button" at bounding box center [22, 66] width 13 height 17
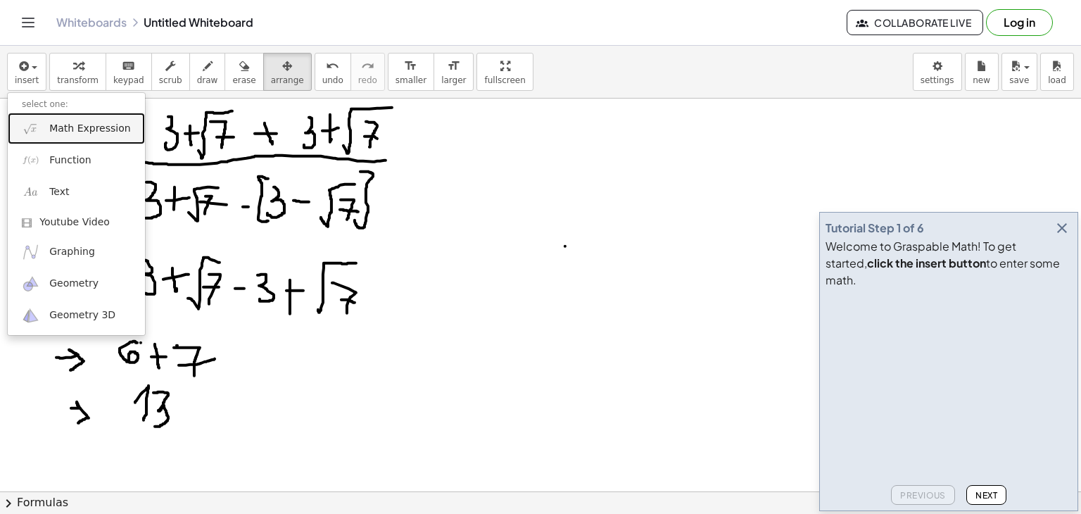
click at [55, 136] on link "Math Expression" at bounding box center [76, 129] width 137 height 32
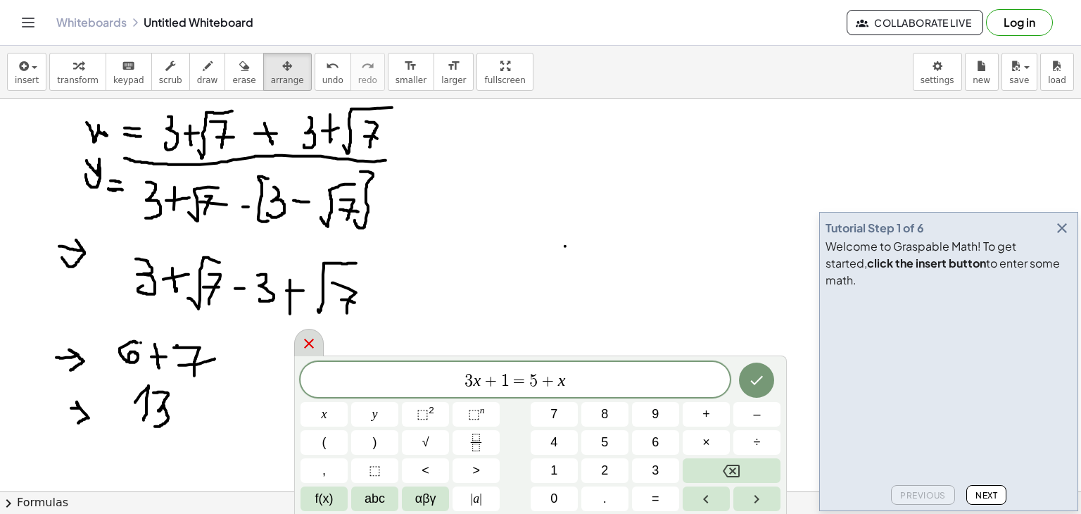
click at [314, 341] on icon at bounding box center [309, 343] width 17 height 17
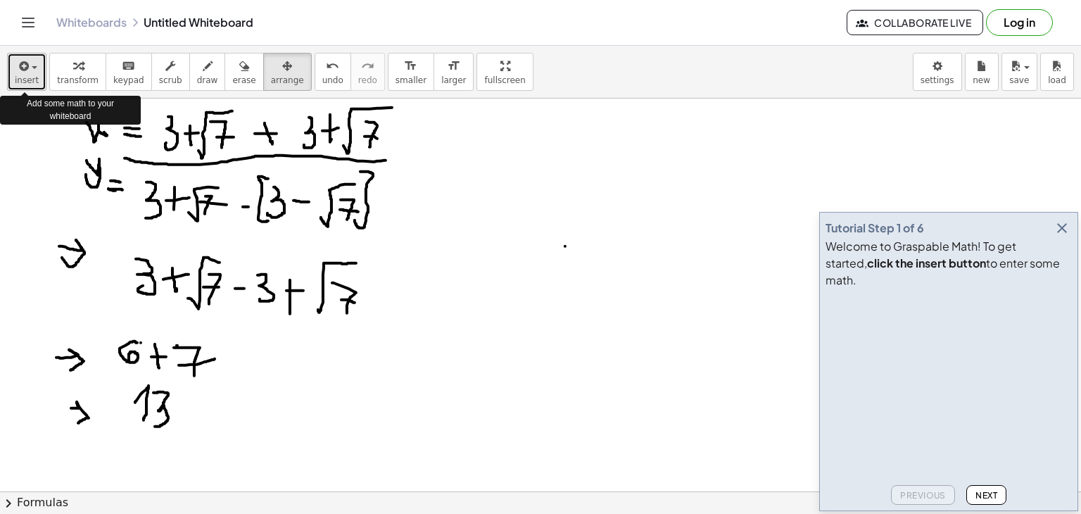
click at [12, 74] on button "insert" at bounding box center [26, 72] width 39 height 38
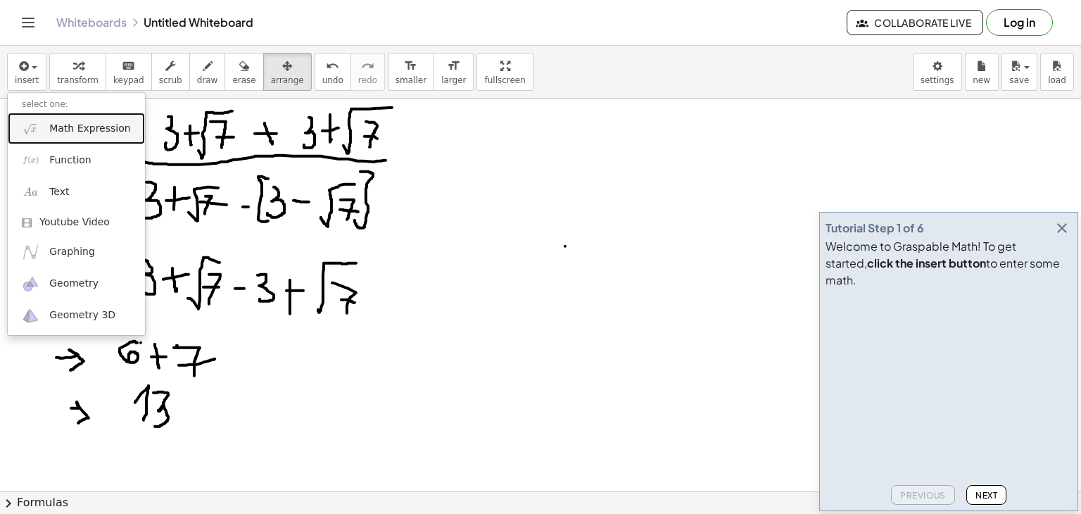
click at [73, 138] on link "Math Expression" at bounding box center [76, 129] width 137 height 32
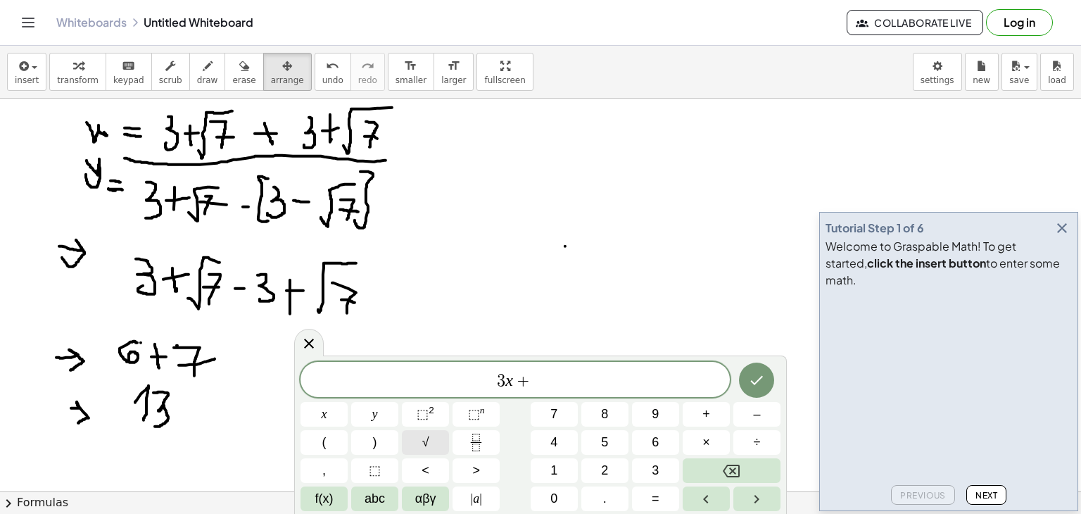
click at [410, 436] on button "√" at bounding box center [425, 442] width 47 height 25
click at [526, 401] on div "3 x + √ x y ⬚ 2 ⬚ n 7 8 9 + – ( ) √ 4 5 6 × ÷ , ⬚ < > 1 2 3 f(x) abc αβγ | a | …" at bounding box center [541, 435] width 480 height 151
click at [560, 409] on button "7" at bounding box center [554, 414] width 47 height 25
click at [420, 439] on button "√" at bounding box center [425, 442] width 47 height 25
click at [555, 416] on span "7" at bounding box center [553, 414] width 7 height 19
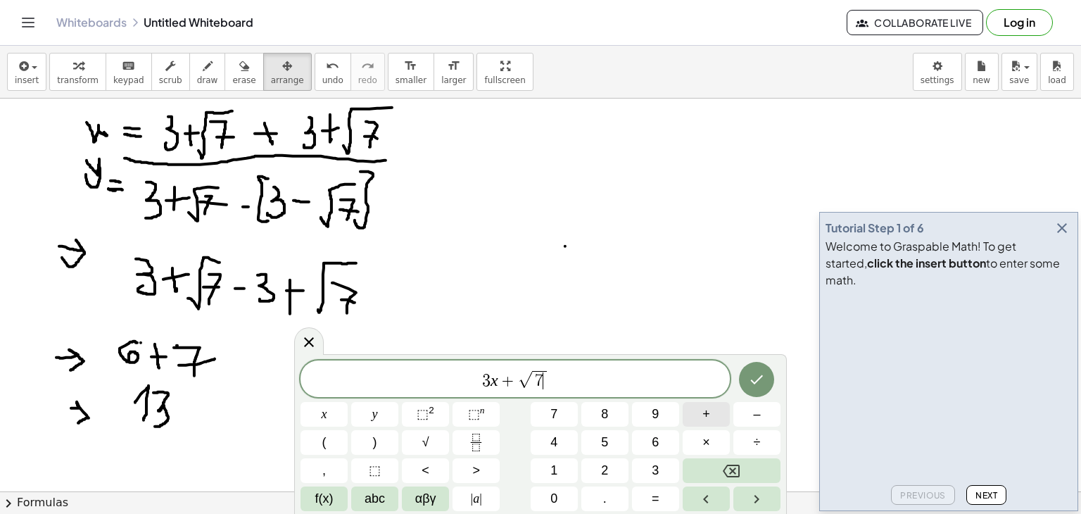
click at [705, 413] on span "+" at bounding box center [707, 414] width 8 height 19
click at [698, 414] on button "+" at bounding box center [706, 414] width 47 height 25
click at [643, 465] on button "3" at bounding box center [655, 470] width 47 height 25
click at [708, 420] on span "+" at bounding box center [707, 414] width 8 height 19
click at [418, 451] on button "√" at bounding box center [425, 442] width 47 height 25
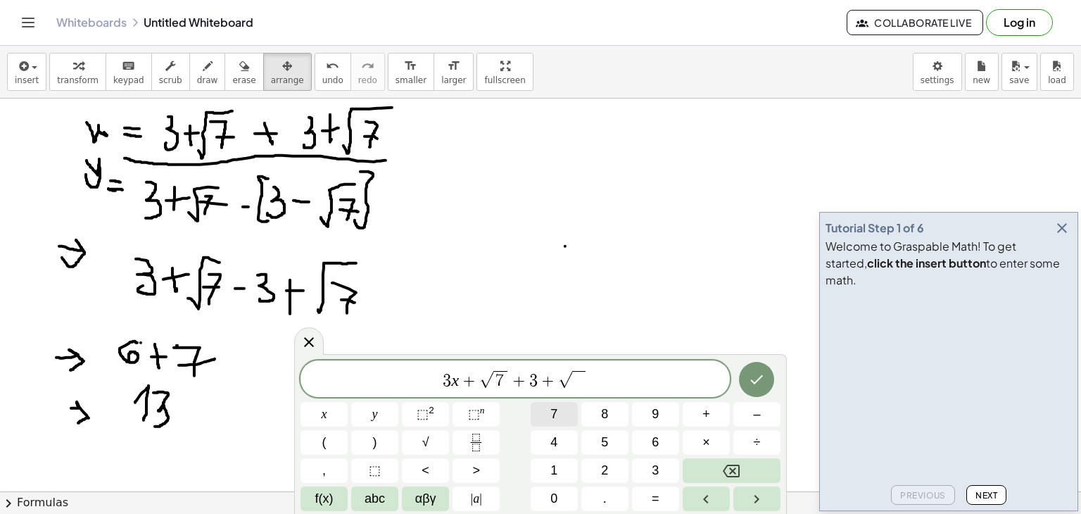
click at [563, 417] on button "7" at bounding box center [554, 414] width 47 height 25
click at [427, 376] on span "3 x + √ 7 + 3 + √ 7 ​" at bounding box center [515, 380] width 429 height 22
click at [301, 412] on button "x" at bounding box center [324, 414] width 47 height 25
click at [664, 492] on button "=" at bounding box center [655, 498] width 47 height 25
click at [760, 369] on button "Done" at bounding box center [756, 379] width 35 height 35
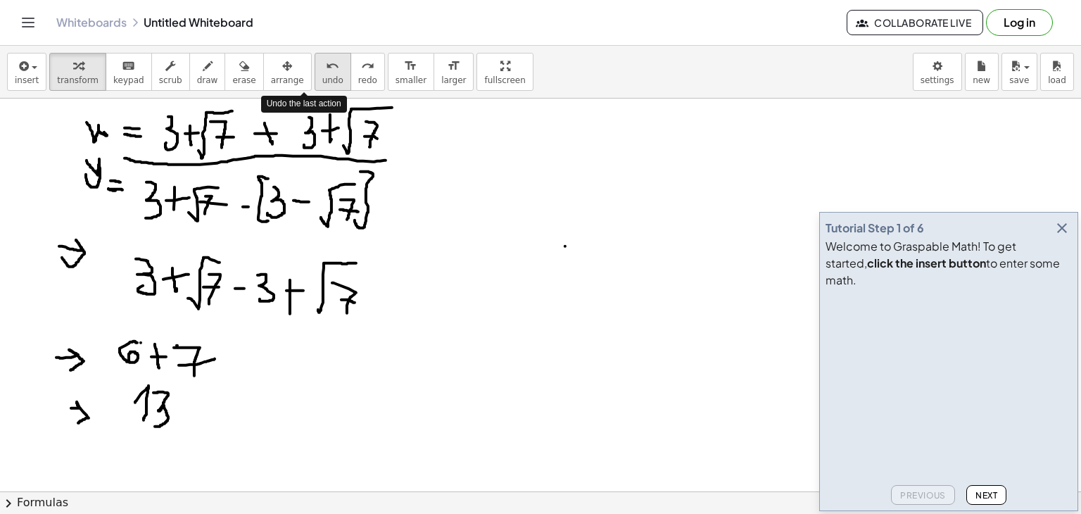
click at [326, 67] on icon "undo" at bounding box center [332, 66] width 13 height 17
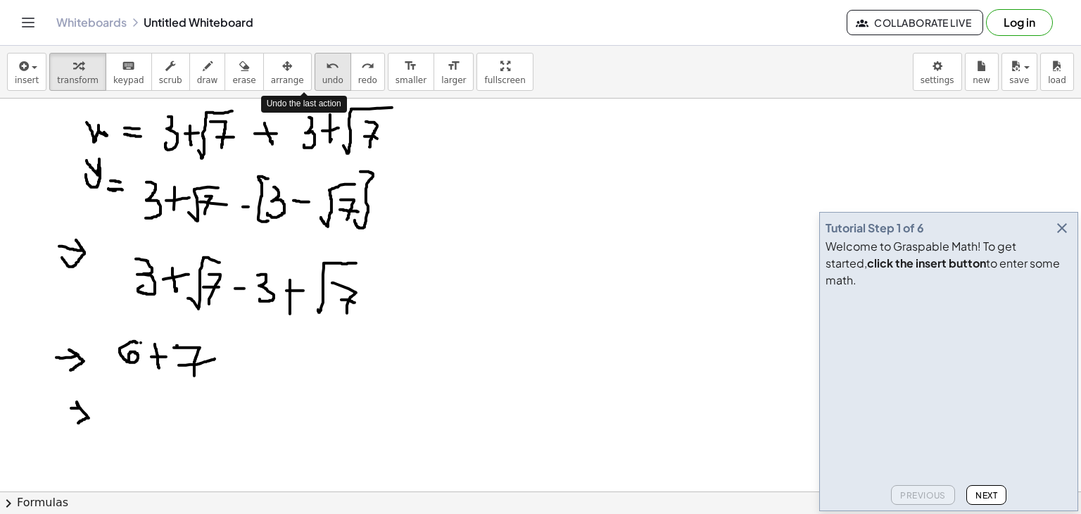
click at [326, 67] on icon "undo" at bounding box center [332, 66] width 13 height 17
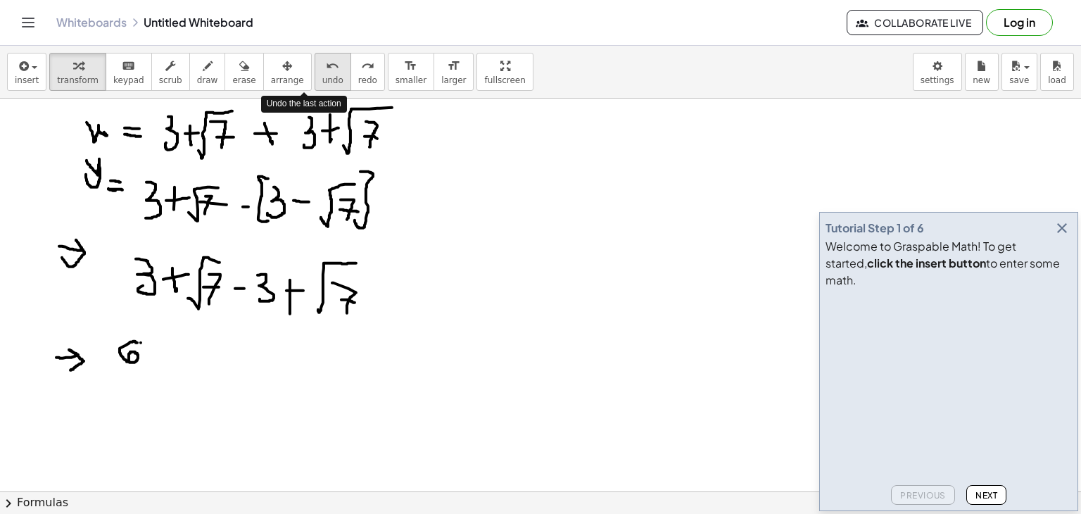
click at [326, 67] on icon "undo" at bounding box center [332, 66] width 13 height 17
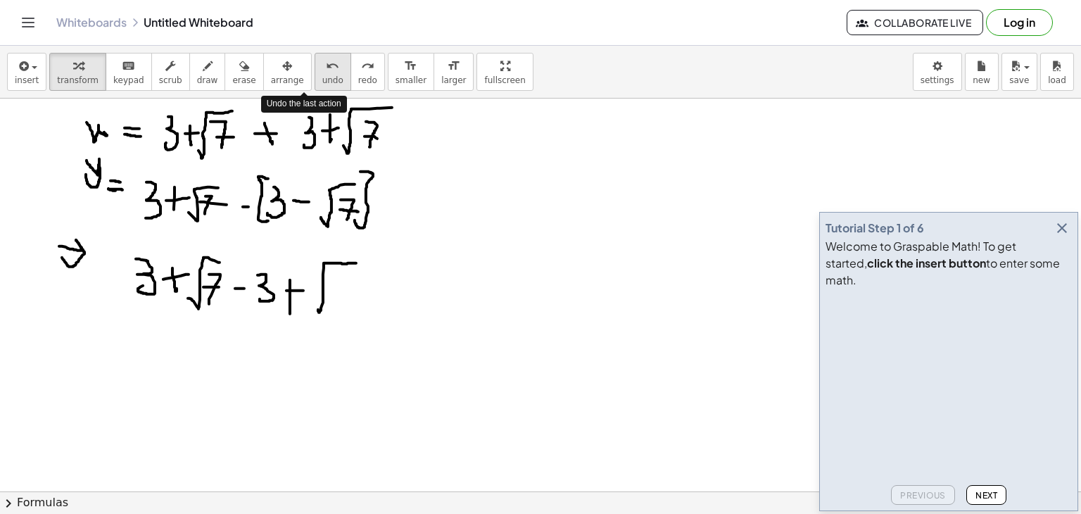
click at [326, 67] on icon "undo" at bounding box center [332, 66] width 13 height 17
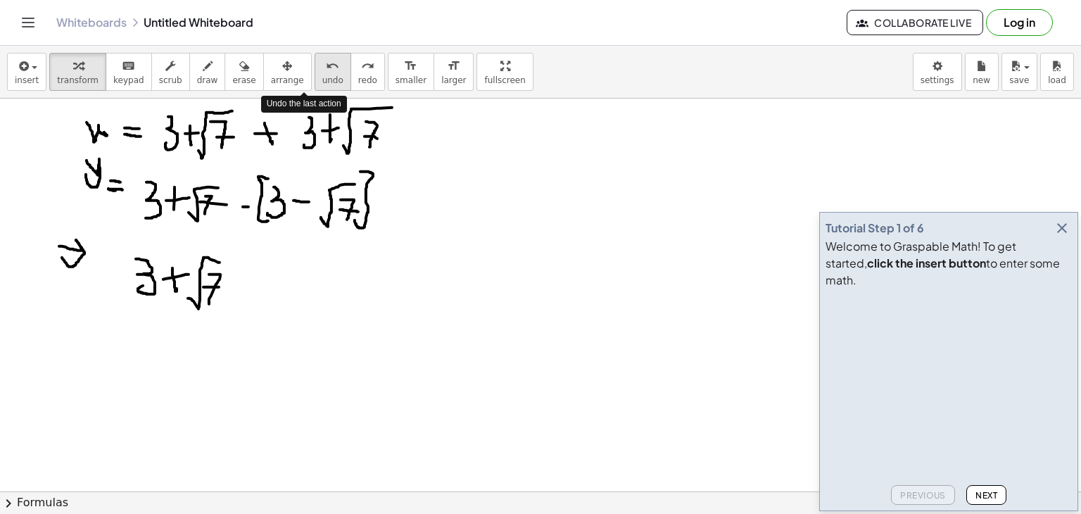
click at [326, 67] on icon "undo" at bounding box center [332, 66] width 13 height 17
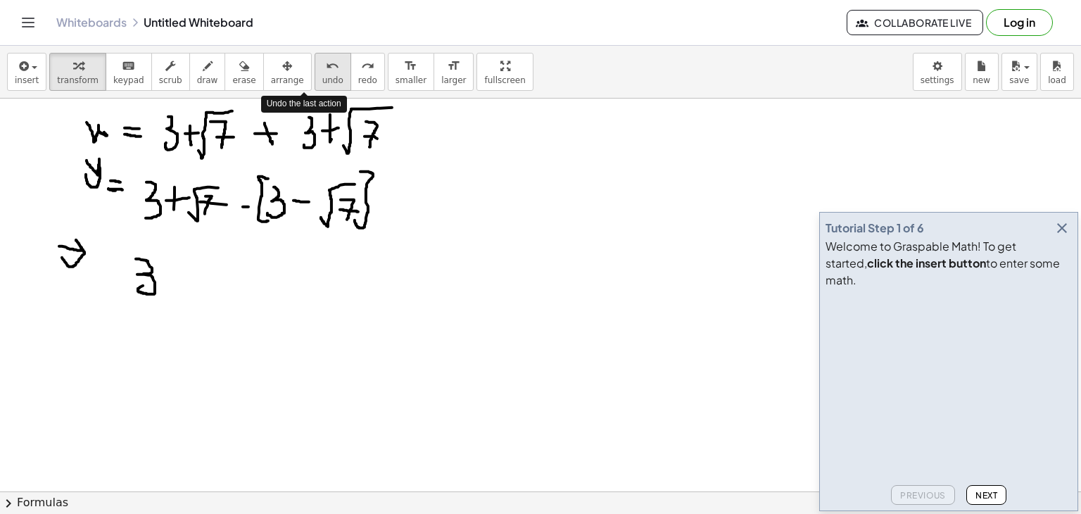
click at [326, 67] on icon "undo" at bounding box center [332, 66] width 13 height 17
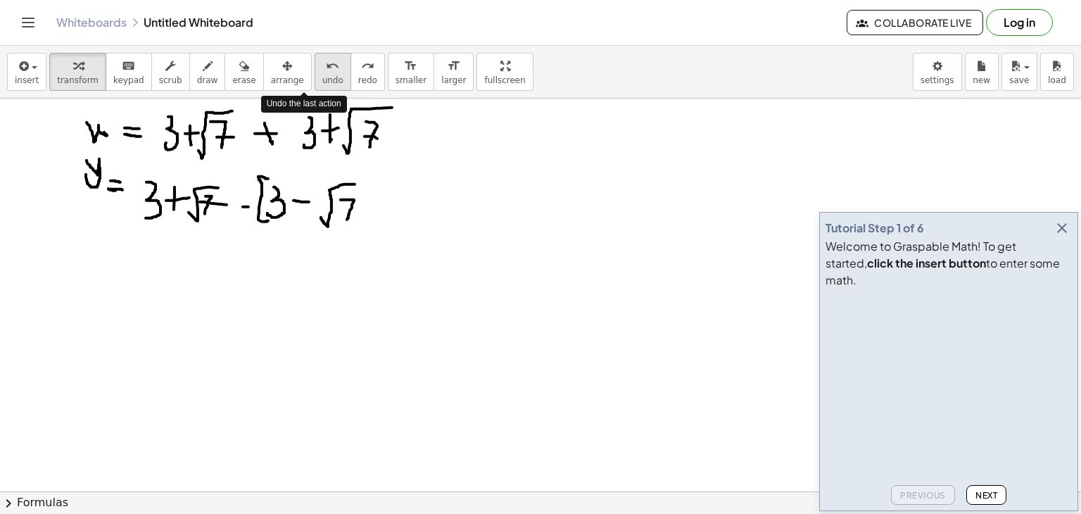
click at [326, 67] on icon "undo" at bounding box center [332, 66] width 13 height 17
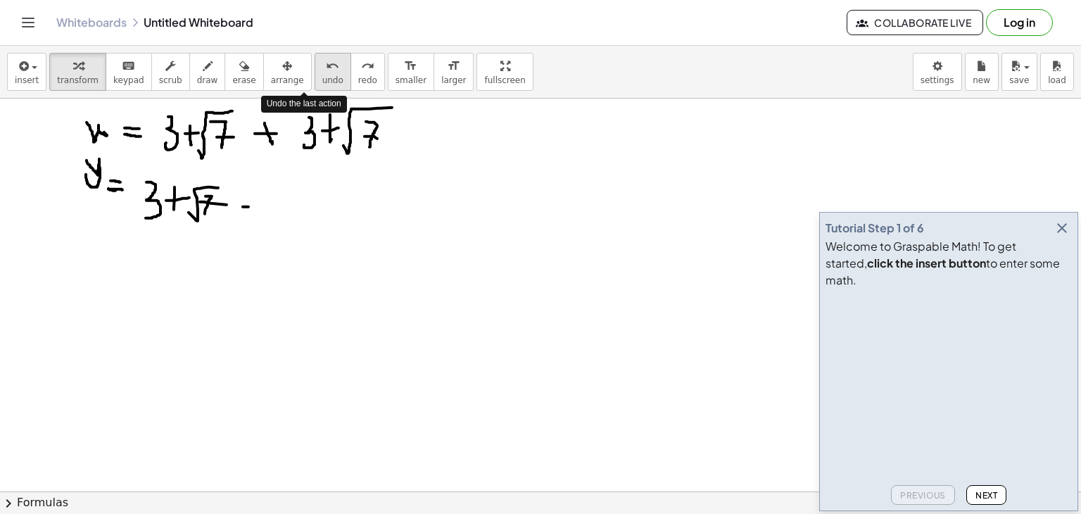
click at [326, 67] on icon "undo" at bounding box center [332, 66] width 13 height 17
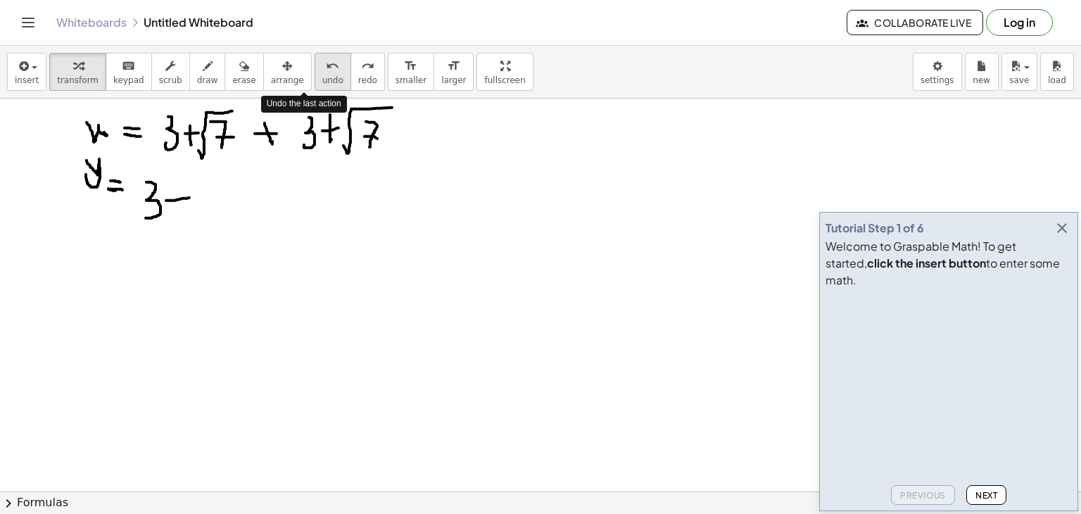
click at [326, 67] on icon "undo" at bounding box center [332, 66] width 13 height 17
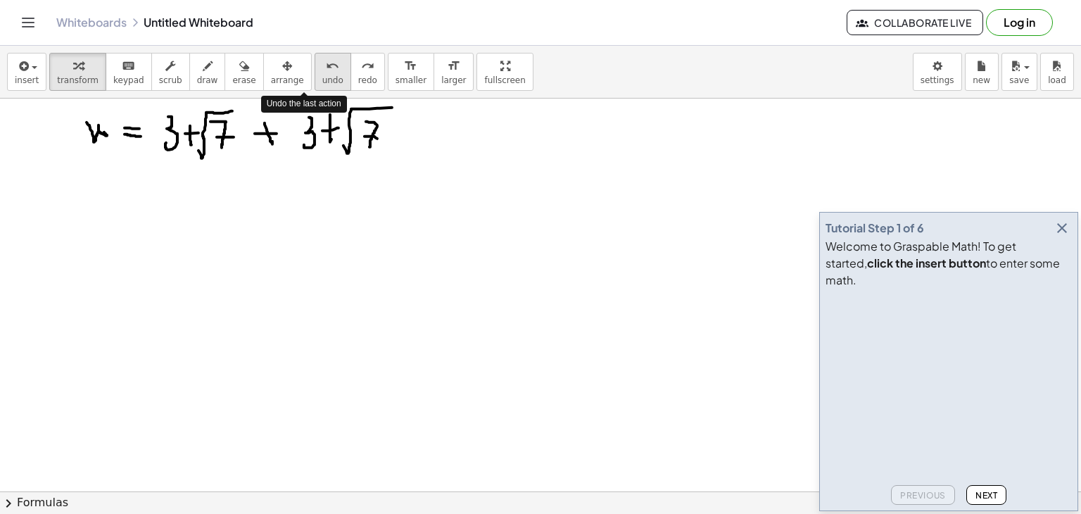
click at [326, 67] on icon "undo" at bounding box center [332, 66] width 13 height 17
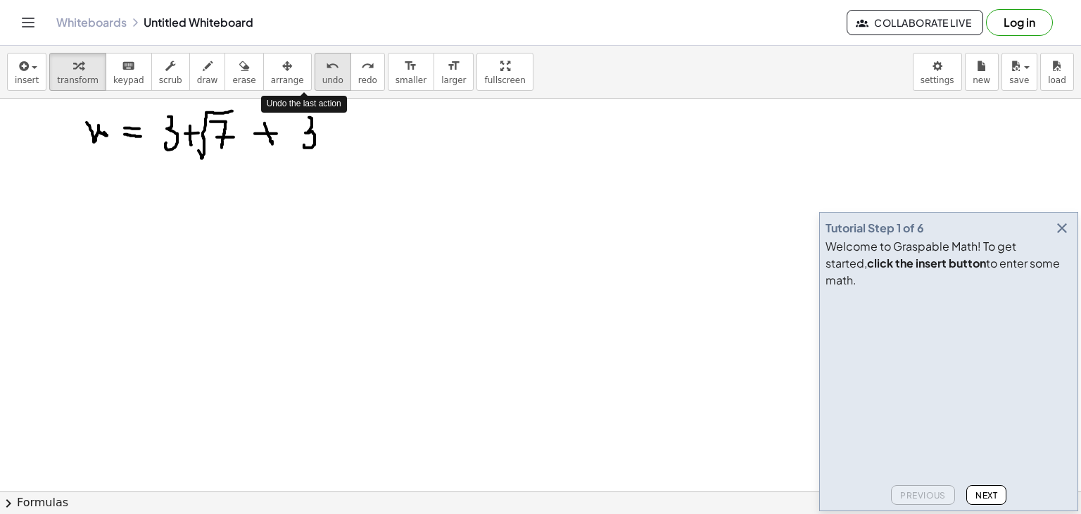
click at [326, 67] on icon "undo" at bounding box center [332, 66] width 13 height 17
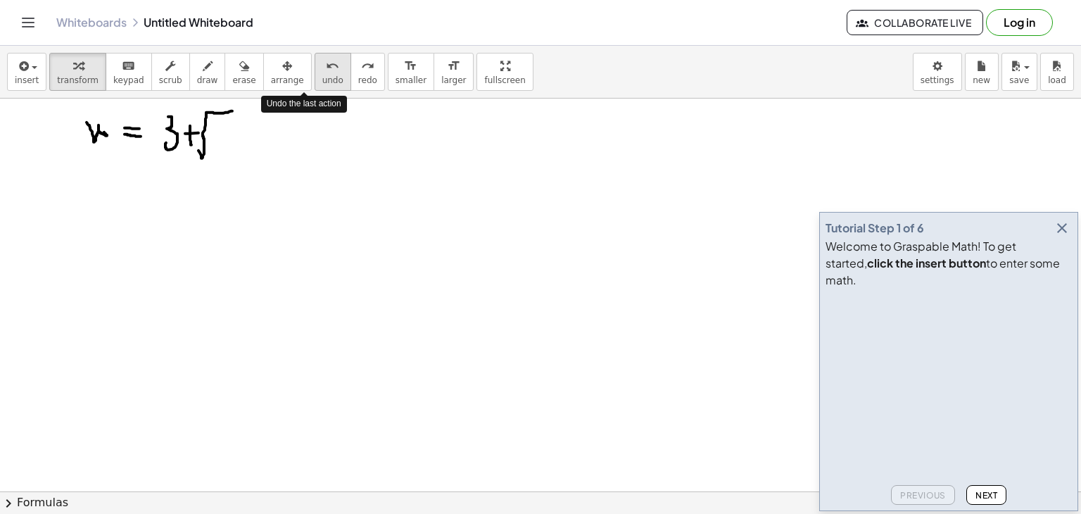
click at [326, 67] on icon "undo" at bounding box center [332, 66] width 13 height 17
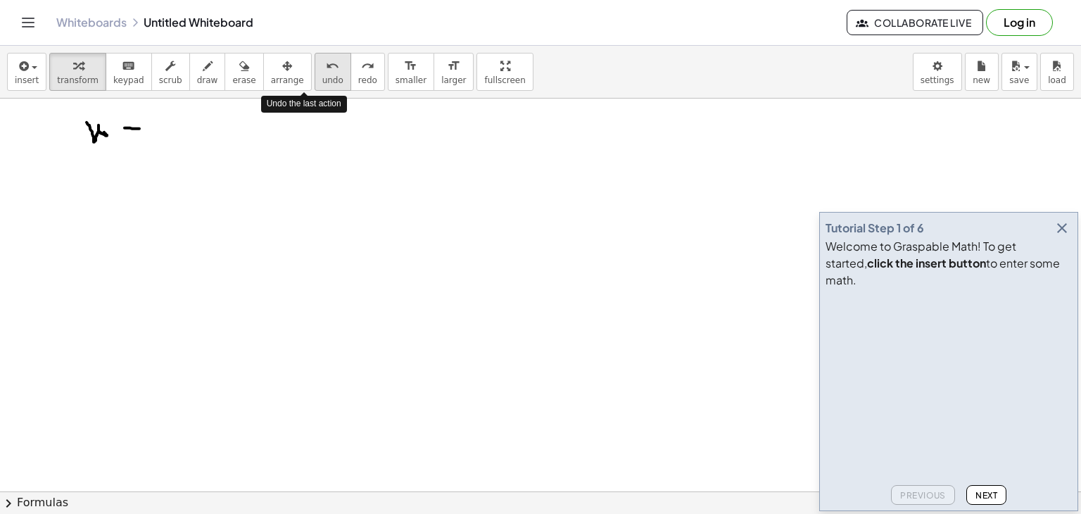
click at [326, 67] on icon "undo" at bounding box center [332, 66] width 13 height 17
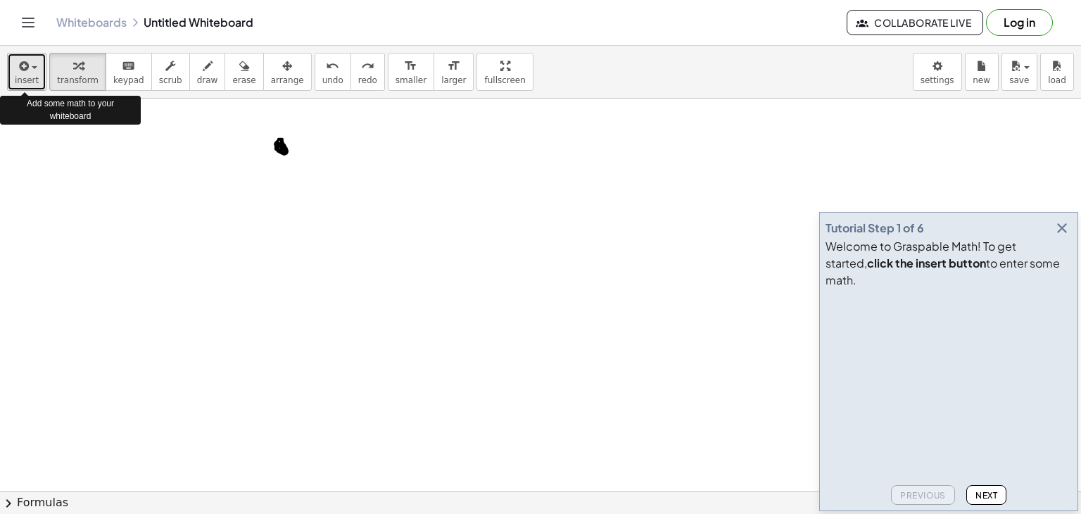
click at [19, 64] on icon "button" at bounding box center [22, 66] width 13 height 17
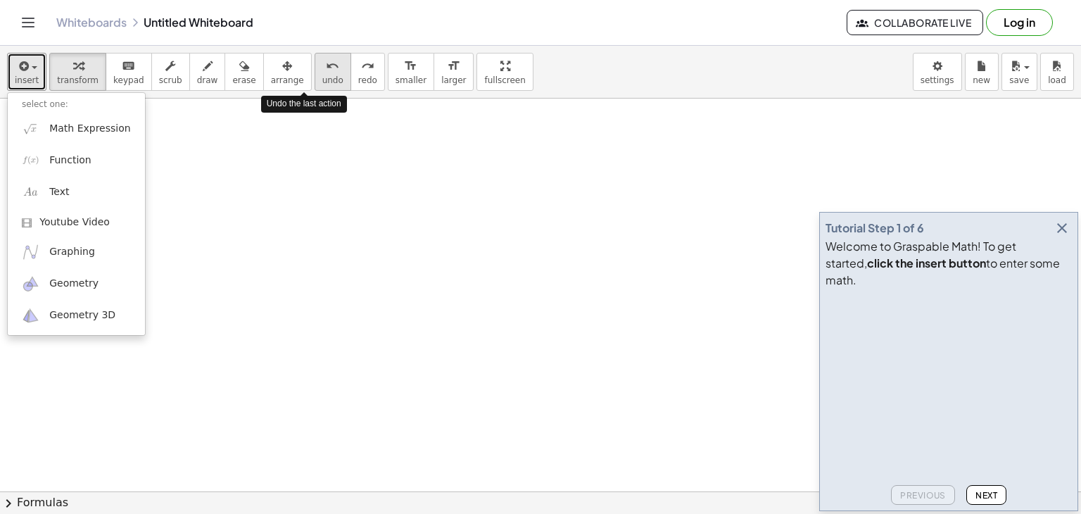
click at [322, 68] on div "undo" at bounding box center [332, 65] width 21 height 17
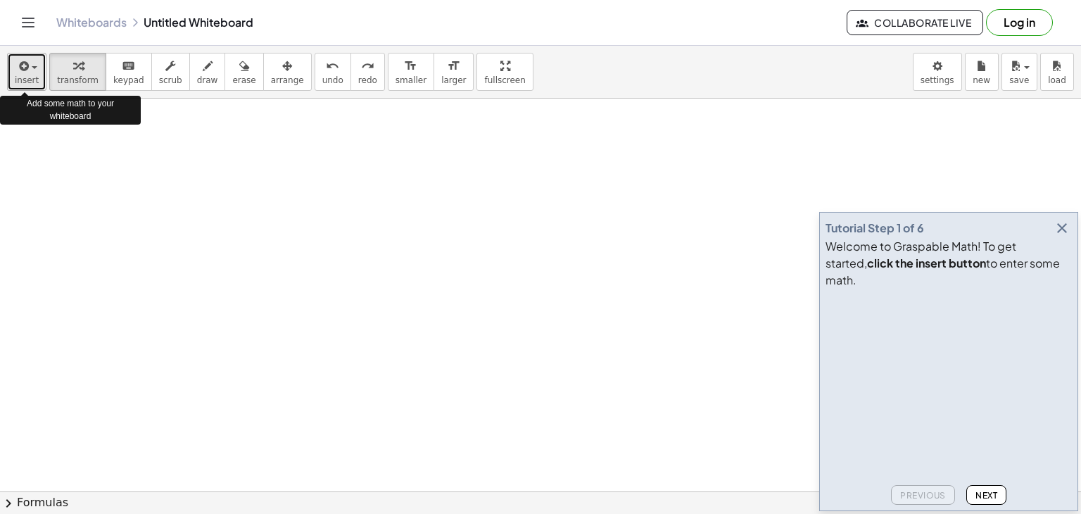
click at [23, 73] on icon "button" at bounding box center [22, 66] width 13 height 17
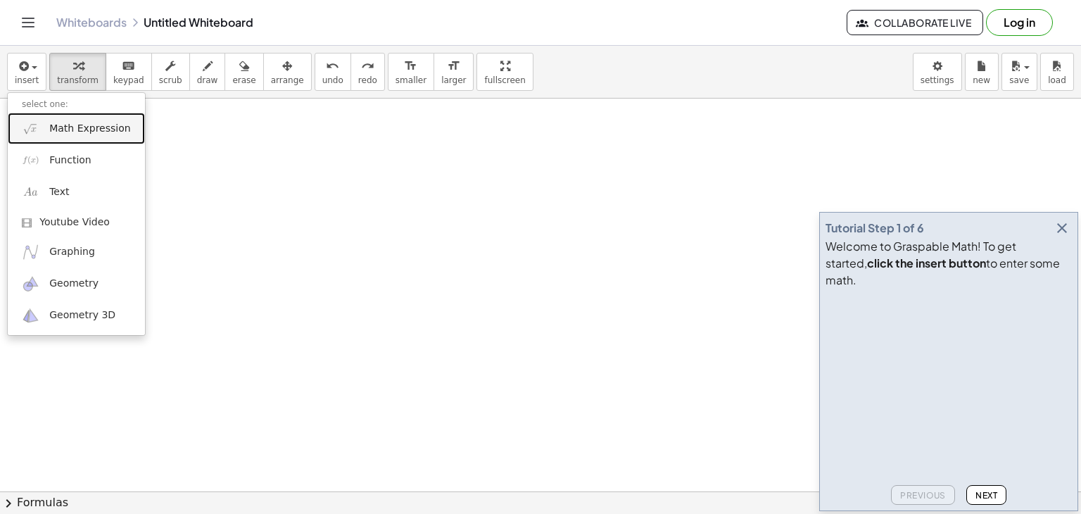
click at [77, 135] on link "Math Expression" at bounding box center [76, 129] width 137 height 32
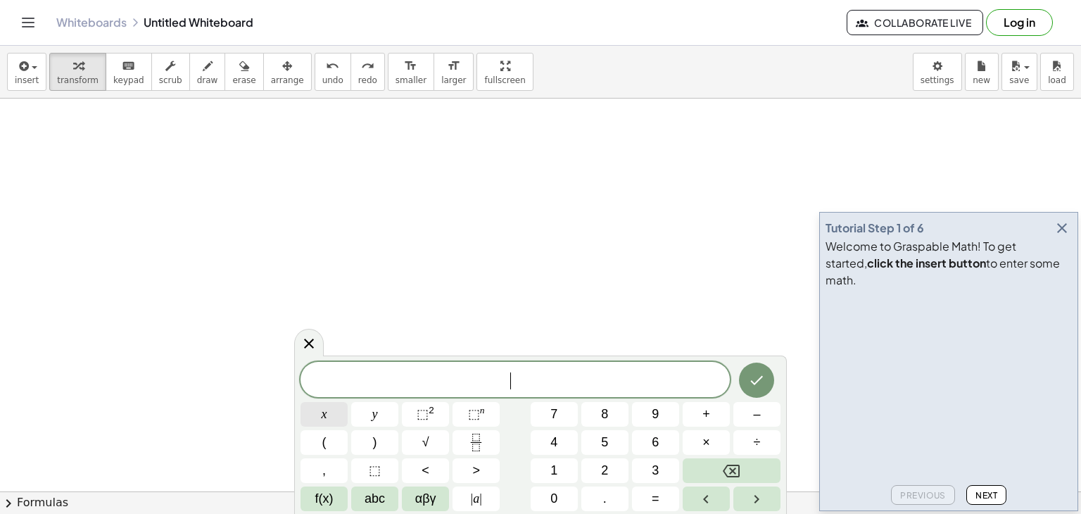
click at [701, 513] on html "Graspable Math Activities Get Started Activity Bank Assigned Work Classes White…" at bounding box center [540, 257] width 1081 height 514
click at [315, 402] on button "x" at bounding box center [324, 414] width 47 height 25
click at [647, 499] on button "=" at bounding box center [655, 498] width 47 height 25
click at [661, 467] on button "3" at bounding box center [655, 470] width 47 height 25
click at [707, 405] on span "+" at bounding box center [707, 414] width 8 height 19
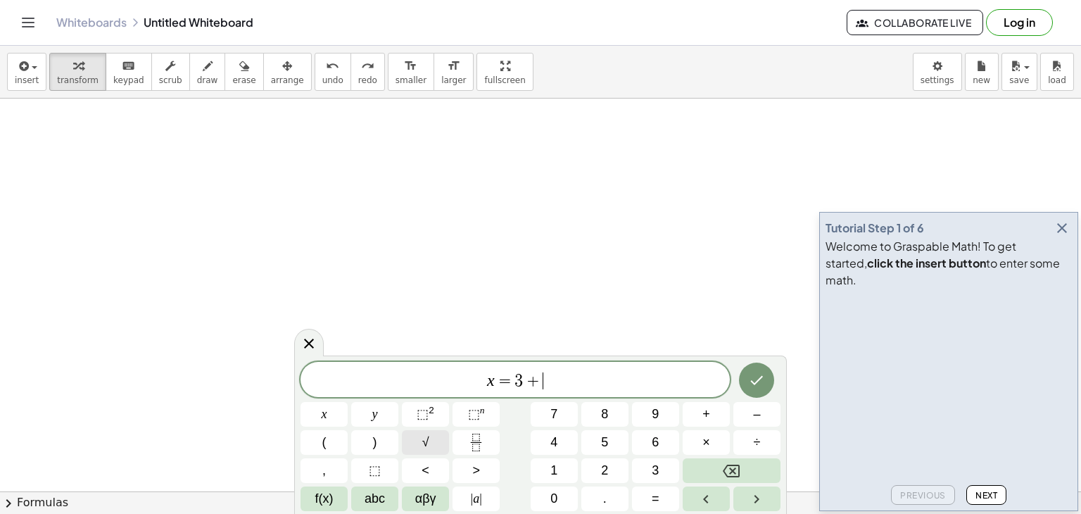
click at [422, 439] on span "√" at bounding box center [425, 442] width 7 height 19
click at [548, 403] on button "7" at bounding box center [554, 414] width 47 height 25
click at [705, 417] on span "+" at bounding box center [707, 414] width 8 height 19
click at [651, 464] on button "3" at bounding box center [655, 470] width 47 height 25
click at [693, 410] on button "+" at bounding box center [706, 414] width 47 height 25
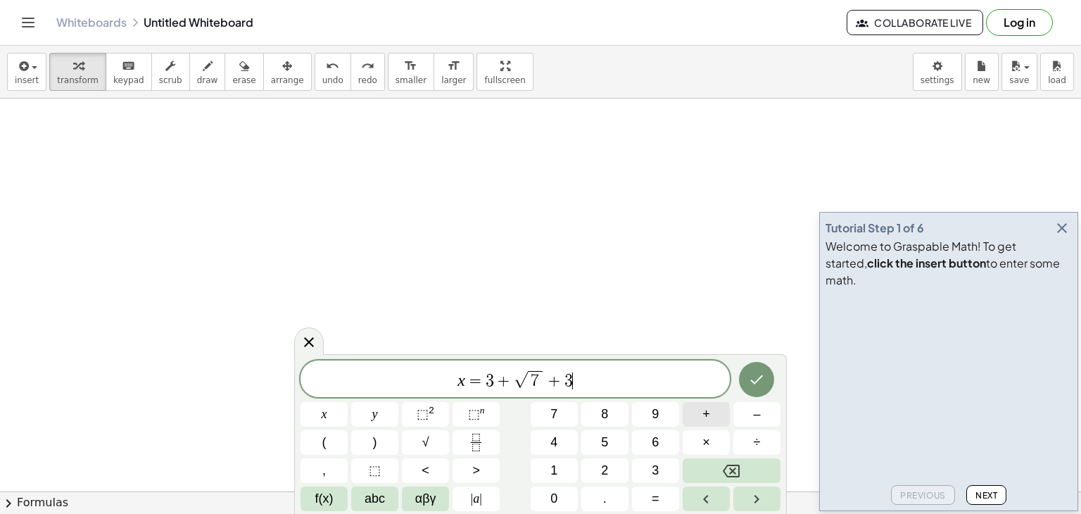
click at [718, 407] on button "+" at bounding box center [706, 414] width 47 height 25
click at [417, 444] on button "√" at bounding box center [425, 442] width 47 height 25
click at [558, 422] on button "7" at bounding box center [554, 414] width 47 height 25
click at [433, 446] on button "√" at bounding box center [425, 442] width 47 height 25
click at [569, 413] on button "7" at bounding box center [554, 414] width 47 height 25
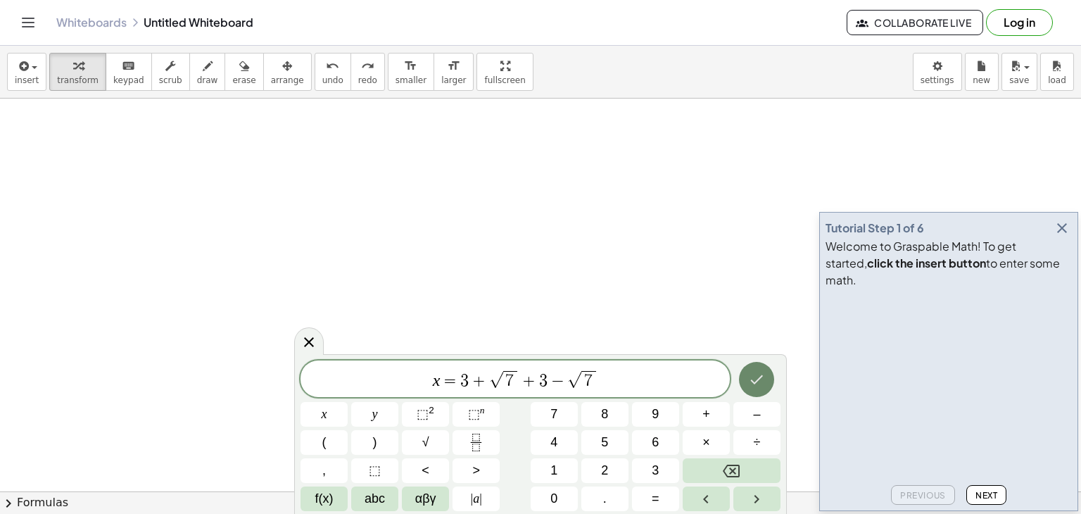
click at [766, 369] on button "Done" at bounding box center [756, 379] width 35 height 35
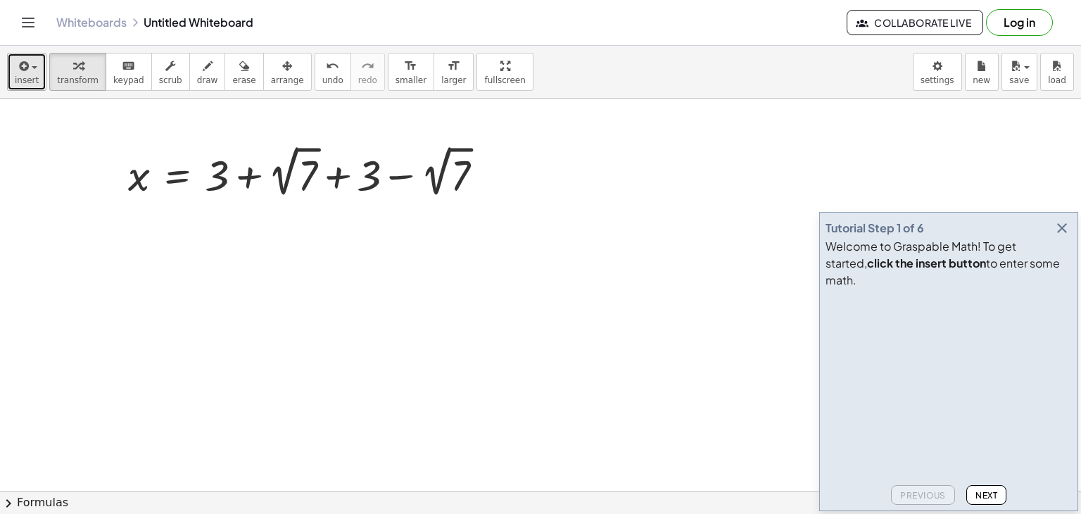
click at [16, 68] on icon "button" at bounding box center [22, 66] width 13 height 17
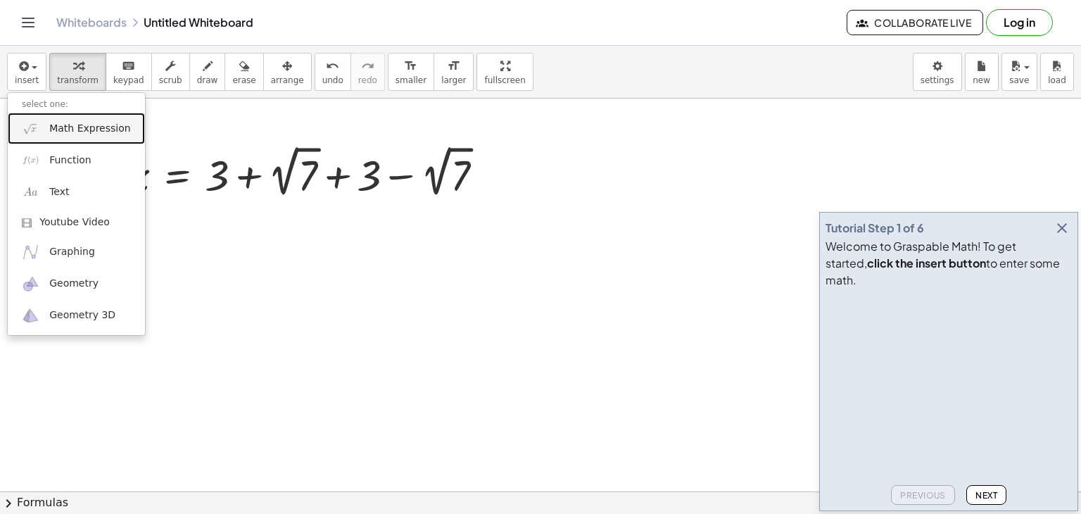
click at [53, 134] on span "Math Expression" at bounding box center [89, 129] width 81 height 14
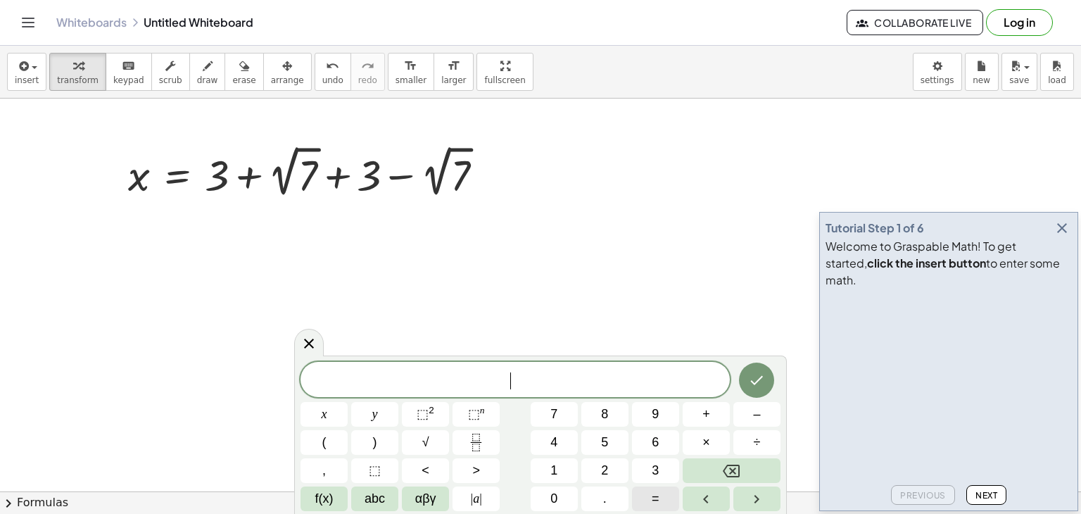
click at [643, 493] on button "=" at bounding box center [655, 498] width 47 height 25
click at [369, 416] on button "y" at bounding box center [374, 414] width 47 height 25
click at [657, 505] on span "=" at bounding box center [656, 498] width 8 height 19
click at [648, 461] on button "3" at bounding box center [655, 470] width 47 height 25
click at [711, 412] on button "+" at bounding box center [706, 414] width 47 height 25
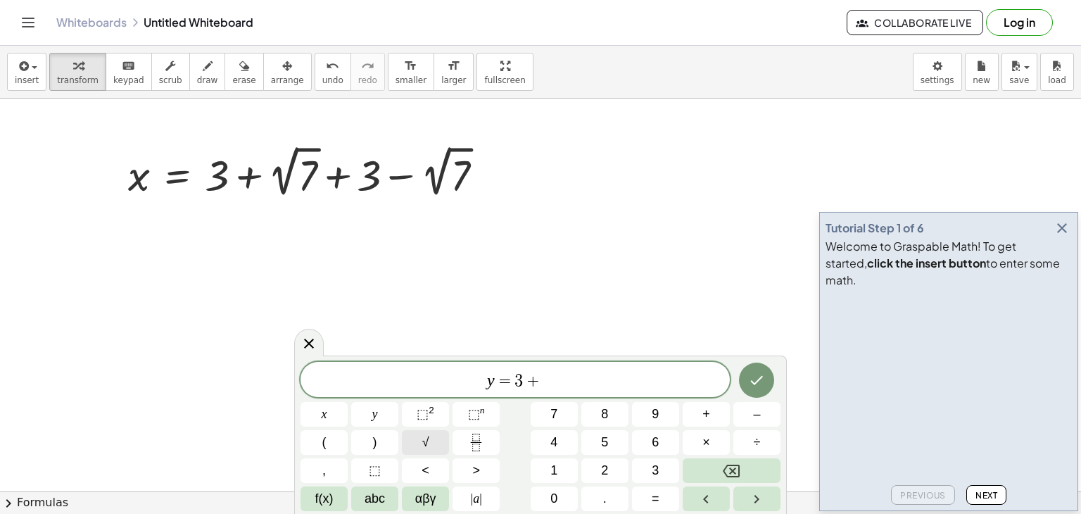
click at [434, 434] on button "√" at bounding box center [425, 442] width 47 height 25
click at [548, 402] on button "7" at bounding box center [554, 414] width 47 height 25
click at [708, 410] on span "+" at bounding box center [707, 414] width 8 height 19
click at [650, 467] on button "3" at bounding box center [655, 470] width 47 height 25
click at [676, 380] on span "y = 3 + √ 7 + 3 ​" at bounding box center [515, 380] width 429 height 22
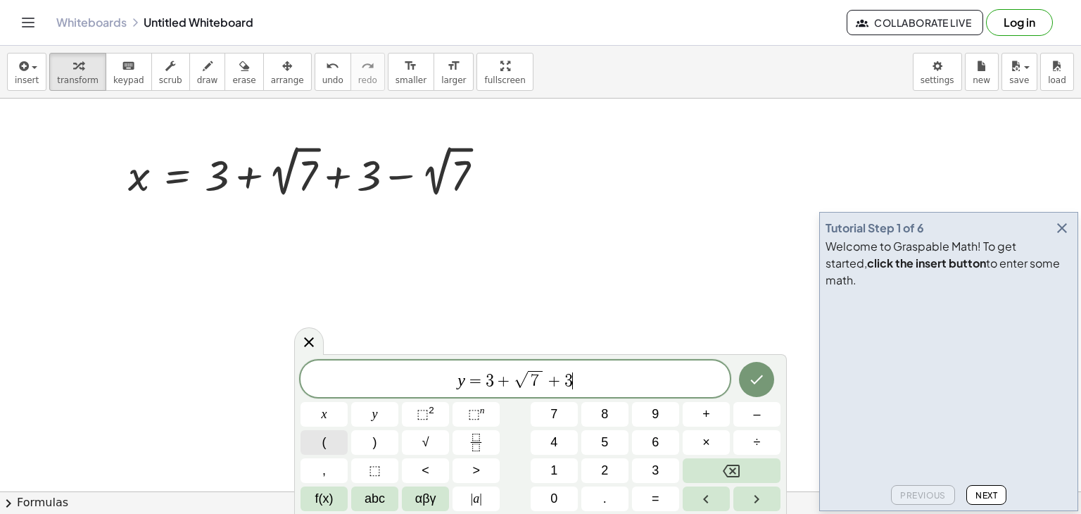
click at [329, 443] on button "(" at bounding box center [324, 442] width 47 height 25
click at [426, 434] on span "√" at bounding box center [425, 442] width 7 height 19
click at [370, 443] on button ")" at bounding box center [374, 442] width 47 height 25
